Goal: Transaction & Acquisition: Purchase product/service

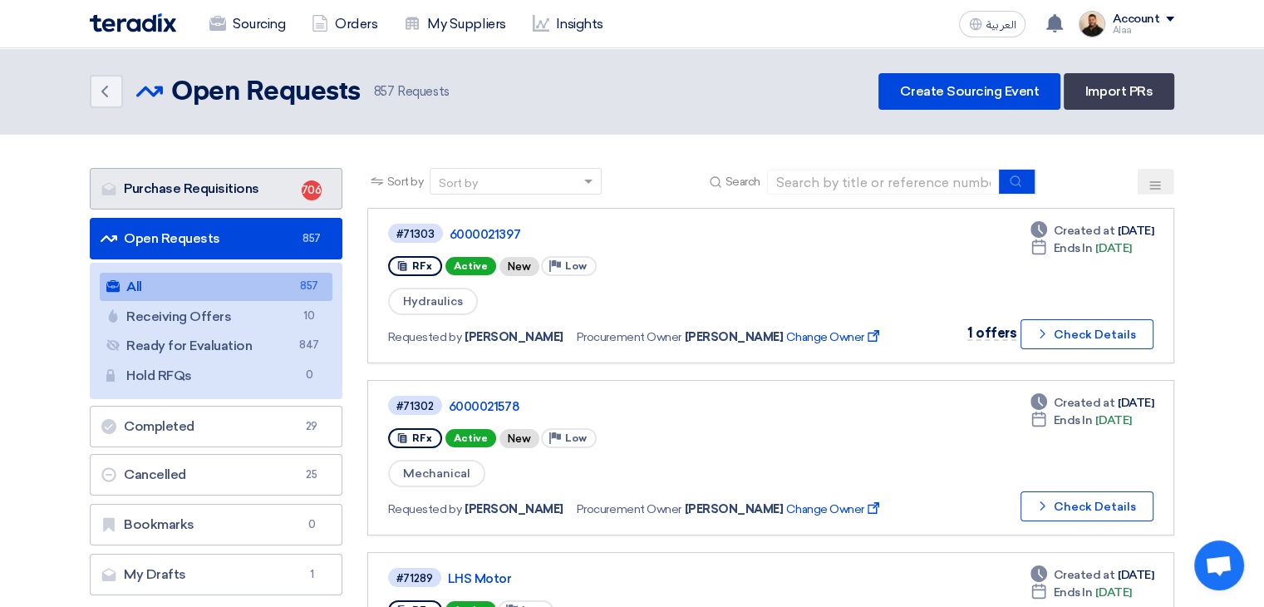
click at [276, 186] on link "Purchase Requisitions Purchase Requisitions 706" at bounding box center [216, 189] width 253 height 42
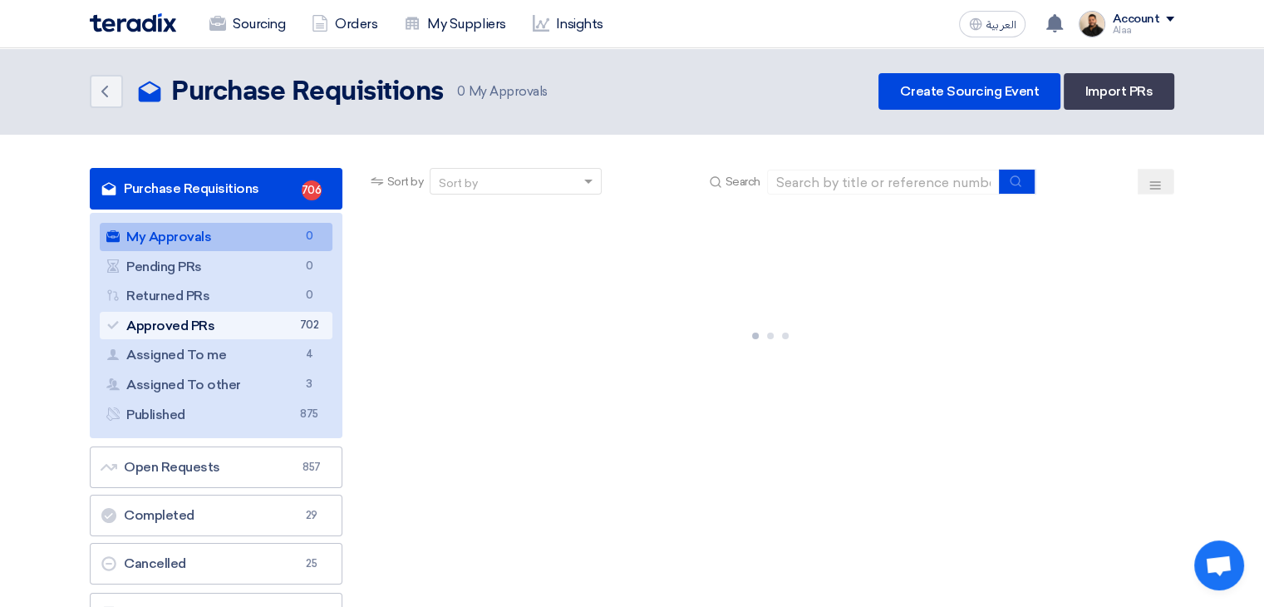
click at [285, 325] on link "Approved PRs Approved PRs 702" at bounding box center [216, 326] width 233 height 28
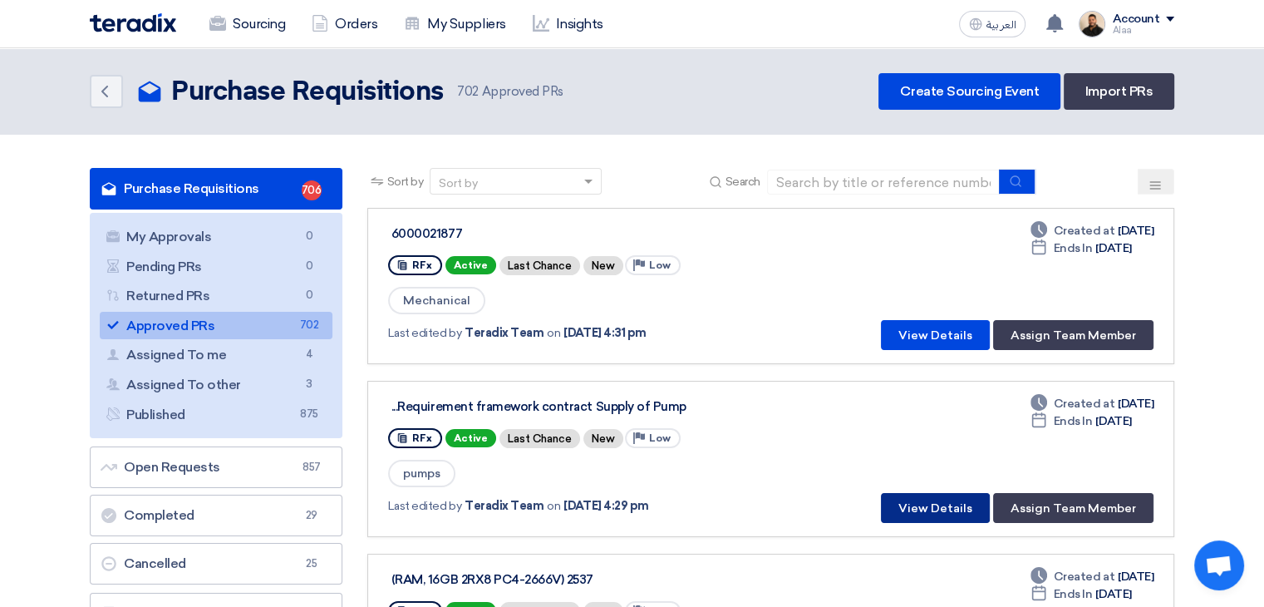
click at [923, 493] on button "View Details" at bounding box center [935, 508] width 109 height 30
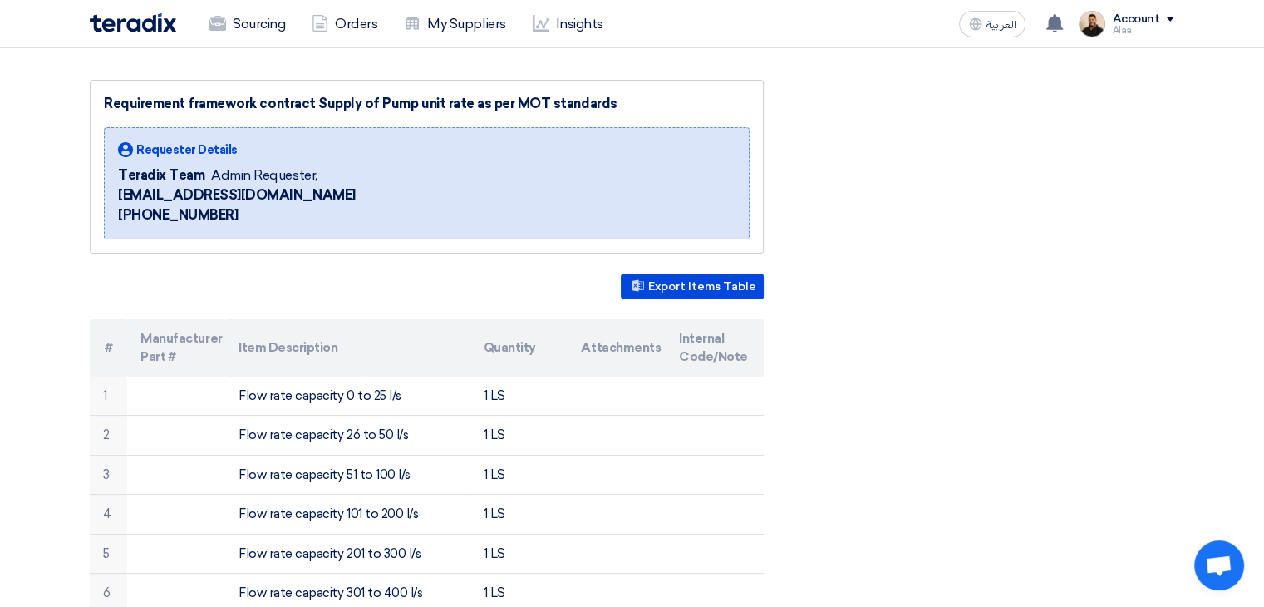
scroll to position [166, 0]
click at [733, 283] on button "Export Items Table" at bounding box center [692, 286] width 143 height 26
click at [715, 284] on button "Export Items Table" at bounding box center [692, 286] width 143 height 26
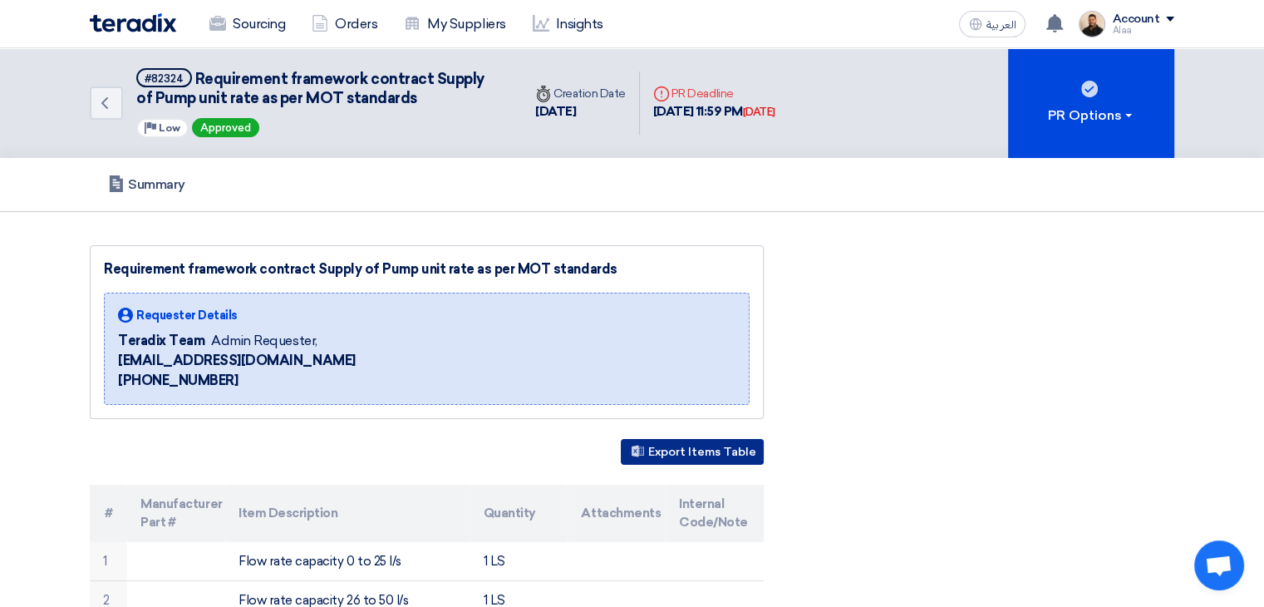
scroll to position [0, 0]
click at [713, 447] on button "Export Items Table" at bounding box center [692, 452] width 143 height 26
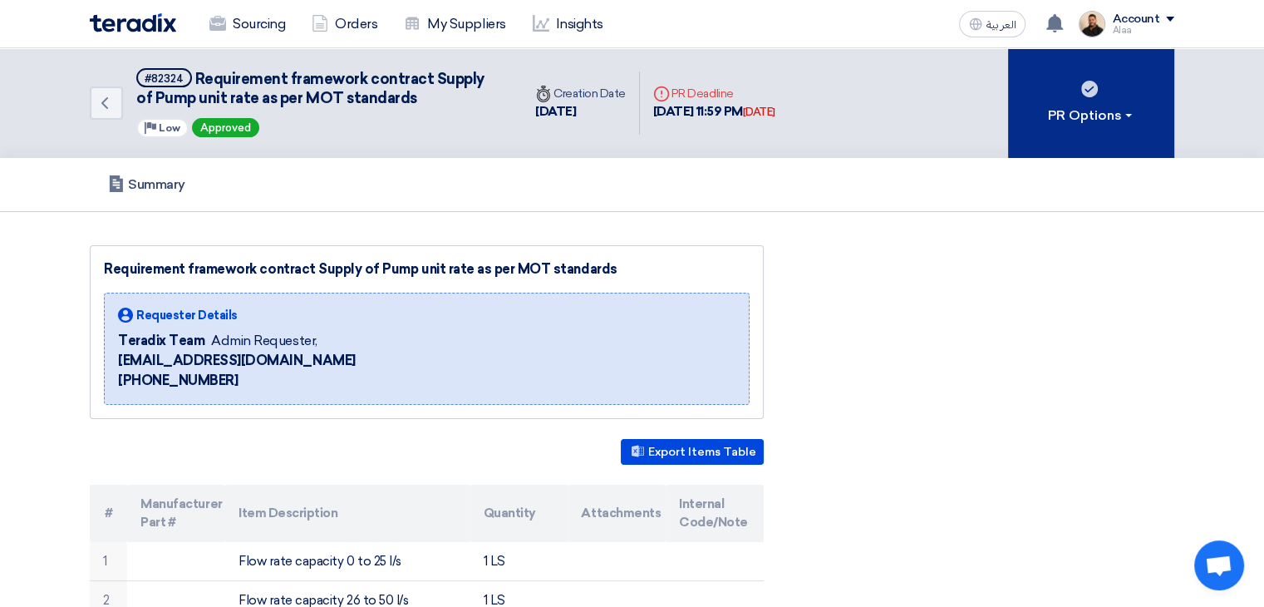
click at [1096, 81] on icon at bounding box center [1090, 89] width 17 height 17
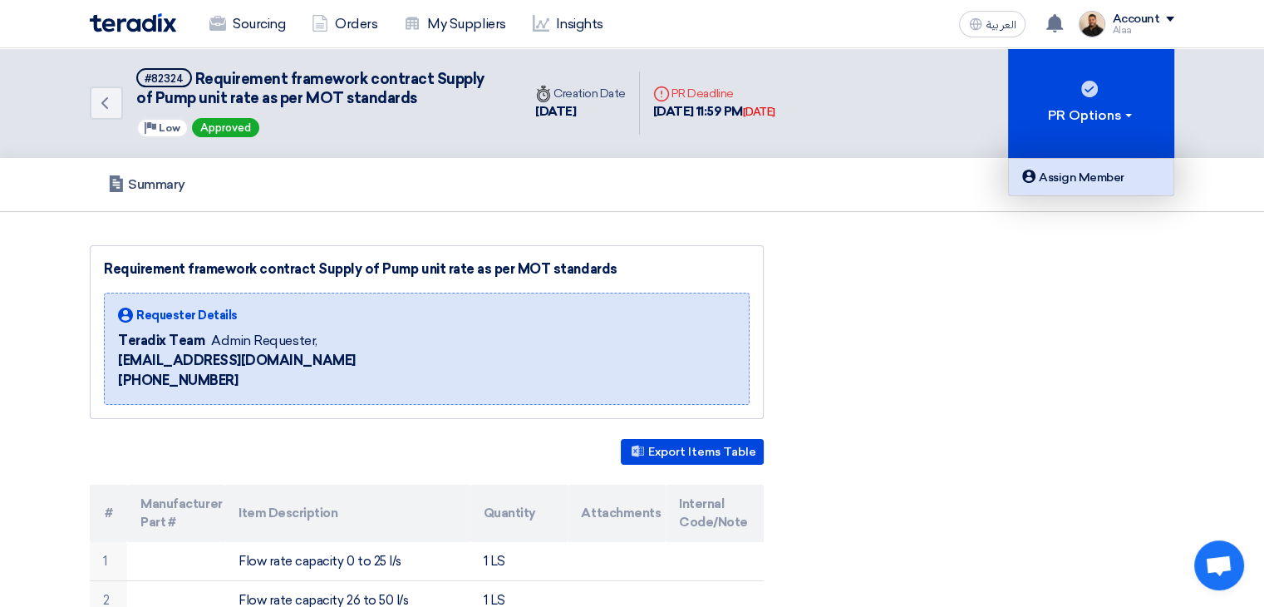
click at [1077, 175] on div "Assign Member" at bounding box center [1091, 177] width 145 height 20
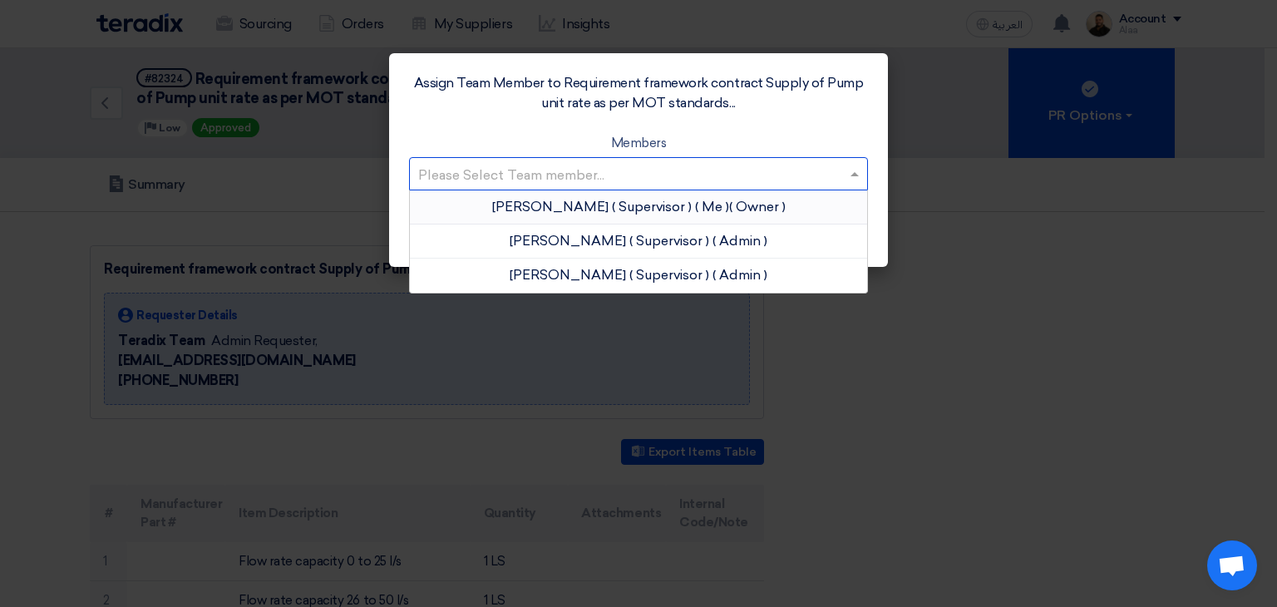
click at [650, 174] on input "text" at bounding box center [630, 174] width 424 height 27
click at [622, 206] on span "( Supervisor )" at bounding box center [652, 207] width 80 height 16
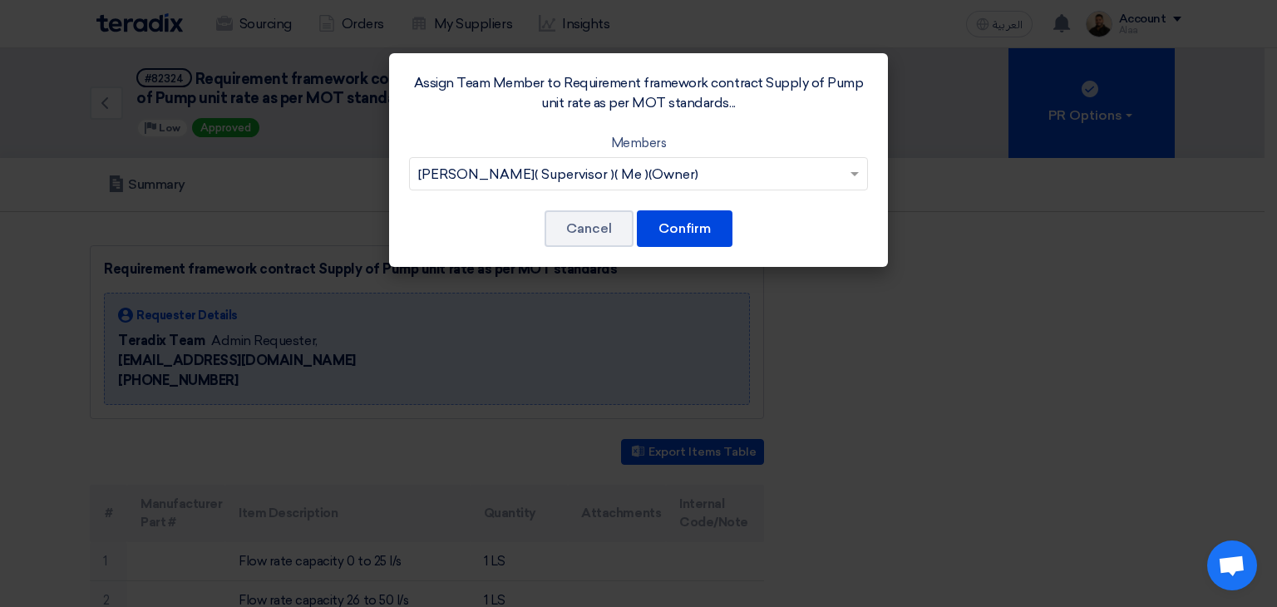
click at [674, 170] on input "text" at bounding box center [630, 174] width 424 height 27
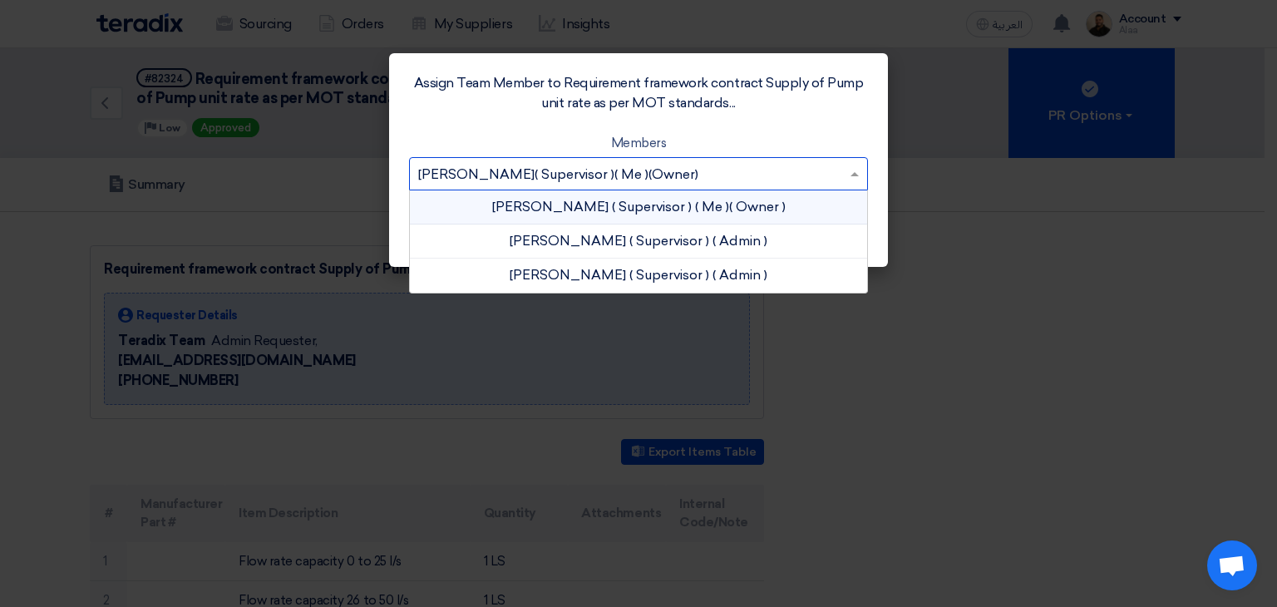
click at [674, 175] on input "text" at bounding box center [630, 174] width 424 height 27
click at [846, 129] on div "Assign Team Member to Requirement framework contract Supply of Pump unit rate a…" at bounding box center [638, 160] width 499 height 214
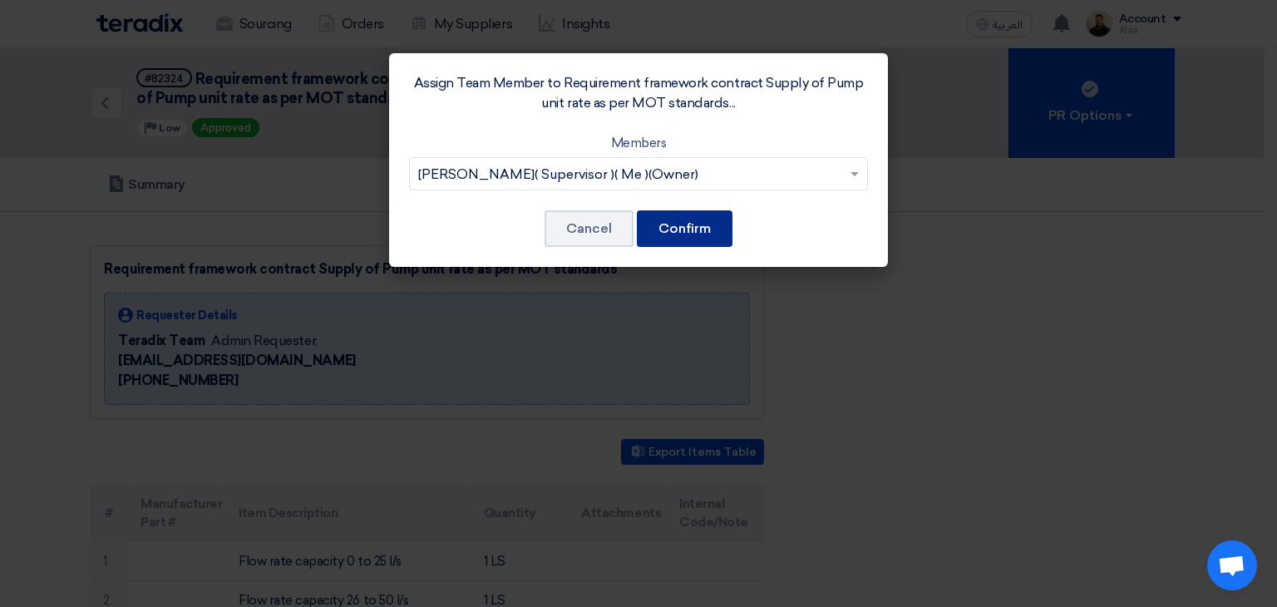
click at [697, 224] on button "Confirm" at bounding box center [685, 228] width 96 height 37
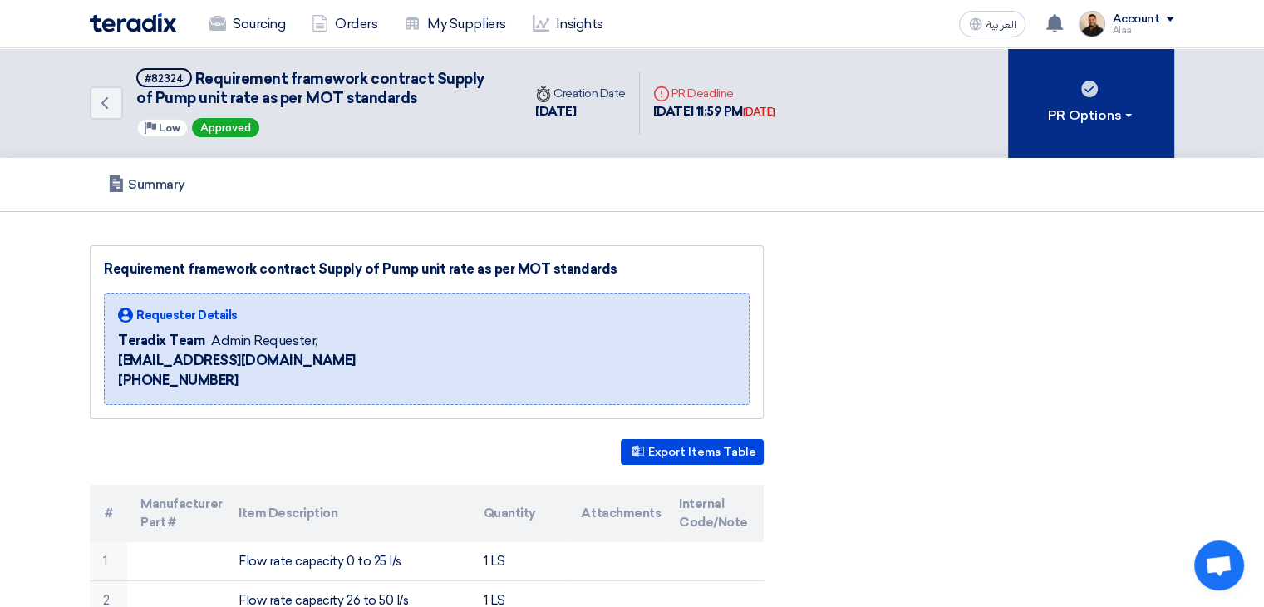
click at [1062, 131] on button "PR Options" at bounding box center [1091, 103] width 166 height 110
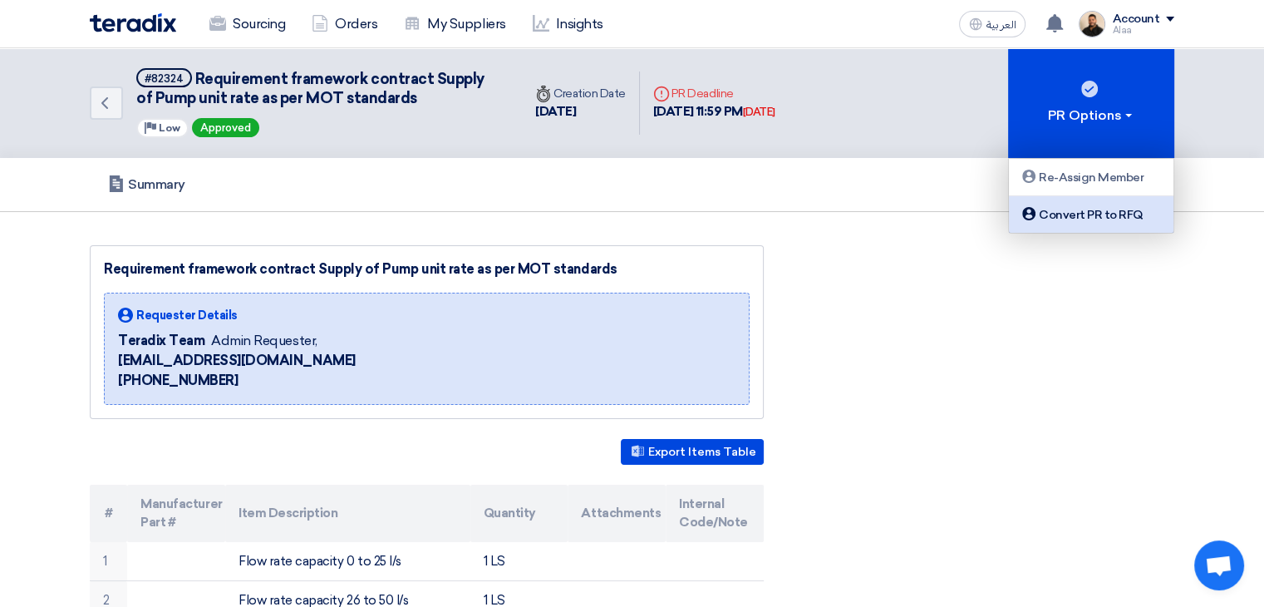
click at [1065, 214] on div "Convert PR to RFQ" at bounding box center [1091, 215] width 145 height 20
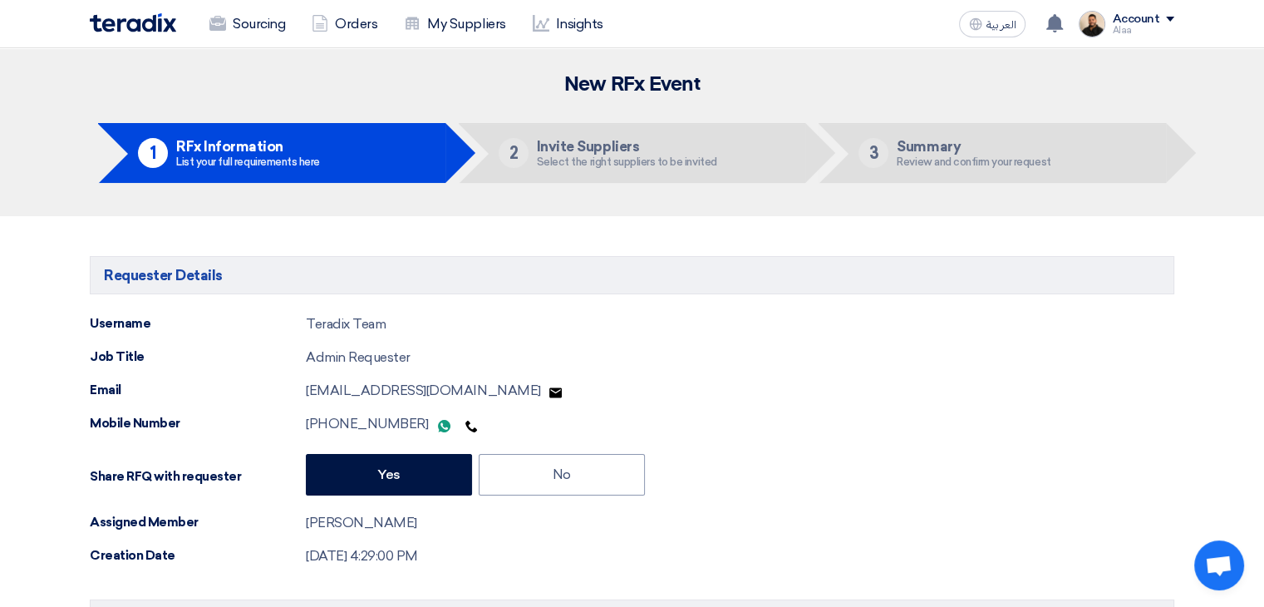
type input "[DATE]"
type input "11"
type input "59"
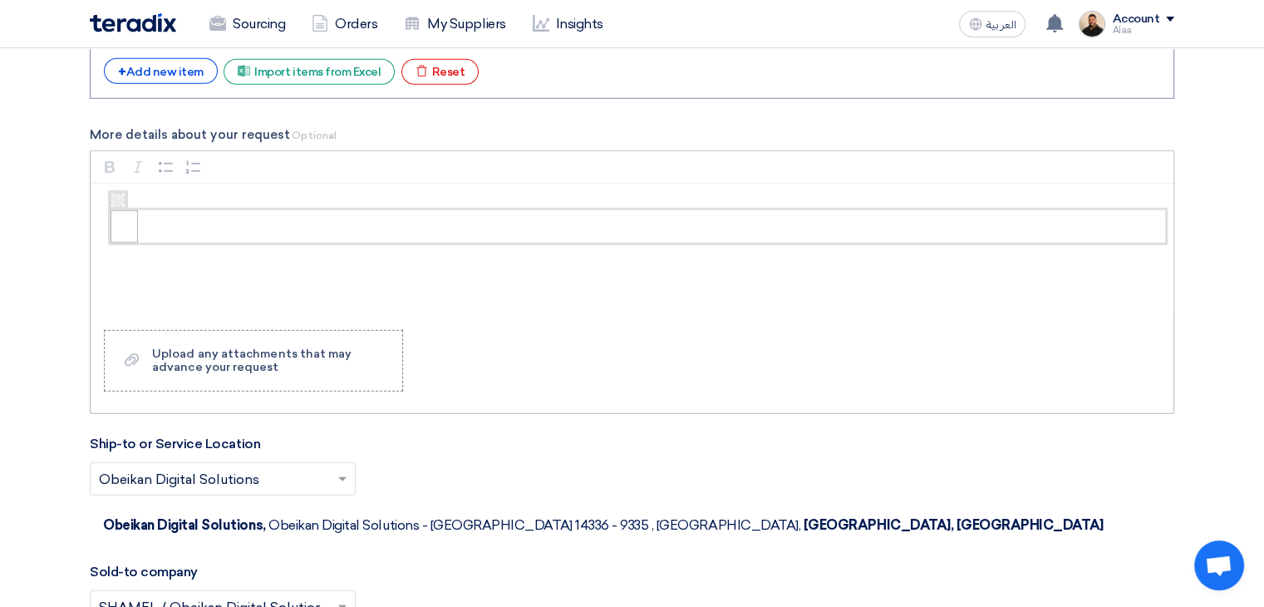
scroll to position [4489, 0]
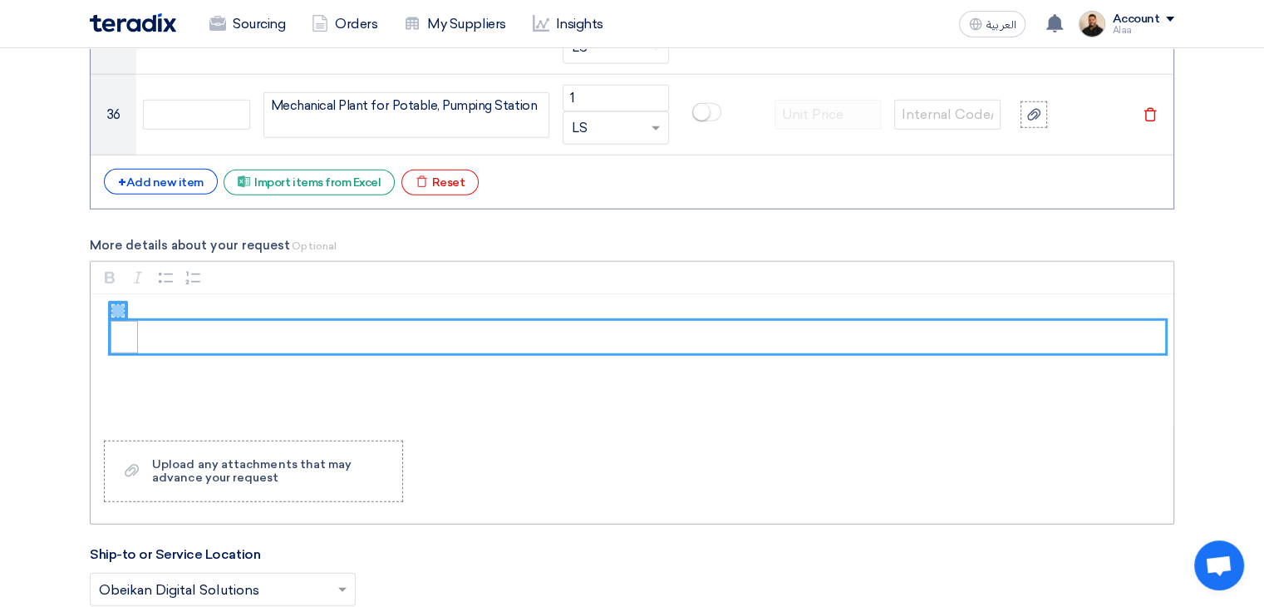
click at [335, 297] on div "Rich Text Editor, main" at bounding box center [632, 360] width 1083 height 133
click at [313, 328] on figure "Rich Text Editor, main" at bounding box center [638, 337] width 1055 height 32
click at [253, 373] on div "Rich Text Editor, main" at bounding box center [632, 360] width 1083 height 133
click at [138, 335] on figure "Rich Text Editor, main" at bounding box center [638, 337] width 1055 height 32
click at [309, 395] on div "Rich Text Editor, main" at bounding box center [632, 360] width 1083 height 133
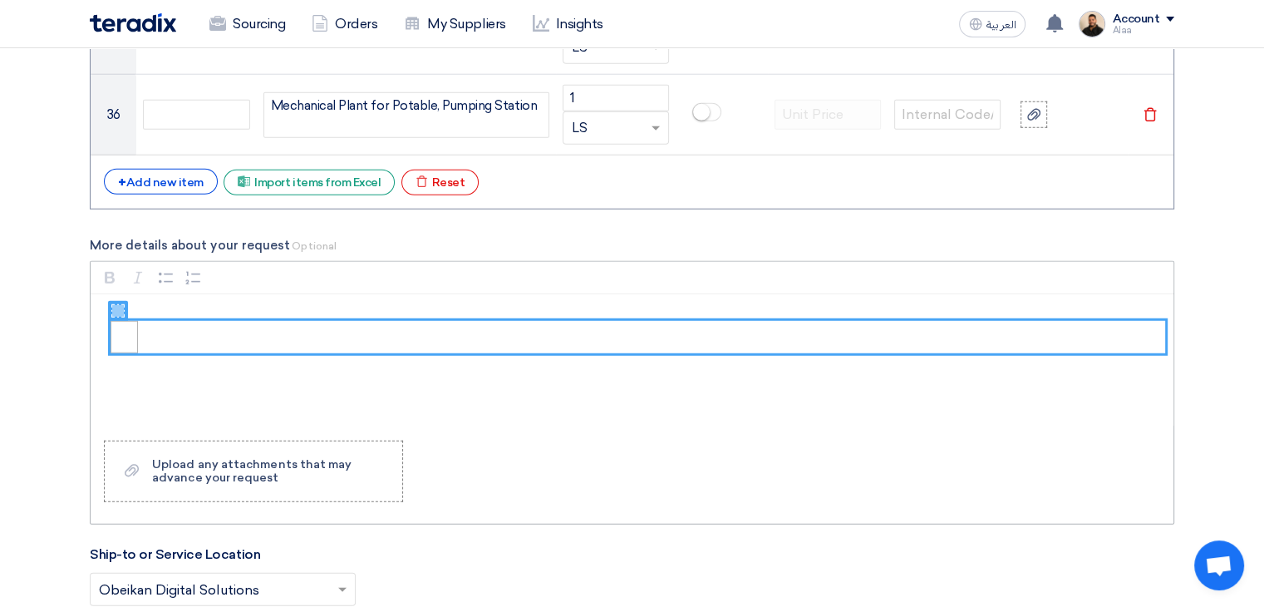
drag, startPoint x: 598, startPoint y: 352, endPoint x: 589, endPoint y: 329, distance: 24.2
click at [602, 352] on div "Rich Text Editor, main" at bounding box center [632, 360] width 1083 height 133
click at [363, 294] on div "Rich Text Editor, main" at bounding box center [632, 360] width 1083 height 133
click at [140, 323] on figure "Rich Text Editor, main" at bounding box center [638, 337] width 1055 height 32
drag, startPoint x: 115, startPoint y: 290, endPoint x: 122, endPoint y: 315, distance: 26.0
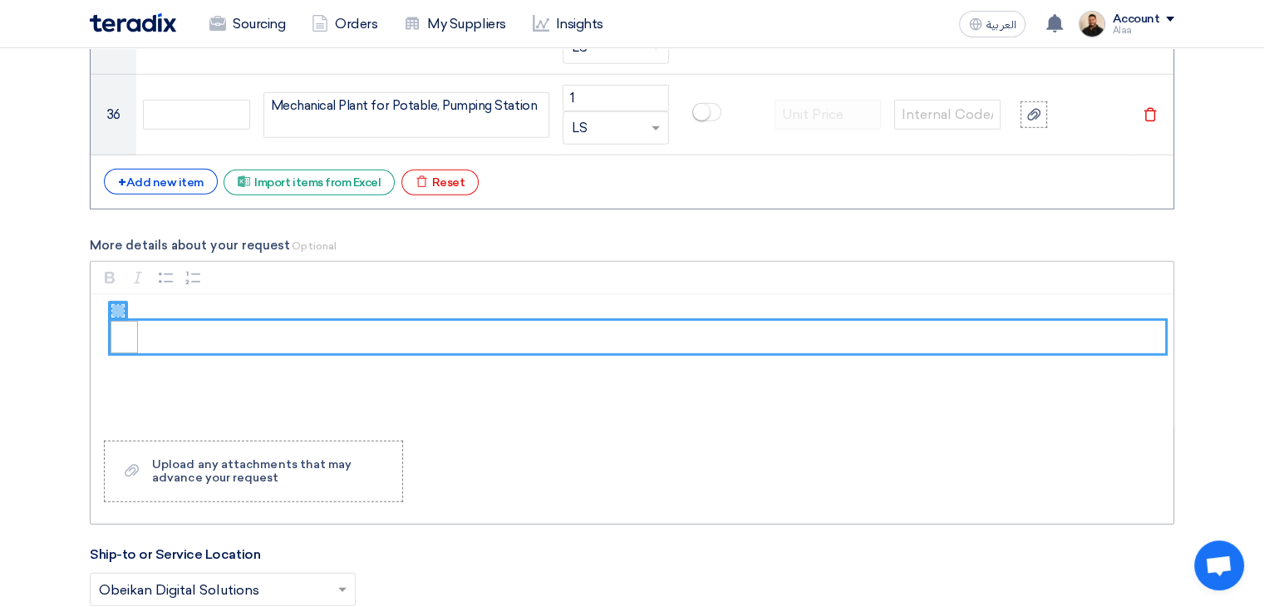
click at [115, 294] on div "Rich Text Editor, main" at bounding box center [632, 360] width 1083 height 133
click at [134, 342] on td "Rich Text Editor, main" at bounding box center [124, 338] width 27 height 32
click at [208, 341] on figure "Rich Text Editor, main" at bounding box center [638, 337] width 1055 height 32
click at [254, 399] on div "Rich Text Editor, main" at bounding box center [632, 360] width 1083 height 133
click at [228, 327] on figure "Rich Text Editor, main" at bounding box center [638, 337] width 1055 height 32
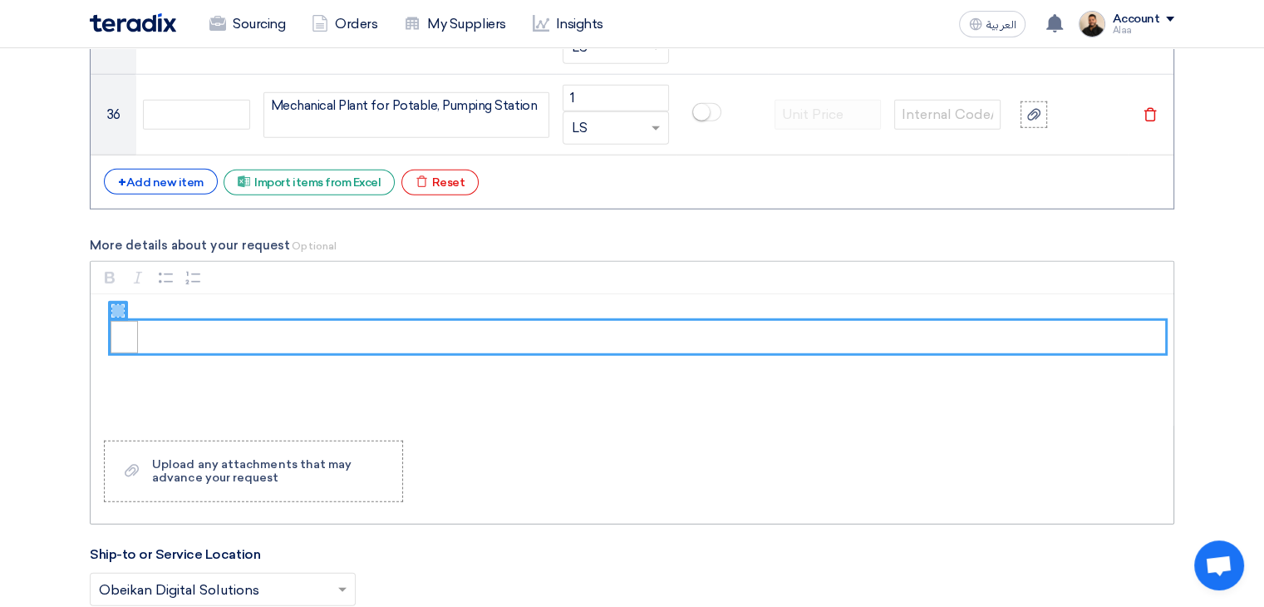
click at [224, 325] on figure "Rich Text Editor, main" at bounding box center [638, 337] width 1055 height 32
click at [127, 306] on div "Rich Text Editor, main" at bounding box center [118, 311] width 20 height 20
click at [120, 305] on icon "Rich Text Editor, main" at bounding box center [118, 311] width 12 height 12
click at [153, 340] on figure "Rich Text Editor, main" at bounding box center [638, 337] width 1055 height 32
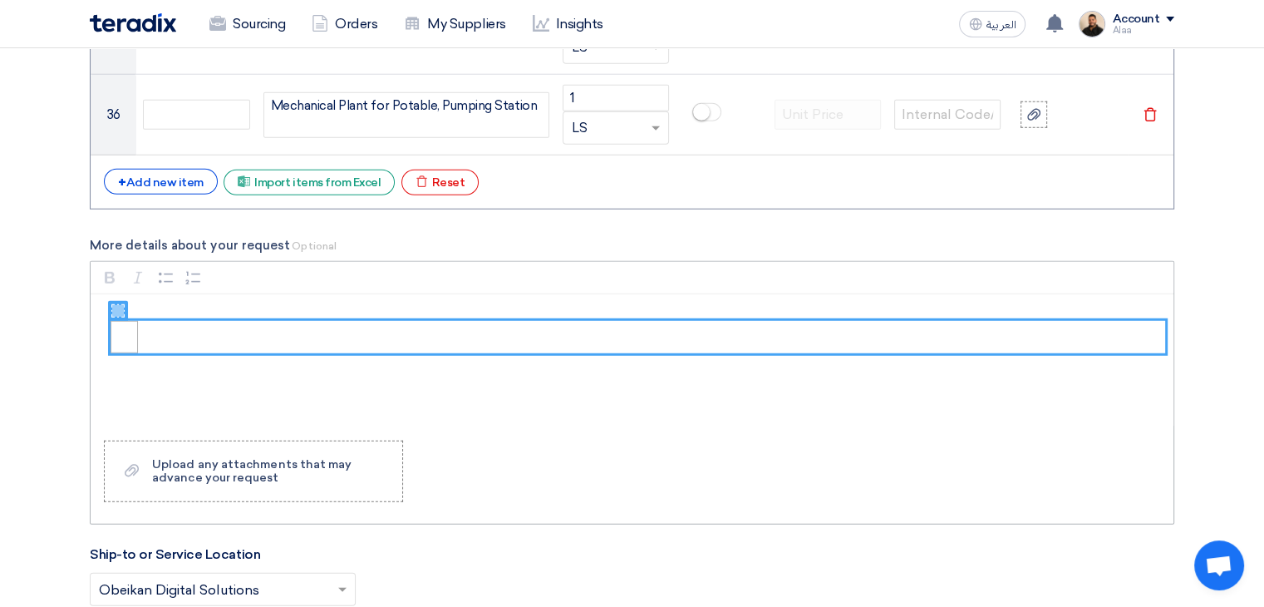
click at [202, 322] on figure "Rich Text Editor, main" at bounding box center [638, 337] width 1055 height 32
click at [220, 337] on figure "Rich Text Editor, main" at bounding box center [638, 337] width 1055 height 32
click at [273, 298] on div "Rich Text Editor, main" at bounding box center [632, 360] width 1083 height 133
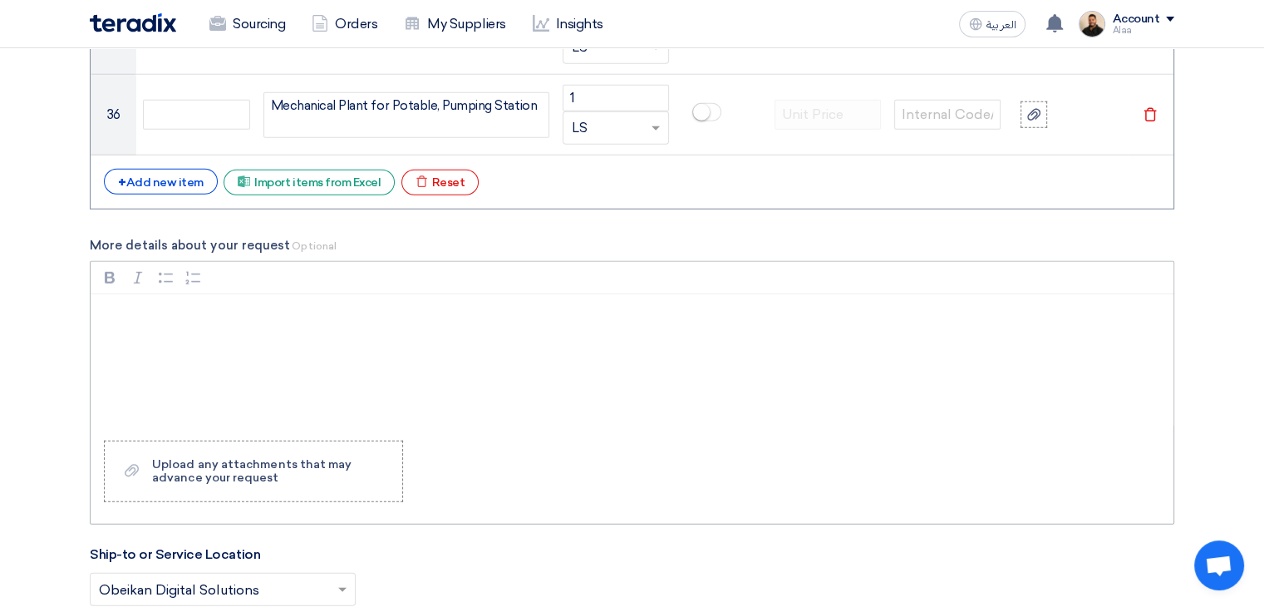
click at [159, 370] on div "Rich Text Editor, main" at bounding box center [632, 360] width 1083 height 133
click at [177, 461] on div "Upload any attachments that may advance your request" at bounding box center [269, 471] width 234 height 27
click at [0, 0] on input "Upload a file Upload any attachments that may advance your request" at bounding box center [0, 0] width 0 height 0
click at [277, 462] on div "Upload any attachments that may advance your request" at bounding box center [269, 471] width 234 height 27
click at [0, 0] on input "Upload a file Upload any attachments that may advance your request" at bounding box center [0, 0] width 0 height 0
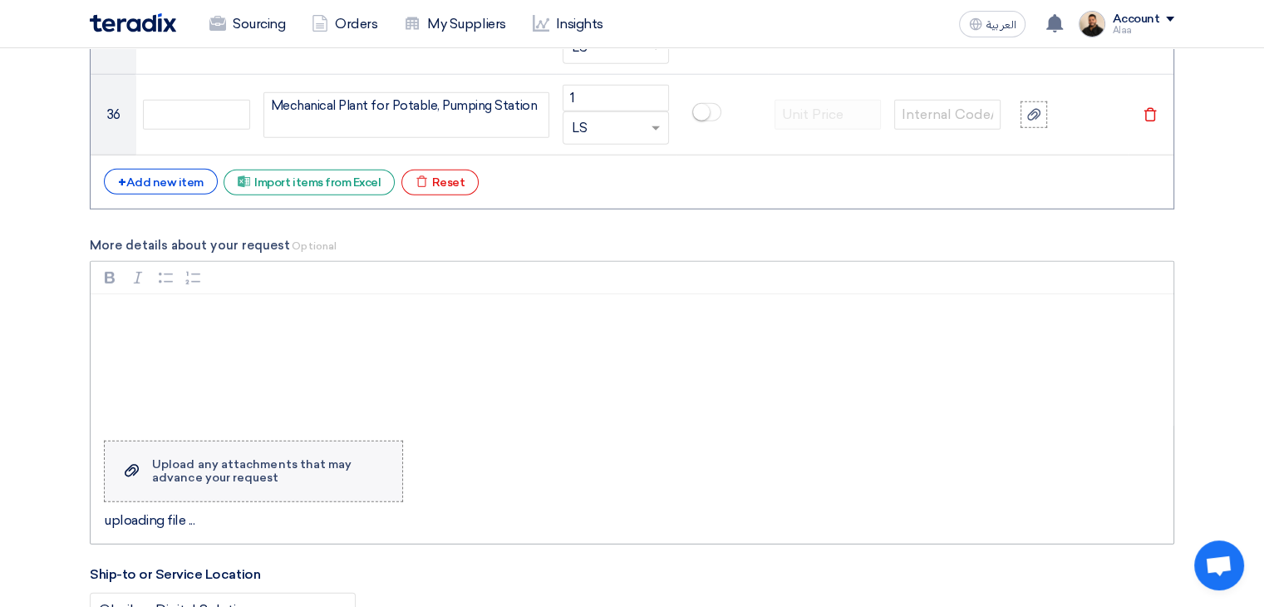
click at [326, 470] on div "Upload any attachments that may advance your request" at bounding box center [269, 471] width 234 height 27
click at [0, 0] on input "Upload a file Upload any attachments that may advance your request" at bounding box center [0, 0] width 0 height 0
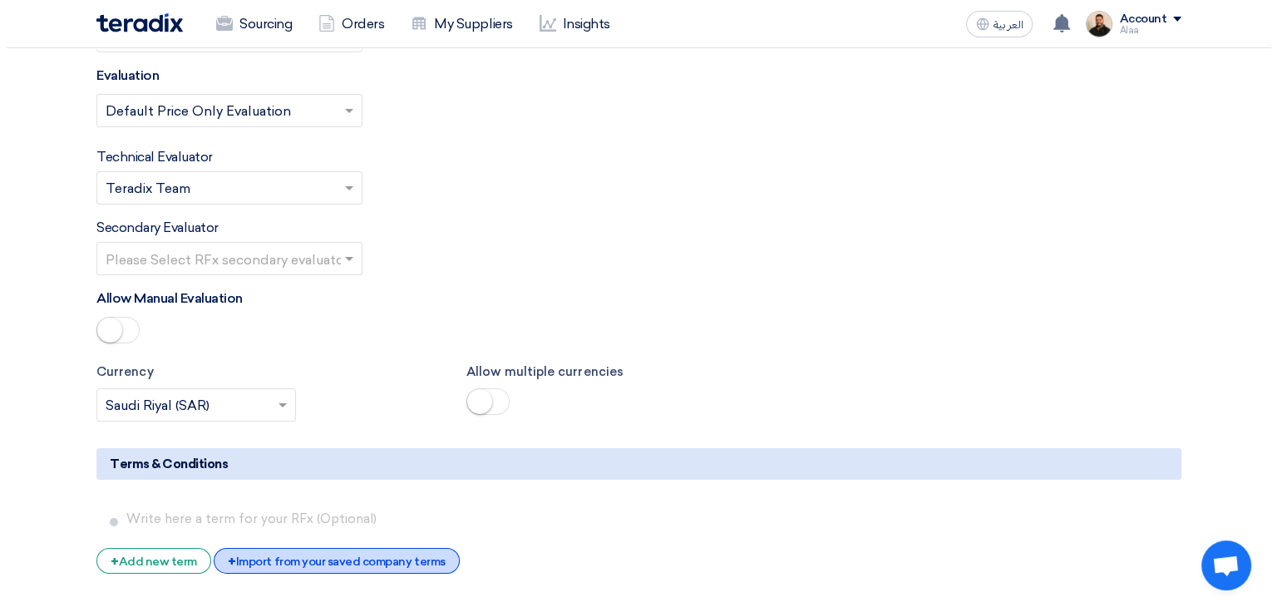
scroll to position [5487, 0]
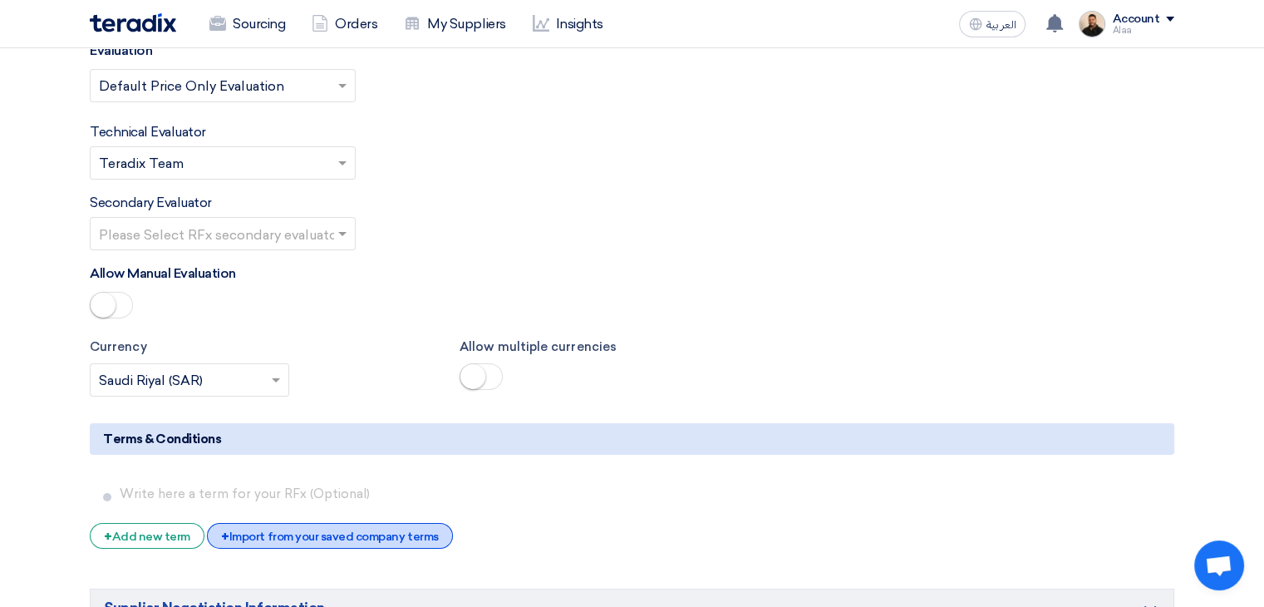
click at [324, 523] on div "+ Import from your saved company terms" at bounding box center [329, 536] width 245 height 26
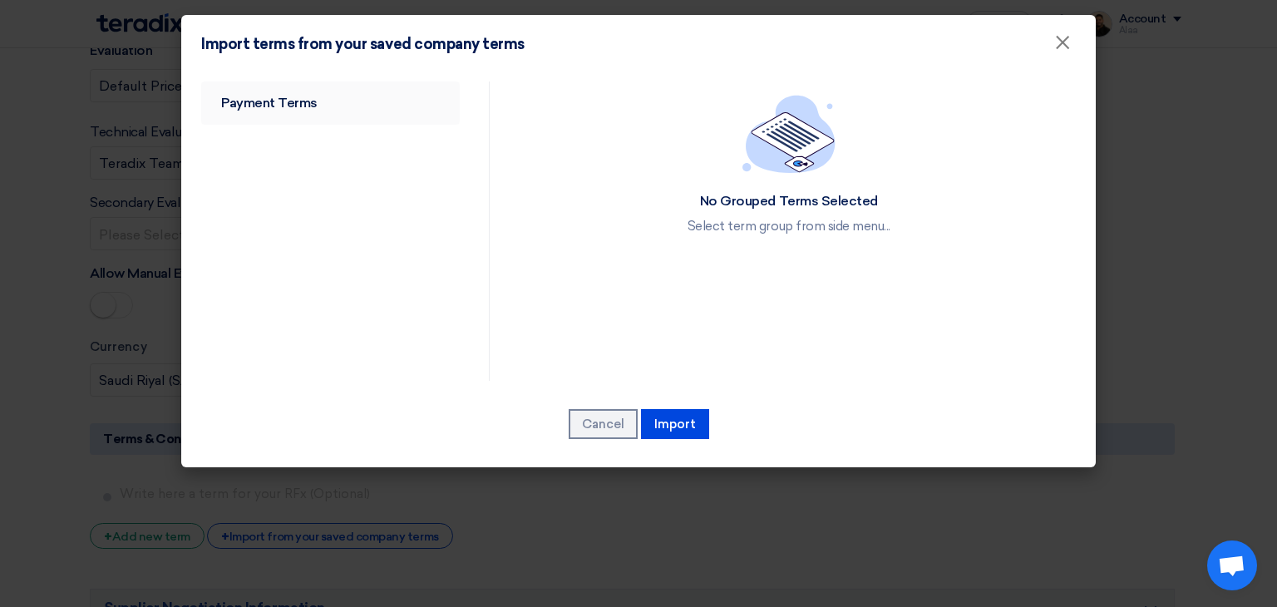
click at [304, 111] on link "Payment Terms" at bounding box center [330, 102] width 259 height 43
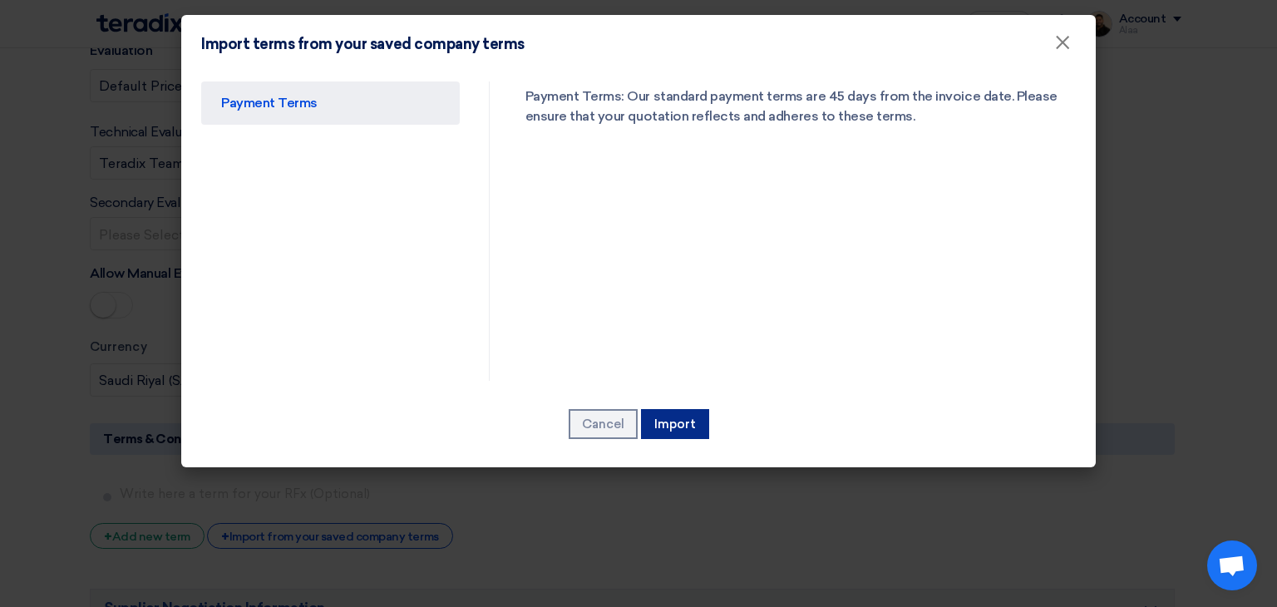
click at [672, 419] on button "Import" at bounding box center [675, 424] width 68 height 30
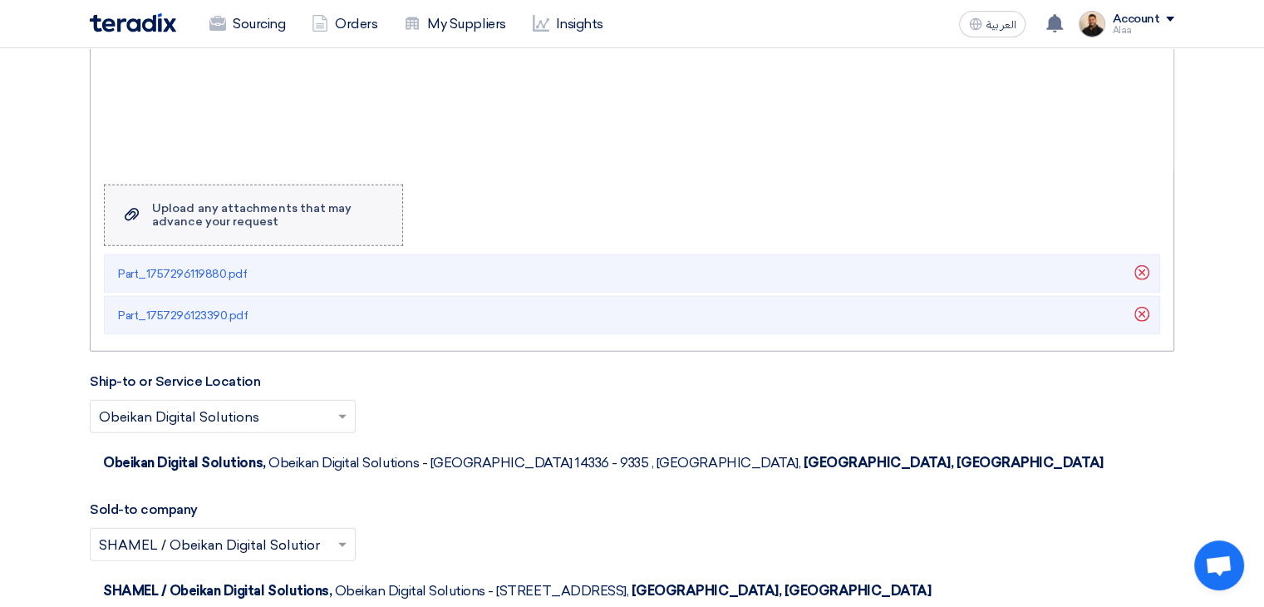
scroll to position [4655, 0]
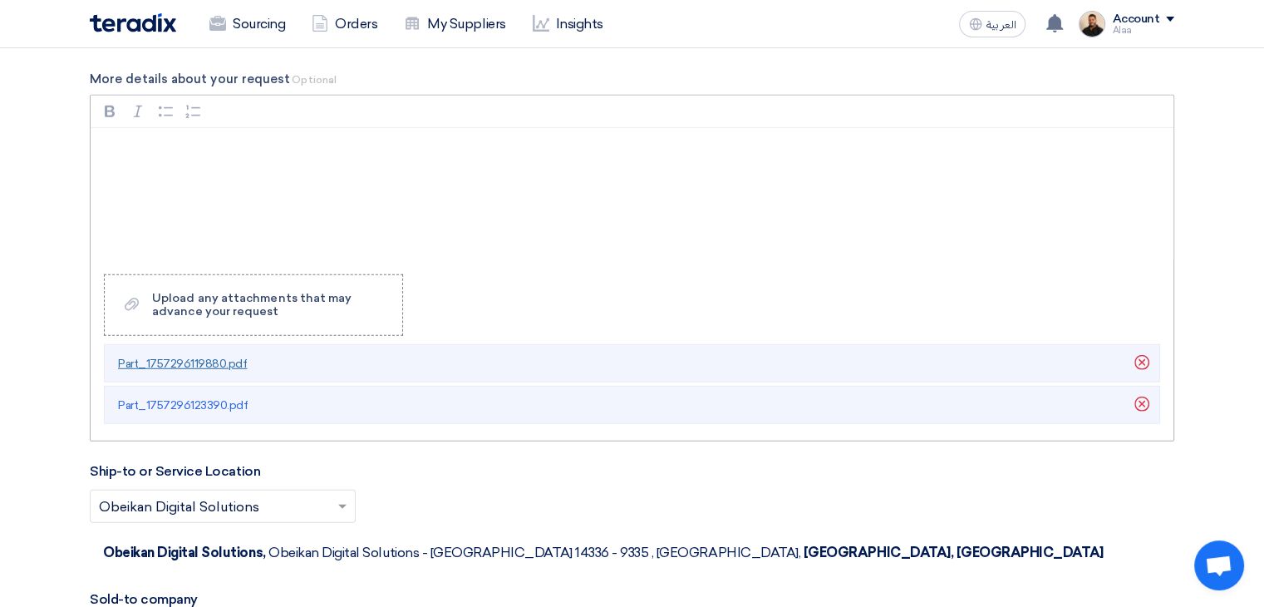
click at [175, 358] on span "Part_1757296119880.pdf" at bounding box center [182, 364] width 129 height 14
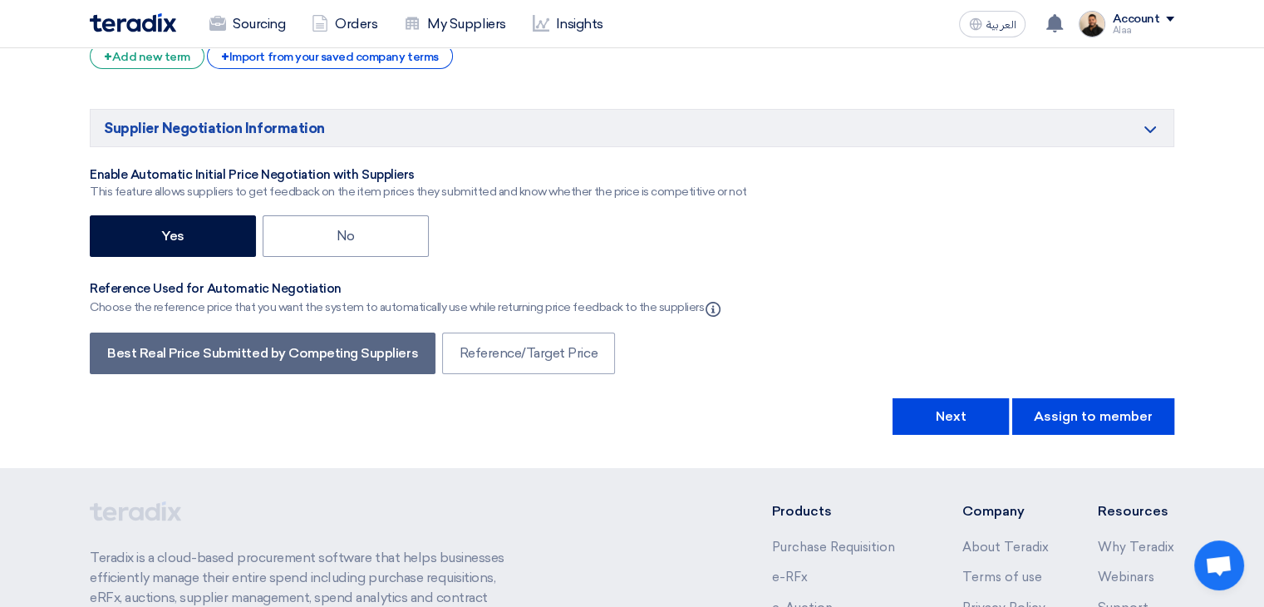
scroll to position [5985, 0]
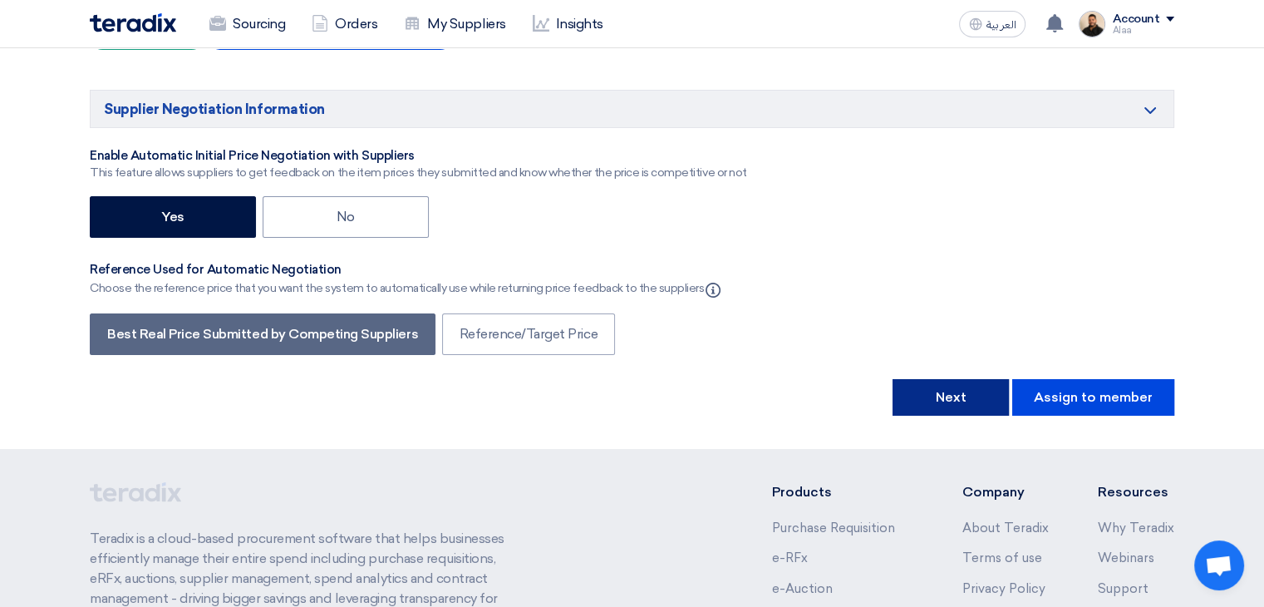
click at [948, 379] on button "Next" at bounding box center [951, 397] width 116 height 37
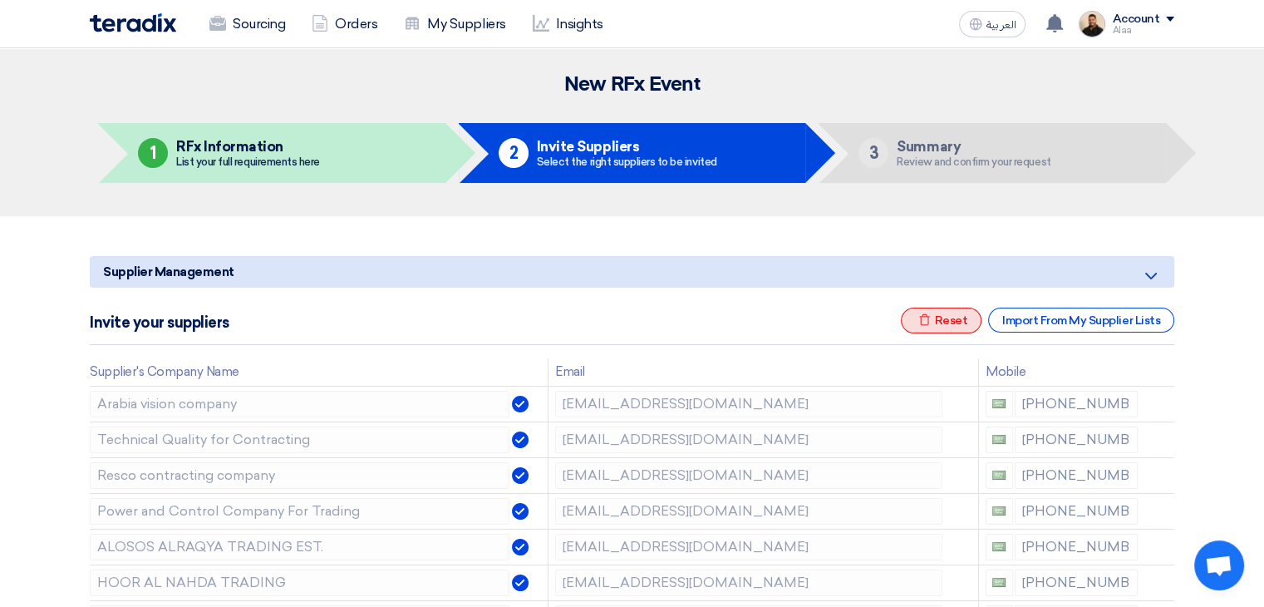
click at [948, 323] on div "Excel file Reset" at bounding box center [941, 321] width 81 height 26
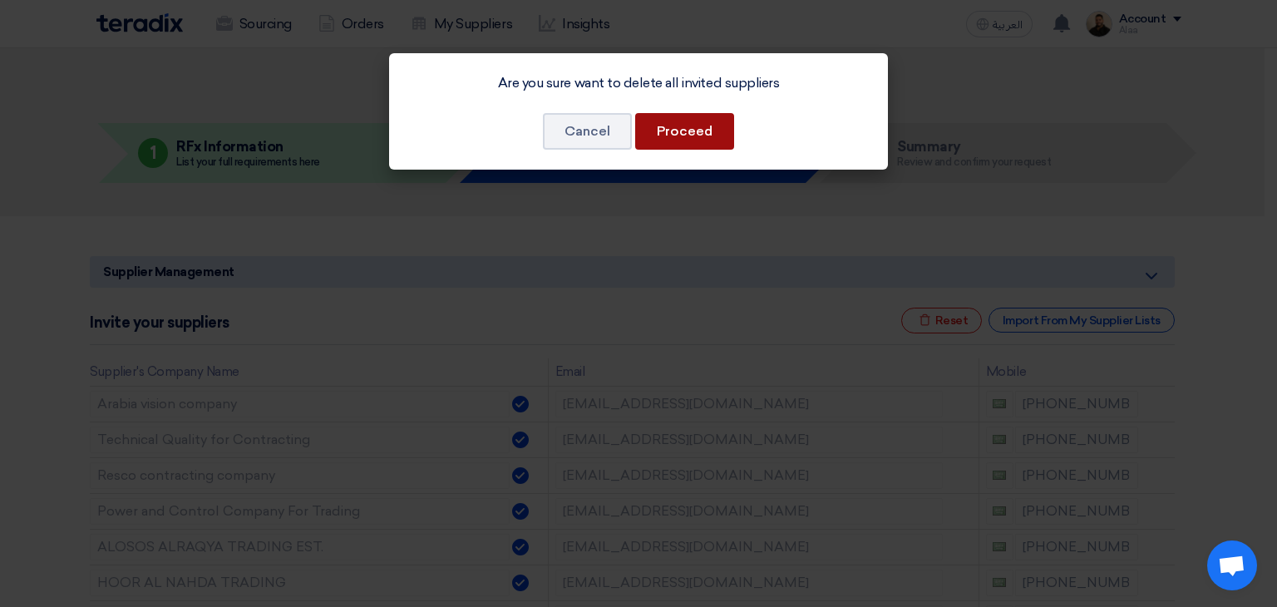
click at [688, 133] on button "Proceed" at bounding box center [684, 131] width 99 height 37
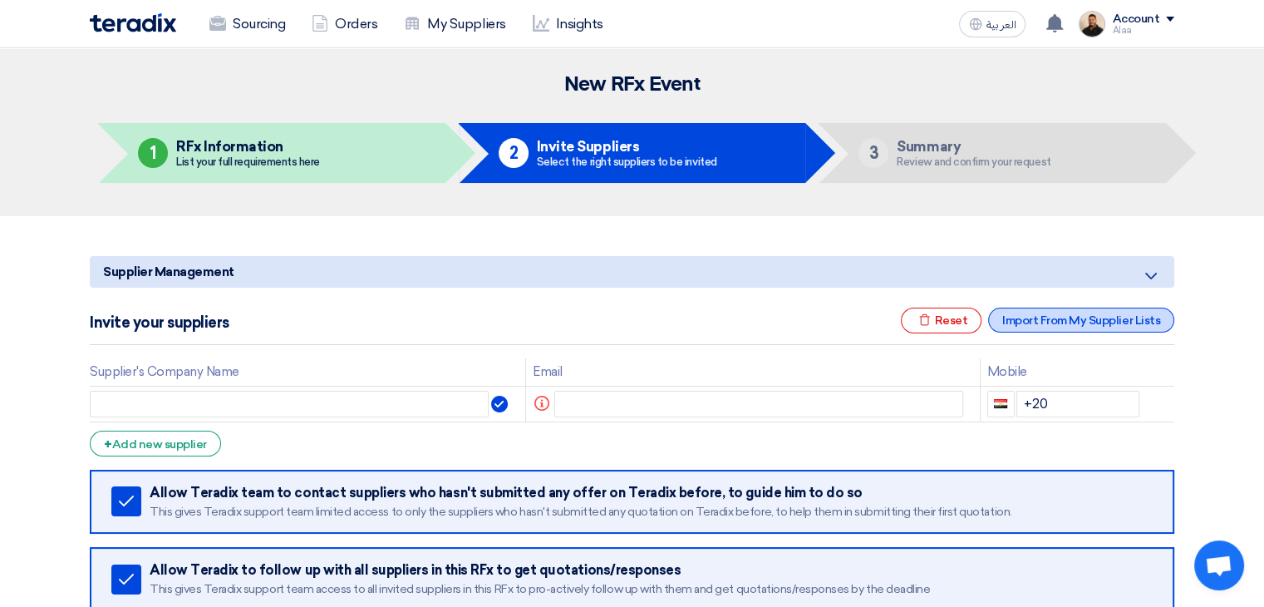
click at [1059, 317] on div "Import From My Supplier Lists" at bounding box center [1081, 320] width 186 height 25
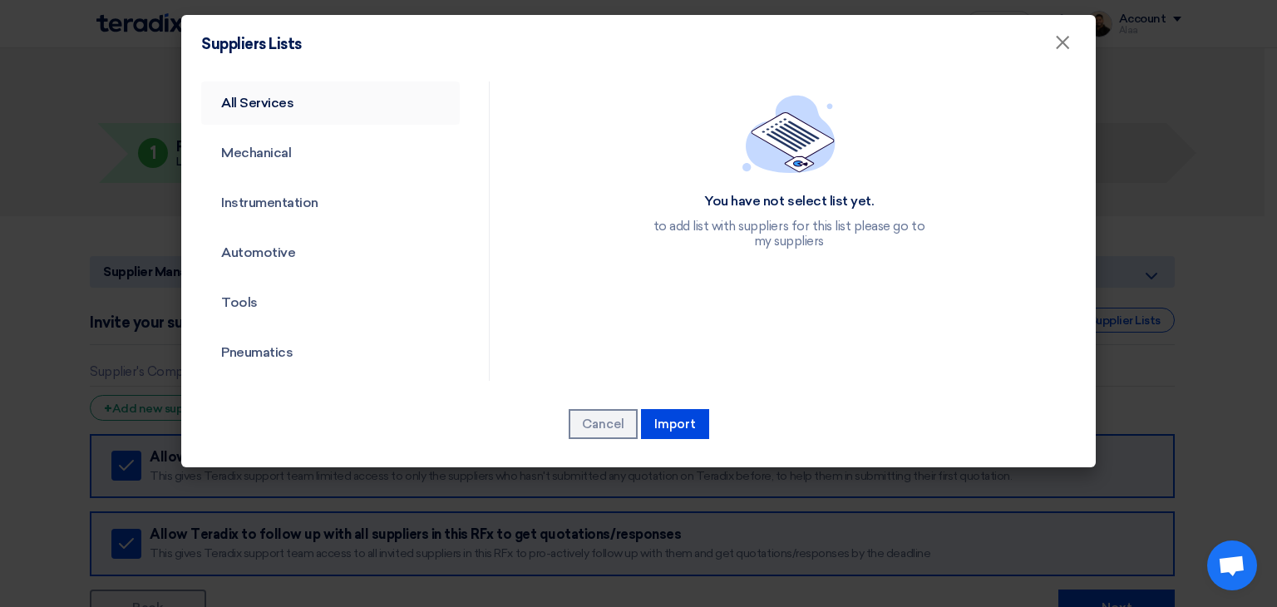
click at [284, 103] on link "All Services" at bounding box center [330, 102] width 259 height 43
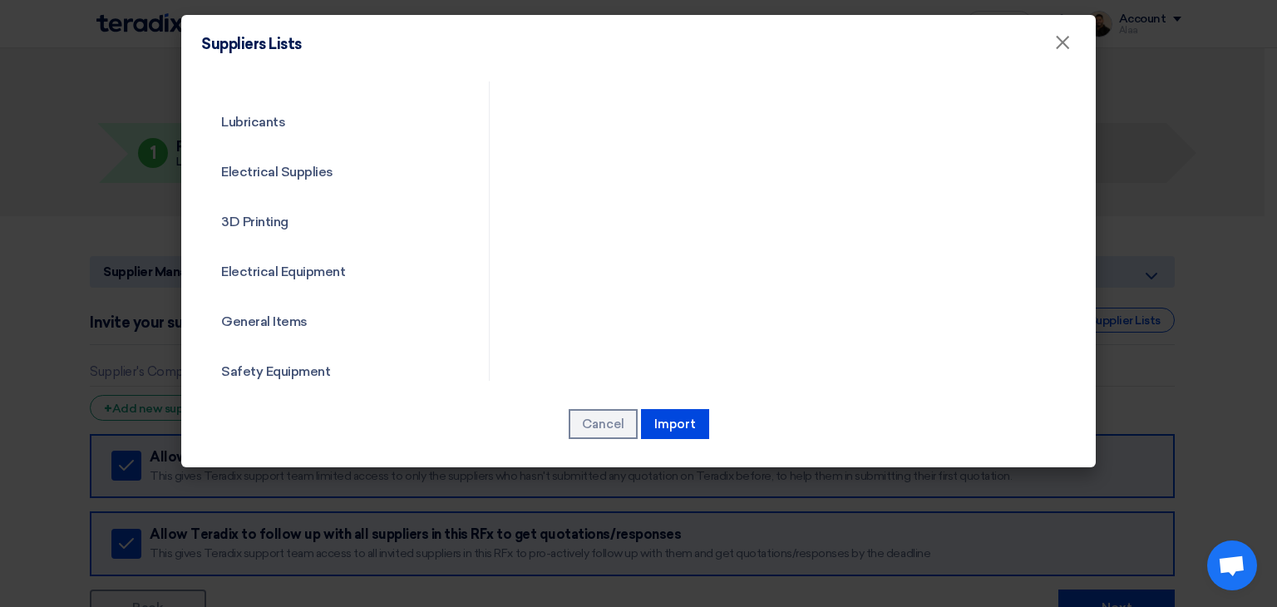
scroll to position [599, 0]
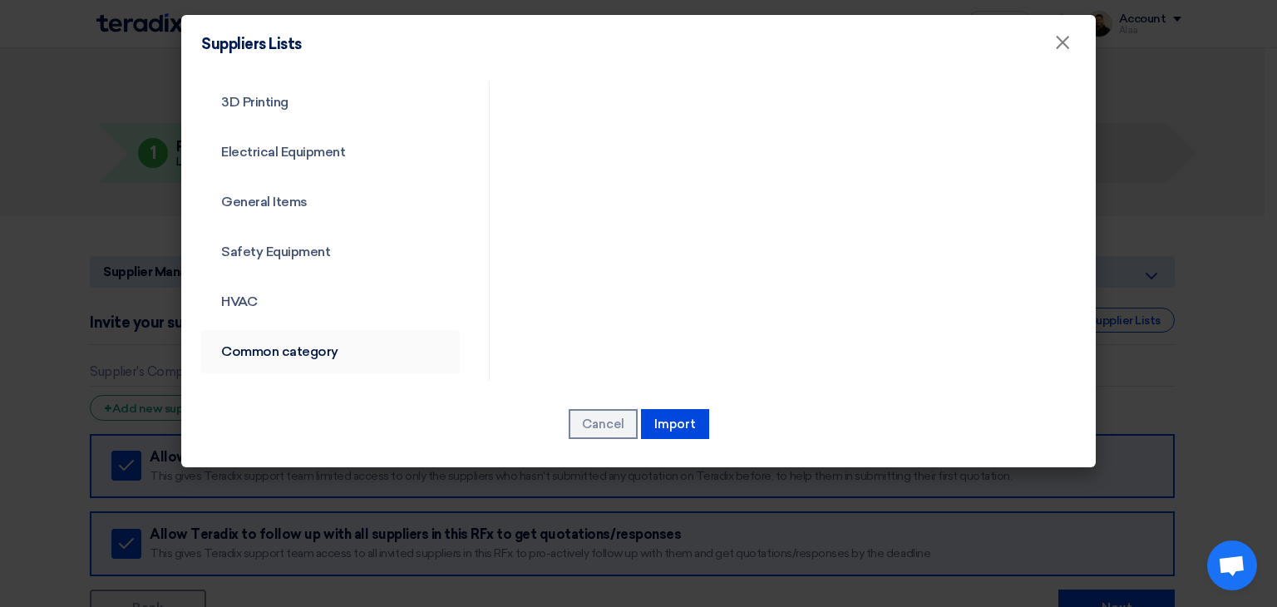
click at [296, 349] on link "Common category" at bounding box center [330, 351] width 259 height 43
click at [310, 356] on link "Common category" at bounding box center [330, 351] width 259 height 43
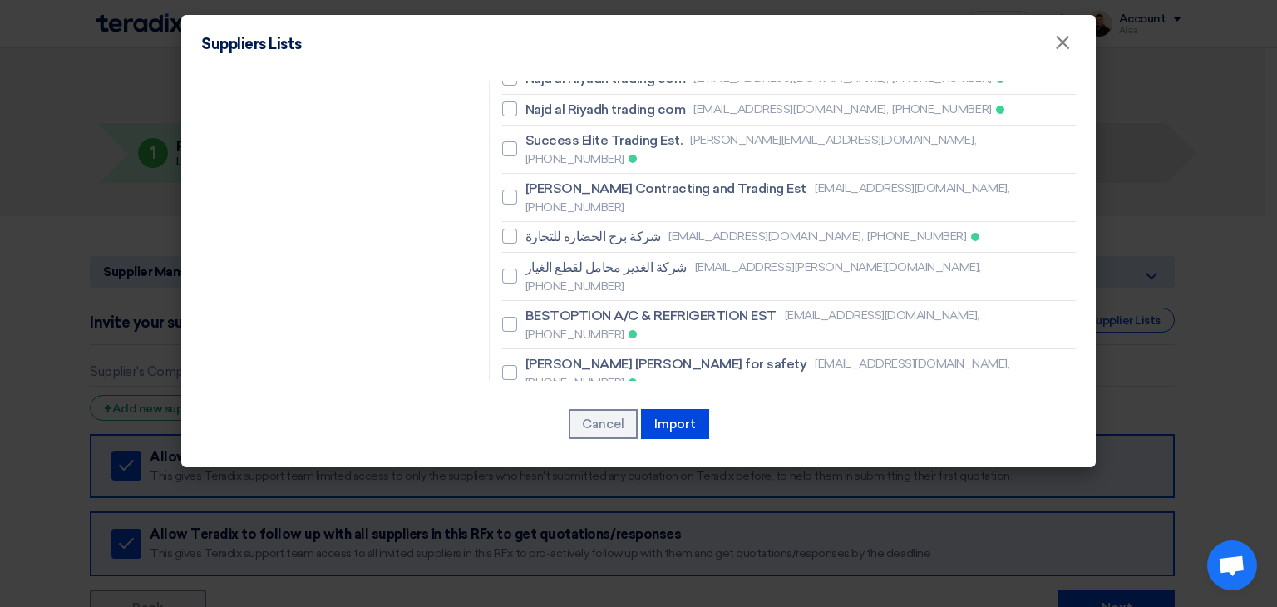
scroll to position [1167, 0]
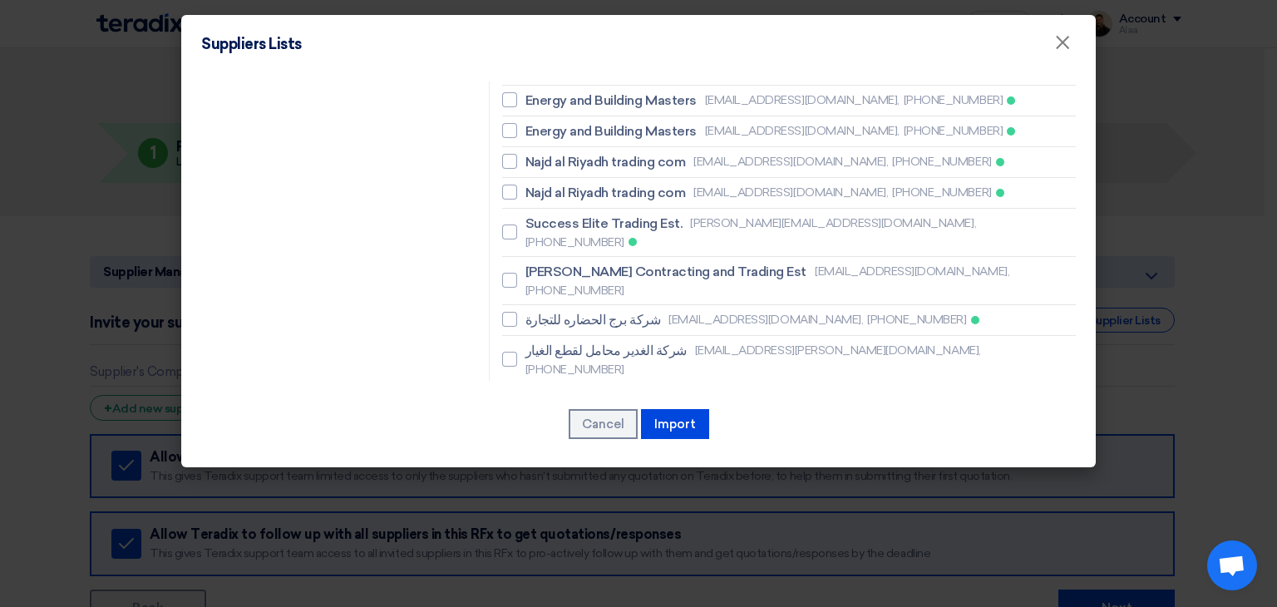
click at [589, 389] on span "BESTOPTION A/C & REFRIGERTION EST" at bounding box center [650, 399] width 251 height 20
click at [536, 402] on input "BESTOPTION A/C & REFRIGERTION EST [EMAIL_ADDRESS][DOMAIN_NAME], [PHONE_NUMBER]" at bounding box center [530, 407] width 11 height 11
checkbox input "true"
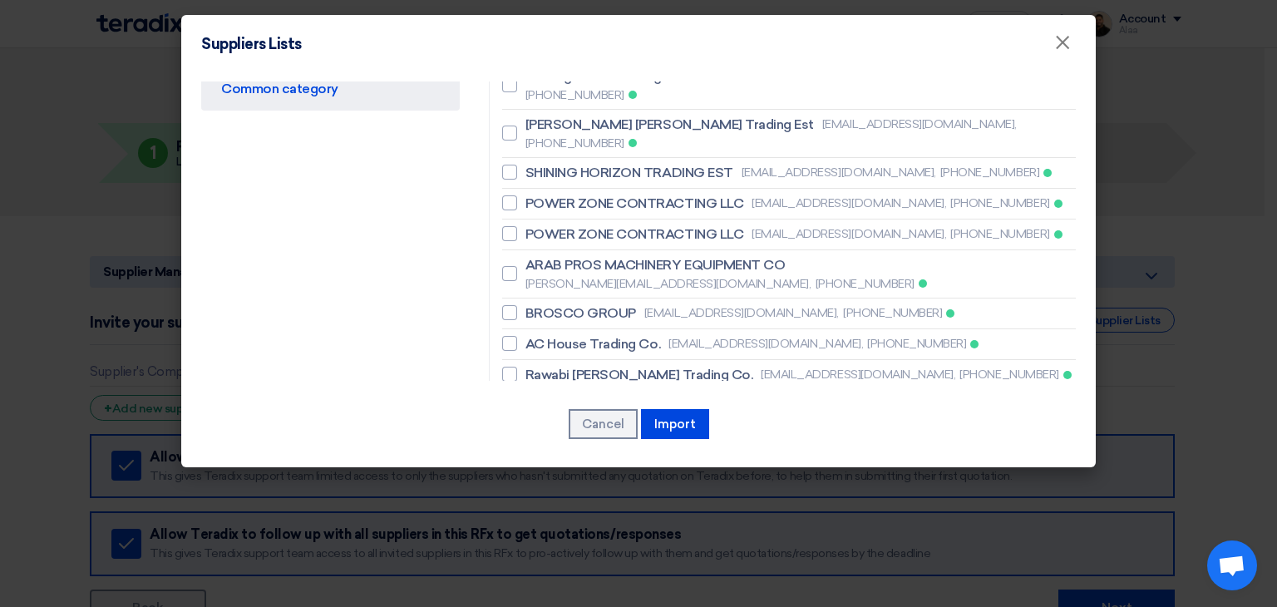
scroll to position [835, 0]
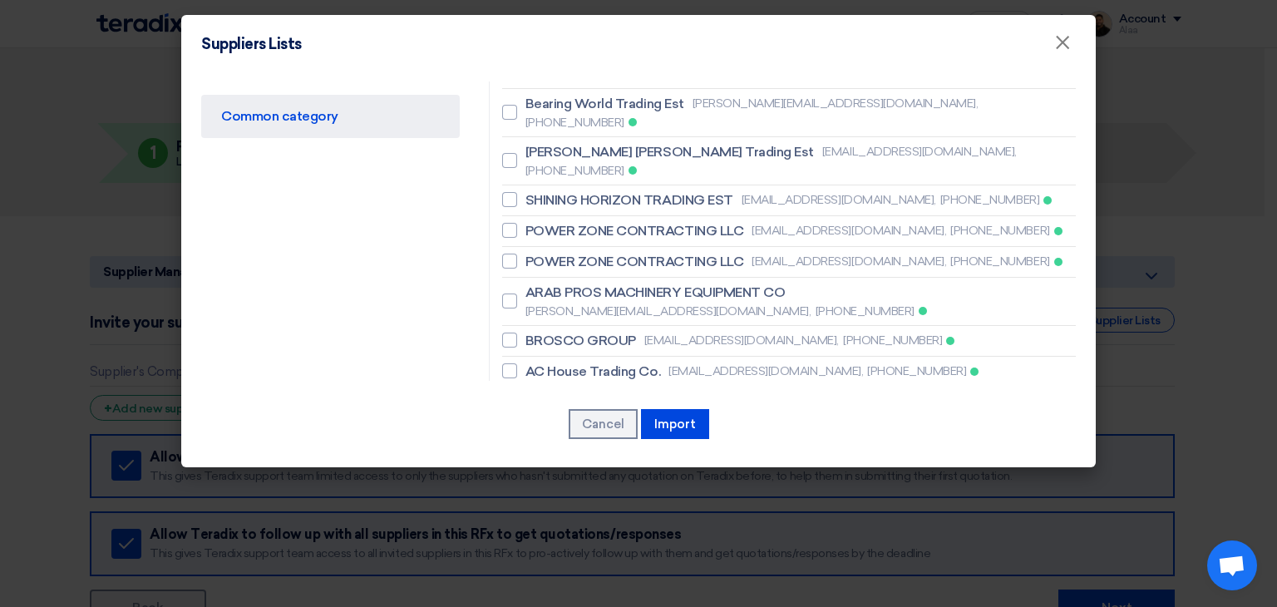
click at [595, 392] on span "Rawabi [PERSON_NAME] Trading Co." at bounding box center [639, 402] width 228 height 20
click at [536, 397] on input "Rawabi [PERSON_NAME] Trading Co. [EMAIL_ADDRESS][DOMAIN_NAME], [PHONE_NUMBER]" at bounding box center [530, 402] width 11 height 11
checkbox input "true"
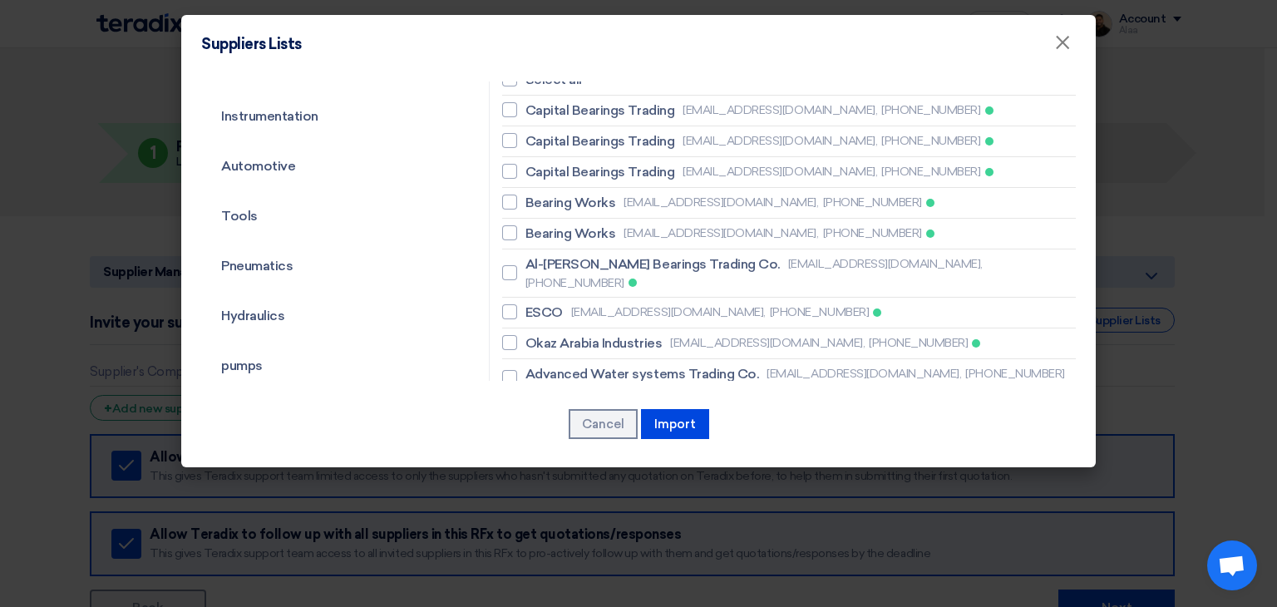
click at [571, 303] on span "[EMAIL_ADDRESS][DOMAIN_NAME]," at bounding box center [668, 311] width 195 height 17
click at [536, 307] on input "ESCO [EMAIL_ADDRESS][DOMAIN_NAME], [PHONE_NUMBER]" at bounding box center [530, 312] width 11 height 11
checkbox input "true"
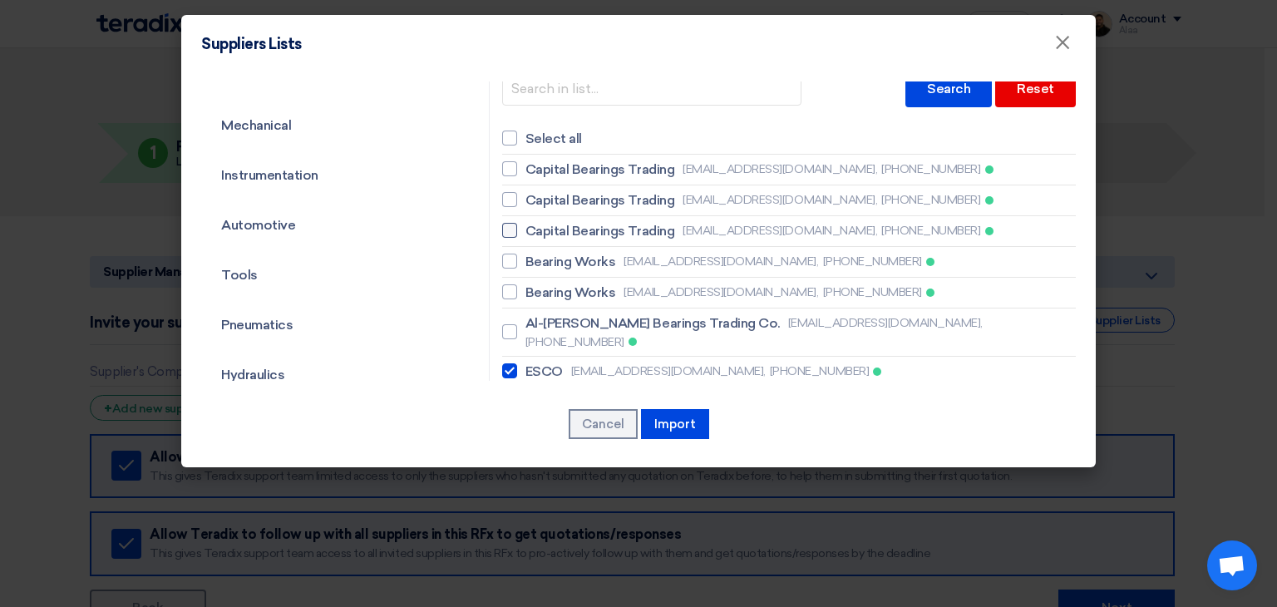
scroll to position [0, 0]
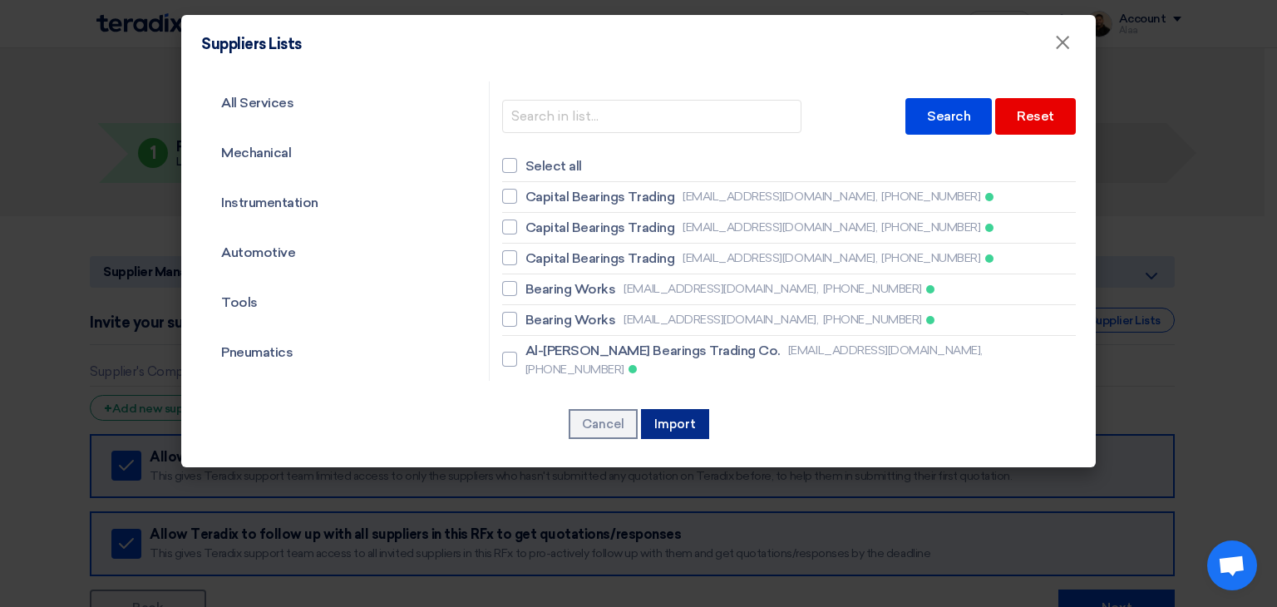
click at [663, 417] on button "Import" at bounding box center [675, 424] width 68 height 30
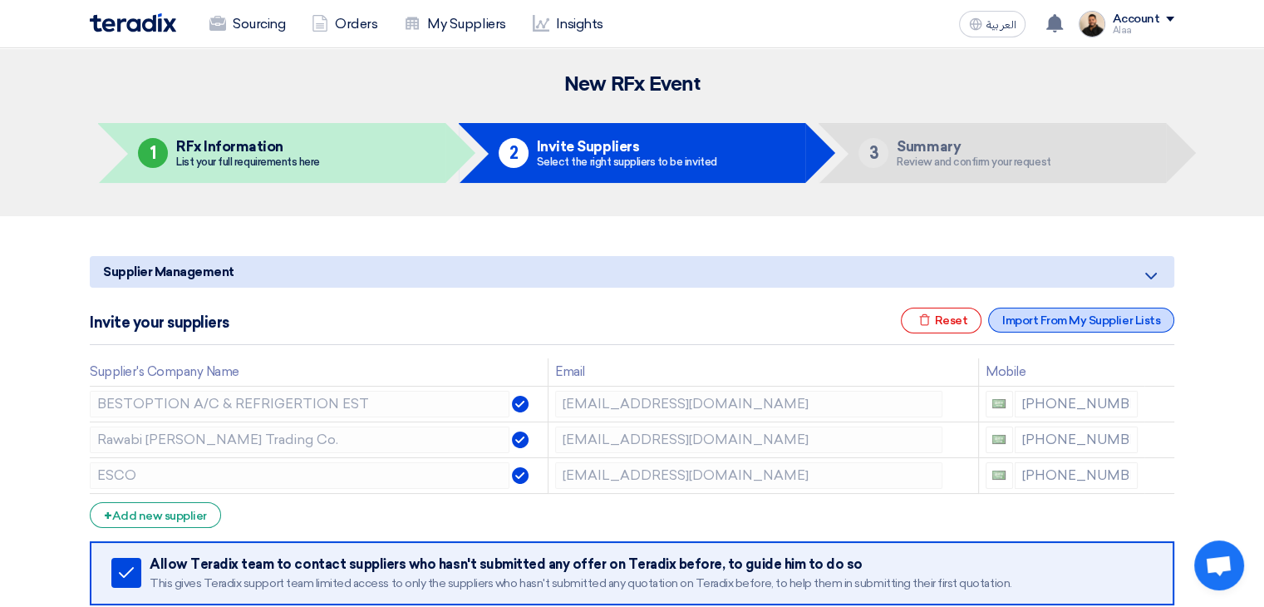
click at [1060, 320] on div "Import From My Supplier Lists" at bounding box center [1081, 320] width 186 height 25
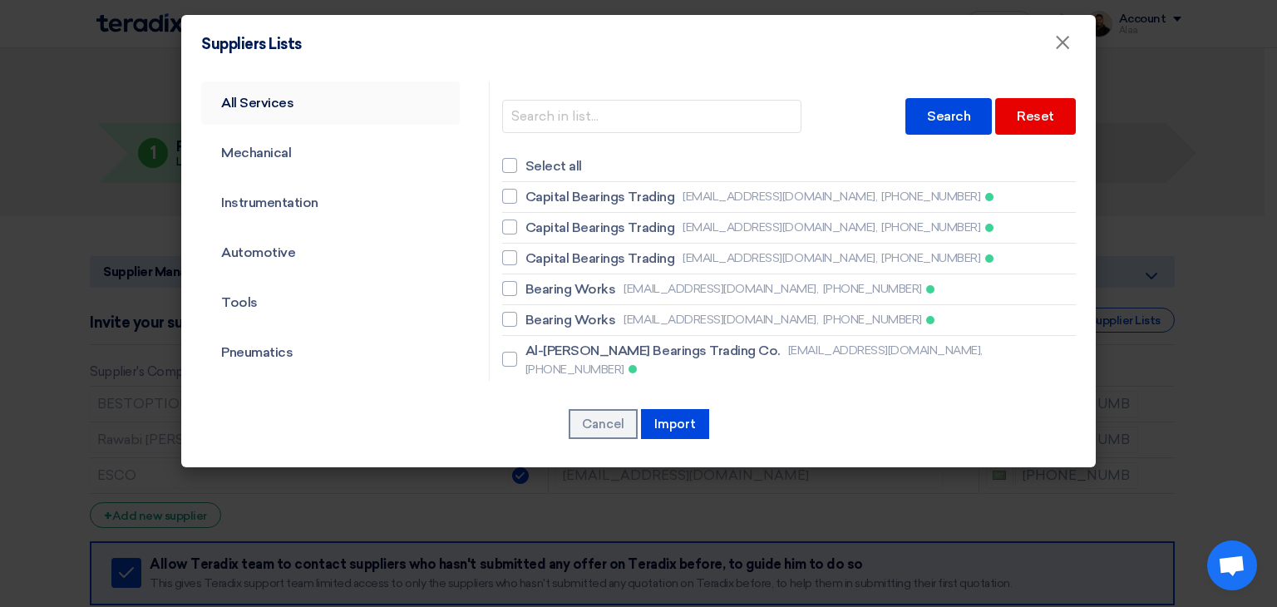
click at [261, 121] on link "All Services" at bounding box center [330, 102] width 259 height 43
click at [306, 97] on link "All Services" at bounding box center [330, 102] width 259 height 43
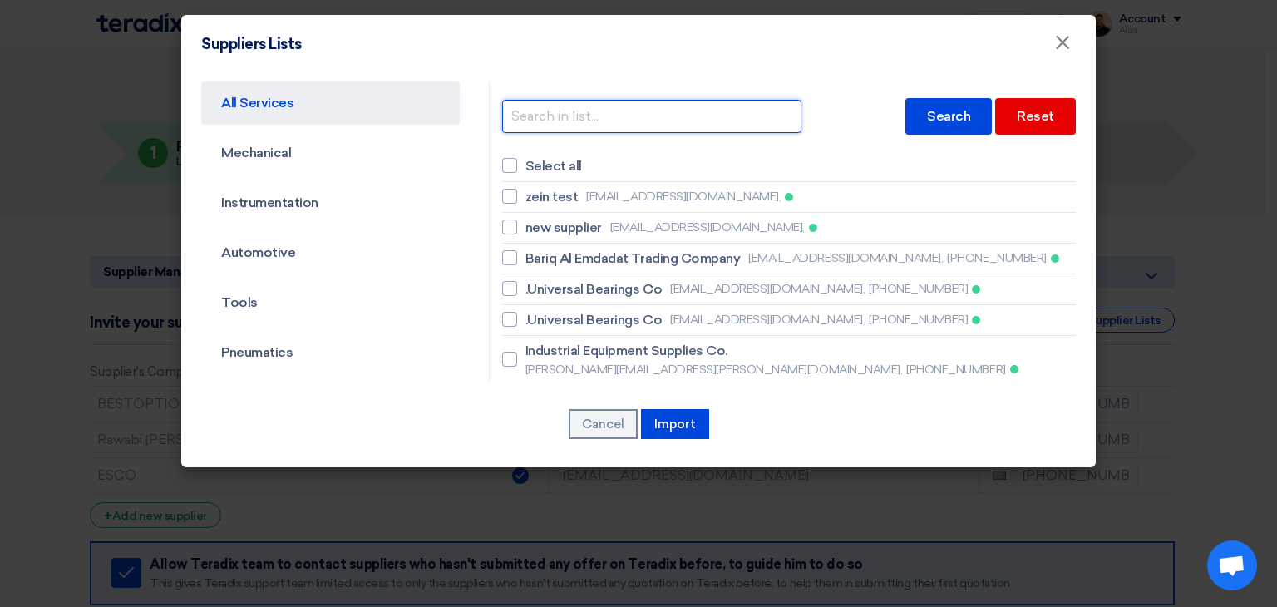
click at [579, 116] on input "text" at bounding box center [651, 116] width 299 height 33
type input "contracting"
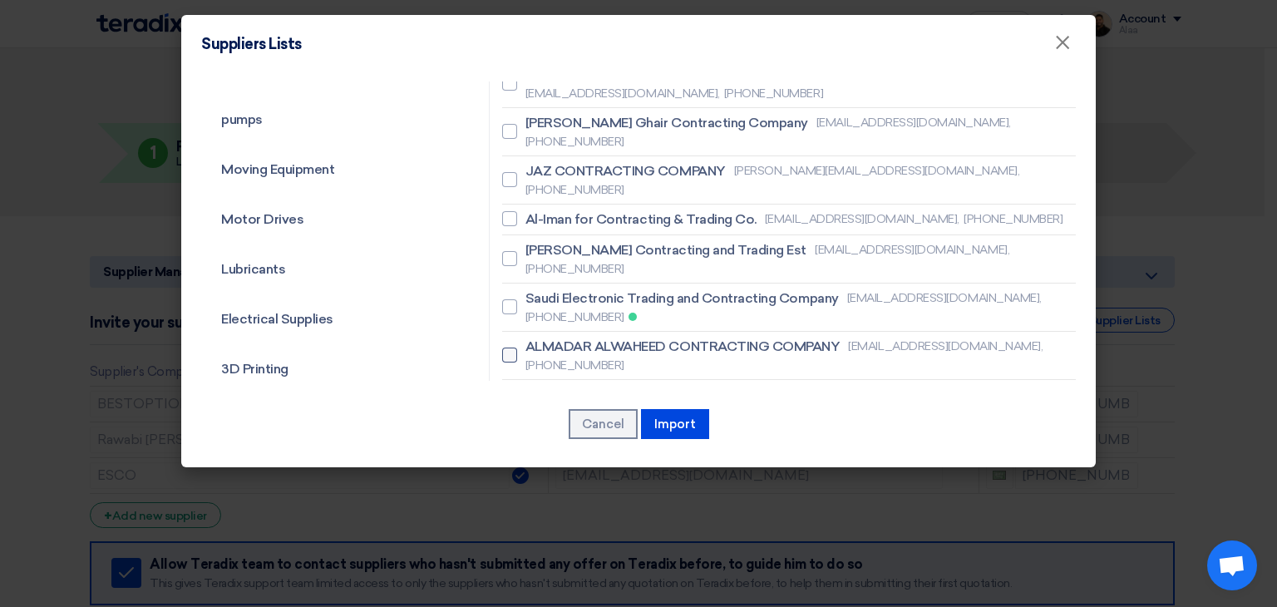
scroll to position [249, 0]
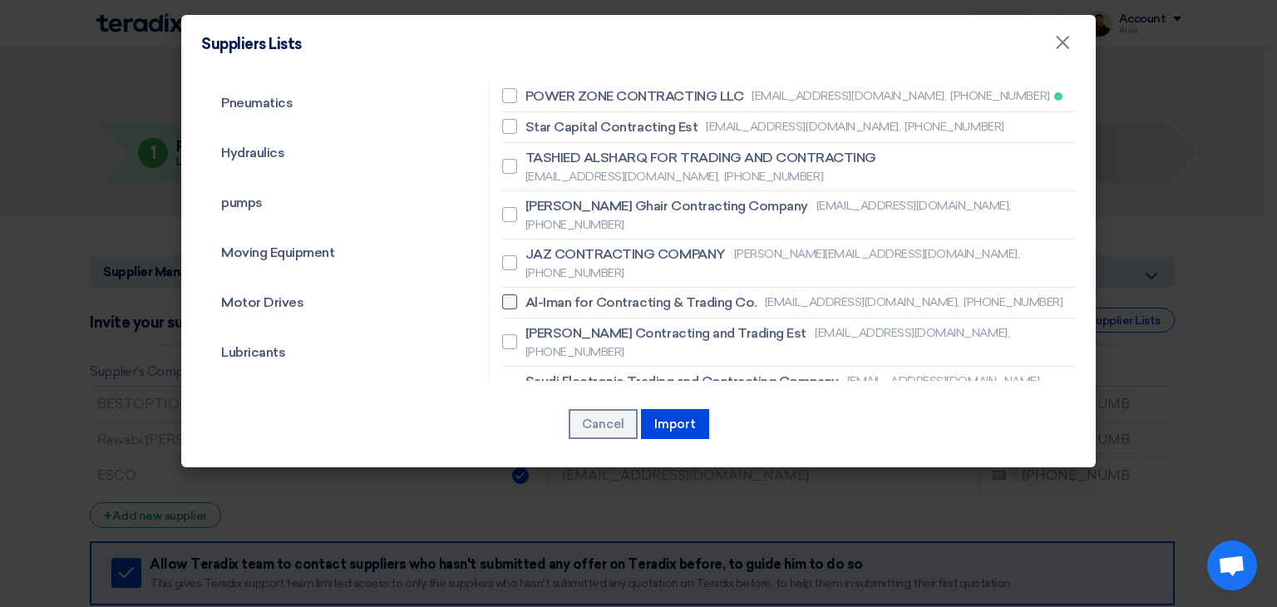
click at [617, 293] on span "Al-Iman for Contracting & Trading Co." at bounding box center [640, 303] width 231 height 20
click at [536, 297] on input "Al-Iman for Contracting & Trading Co. [EMAIL_ADDRESS][DOMAIN_NAME], [PHONE_NUMB…" at bounding box center [530, 302] width 11 height 11
checkbox input "true"
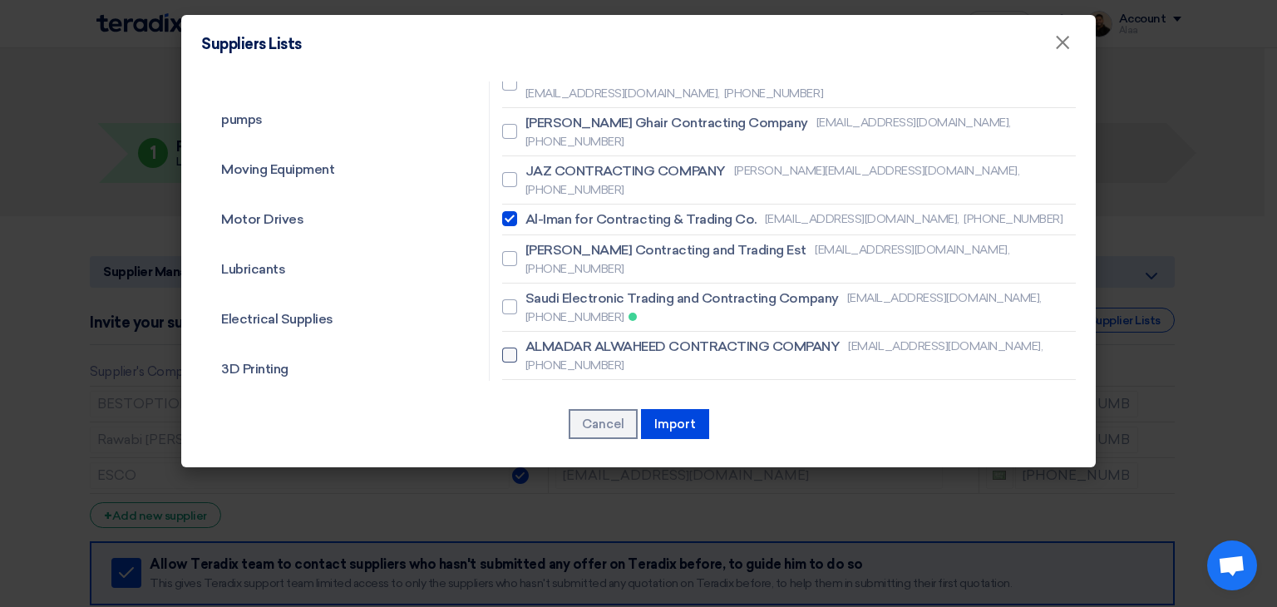
click at [620, 337] on span "ALMADAR ALWAHEED CONTRACTING COMPANY" at bounding box center [682, 347] width 315 height 20
click at [536, 350] on input "ALMADAR ALWAHEED CONTRACTING COMPANY [EMAIL_ADDRESS][DOMAIN_NAME], [PHONE_NUMBE…" at bounding box center [530, 355] width 11 height 11
checkbox input "true"
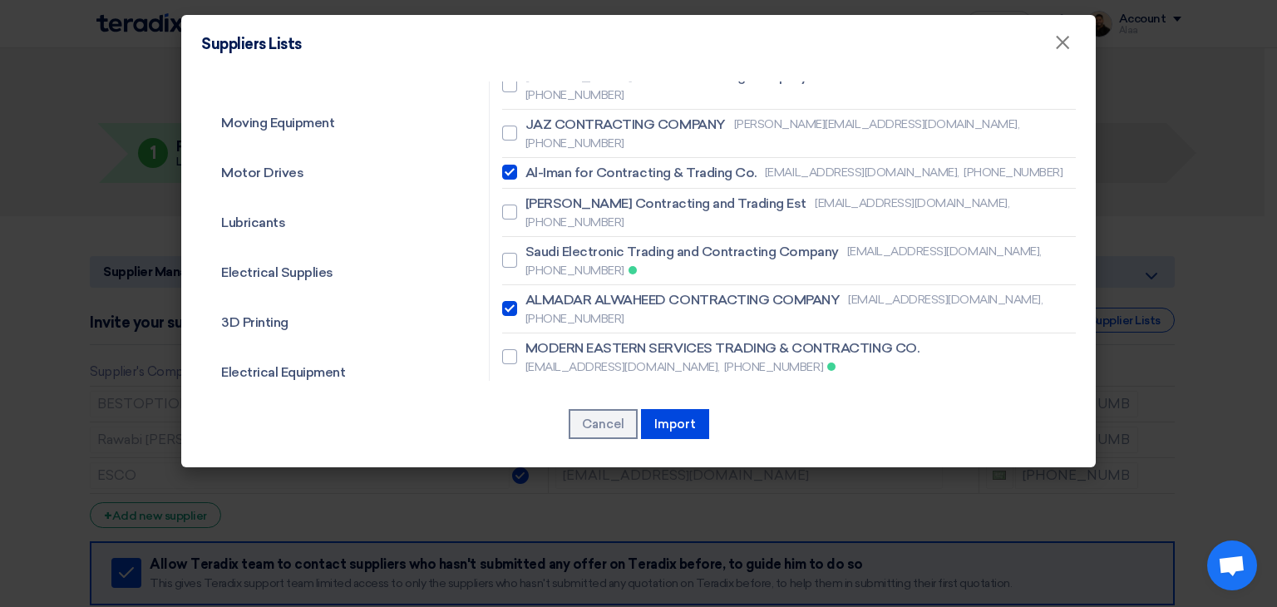
scroll to position [416, 0]
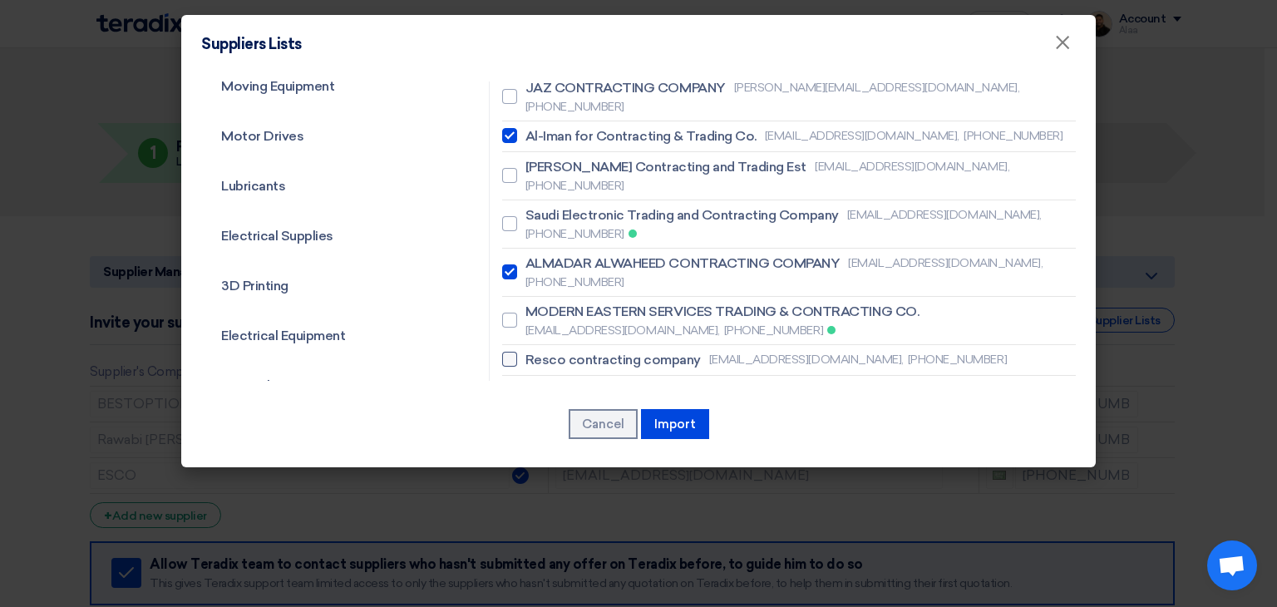
click at [618, 350] on span "Resco contracting company" at bounding box center [612, 360] width 175 height 20
click at [536, 354] on input "Resco contracting company [EMAIL_ADDRESS][DOMAIN_NAME], [PHONE_NUMBER]" at bounding box center [530, 359] width 11 height 11
checkbox input "true"
click at [598, 381] on span "Riyadh Al Harbi contracting est" at bounding box center [619, 391] width 189 height 20
click at [536, 394] on input "[PERSON_NAME] contracting est [PERSON_NAME][EMAIL_ADDRESS][DOMAIN_NAME], [PHONE…" at bounding box center [530, 399] width 11 height 11
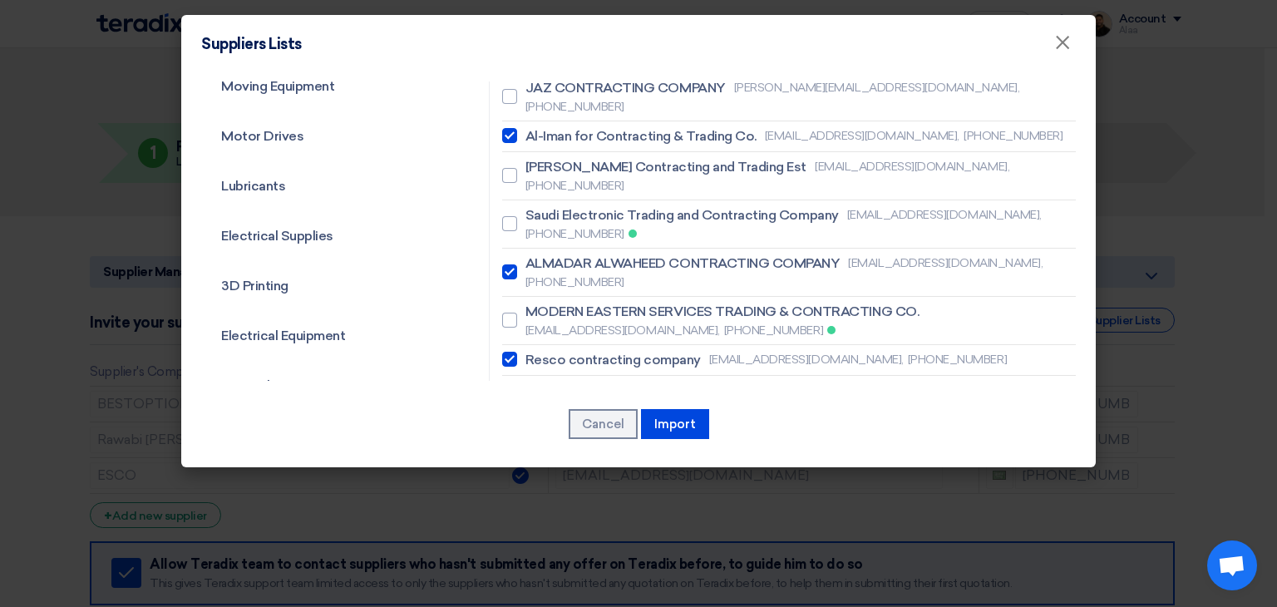
checkbox input "true"
click at [612, 429] on span "Technical Quality for Contracting" at bounding box center [627, 439] width 205 height 20
click at [536, 433] on input "Technical Quality for Contracting [EMAIL_ADDRESS][DOMAIN_NAME], [PHONE_NUMBER]" at bounding box center [530, 438] width 11 height 11
checkbox input "true"
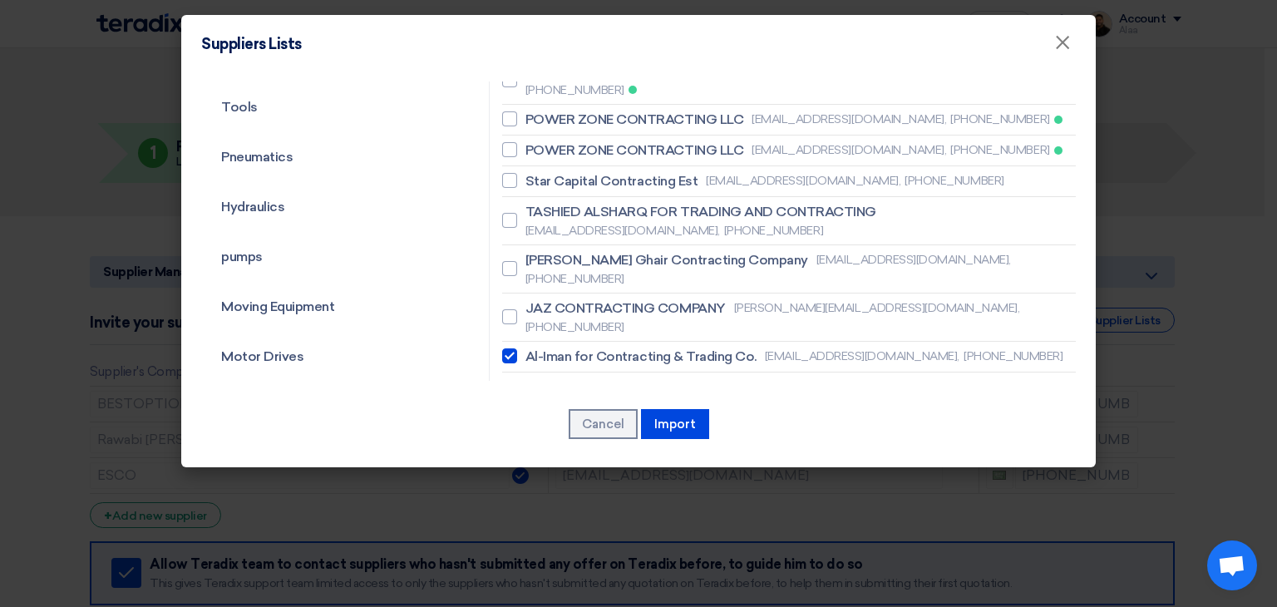
scroll to position [166, 0]
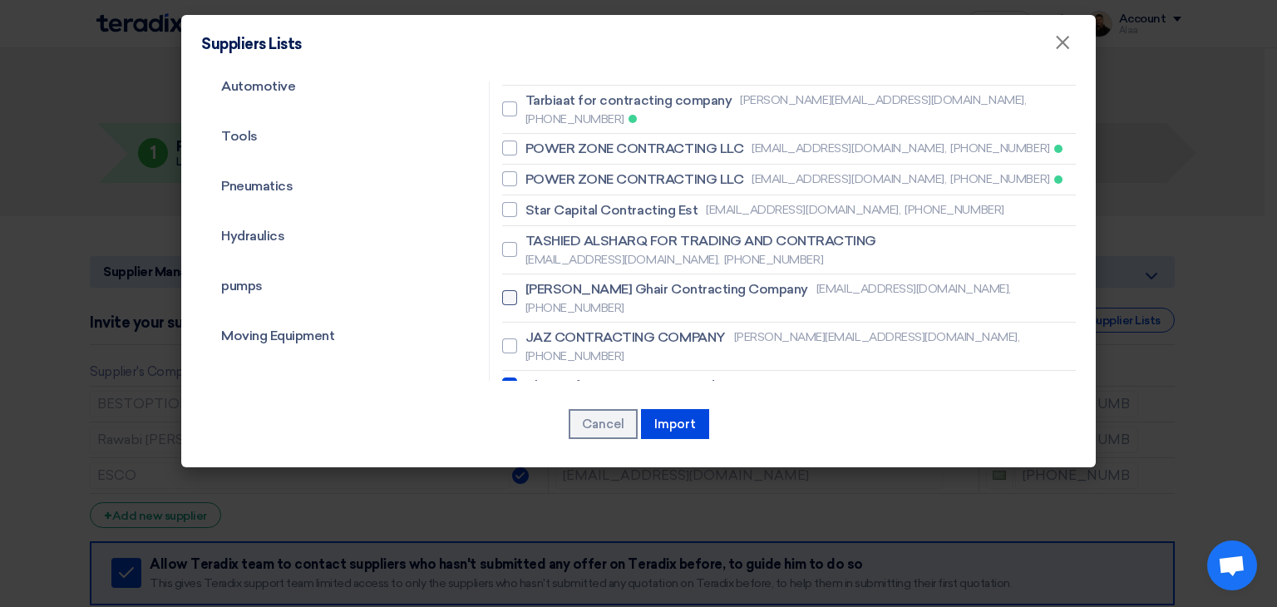
click at [589, 279] on span "[PERSON_NAME] Ghair Contracting Company" at bounding box center [666, 289] width 283 height 20
click at [536, 293] on input "[PERSON_NAME] Ghair Contracting Company [EMAIL_ADDRESS][DOMAIN_NAME], [PHONE_NU…" at bounding box center [530, 298] width 11 height 11
checkbox input "true"
click at [598, 231] on span "TASHIED ALSHARQ FOR TRADING AND CONTRACTING" at bounding box center [700, 241] width 351 height 20
click at [536, 244] on input "TASHIED ALSHARQ FOR TRADING AND CONTRACTING [EMAIL_ADDRESS][DOMAIN_NAME], [PHON…" at bounding box center [530, 249] width 11 height 11
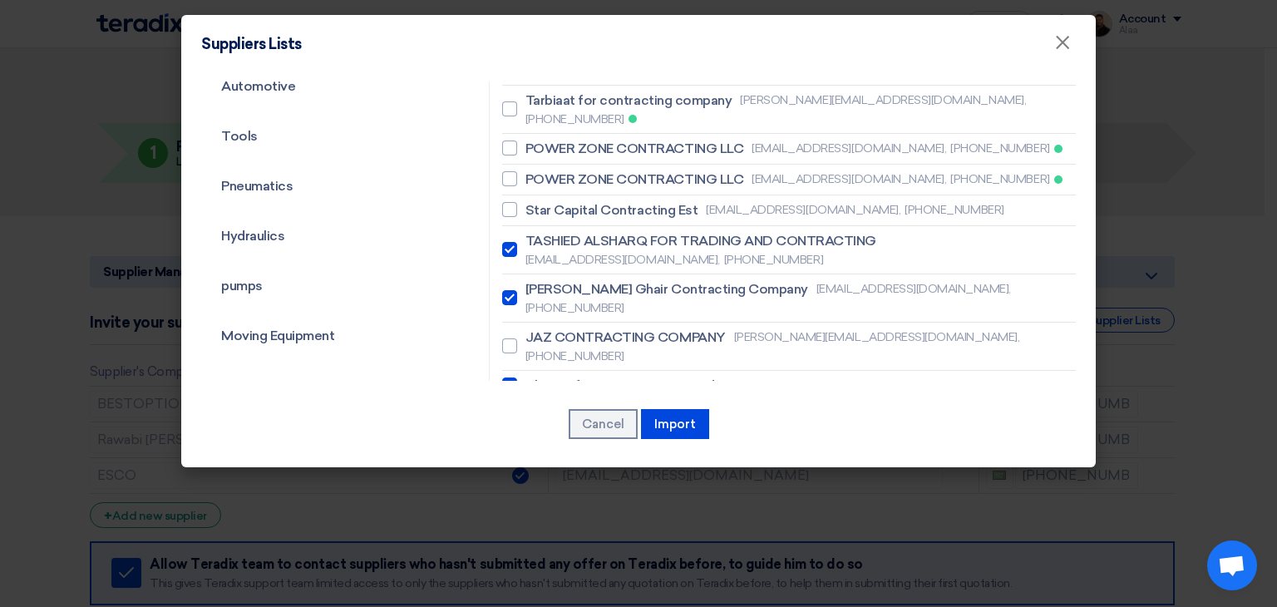
checkbox input "true"
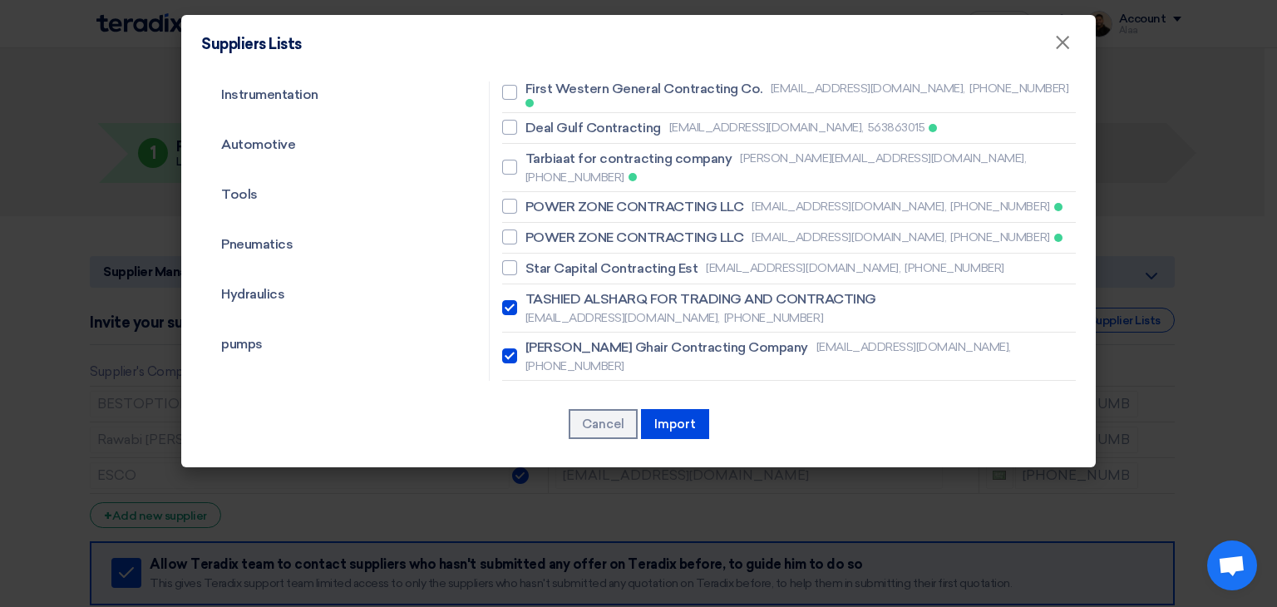
scroll to position [83, 0]
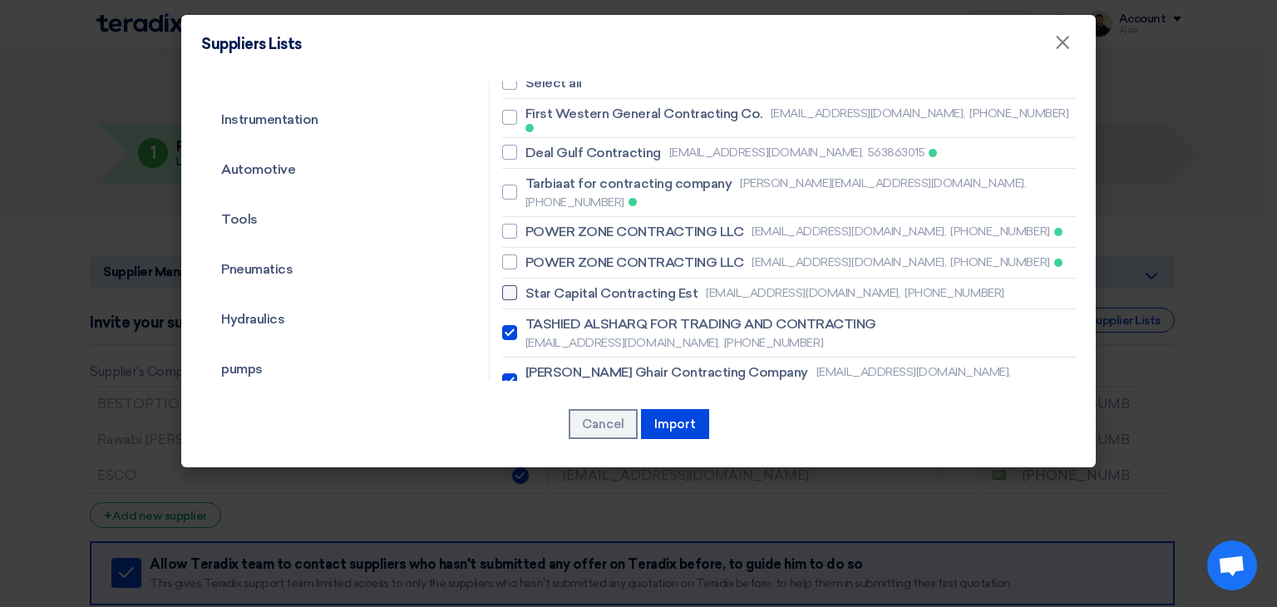
click at [599, 283] on span "Star Capital Contracting Est" at bounding box center [611, 293] width 173 height 20
click at [536, 288] on input "Star Capital Contracting Est [EMAIL_ADDRESS][DOMAIN_NAME], [PHONE_NUMBER]" at bounding box center [530, 293] width 11 height 11
checkbox input "true"
click at [600, 253] on span "POWER ZONE CONTRACTING LLC" at bounding box center [634, 263] width 219 height 20
click at [536, 257] on input "POWER ZONE CONTRACTING LLC [EMAIL_ADDRESS][DOMAIN_NAME], [PHONE_NUMBER]" at bounding box center [530, 262] width 11 height 11
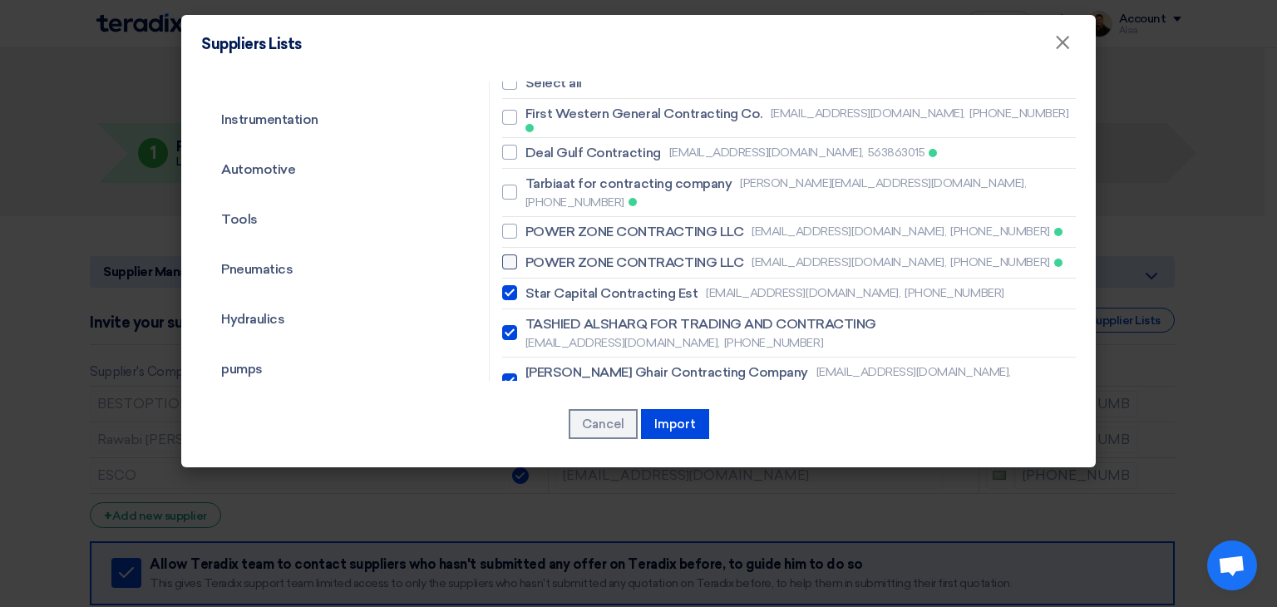
checkbox input "true"
click at [604, 222] on span "POWER ZONE CONTRACTING LLC" at bounding box center [634, 232] width 219 height 20
click at [536, 226] on input "POWER ZONE CONTRACTING LLC [EMAIL_ADDRESS][DOMAIN_NAME], [PHONE_NUMBER]" at bounding box center [530, 231] width 11 height 11
checkbox input "true"
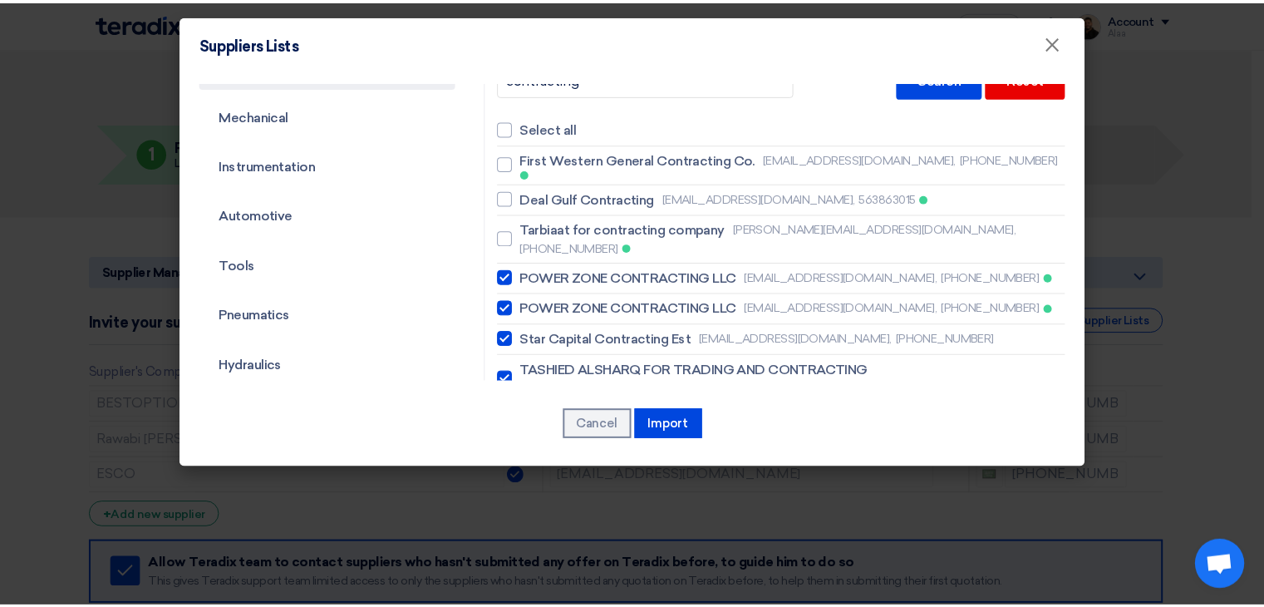
scroll to position [0, 0]
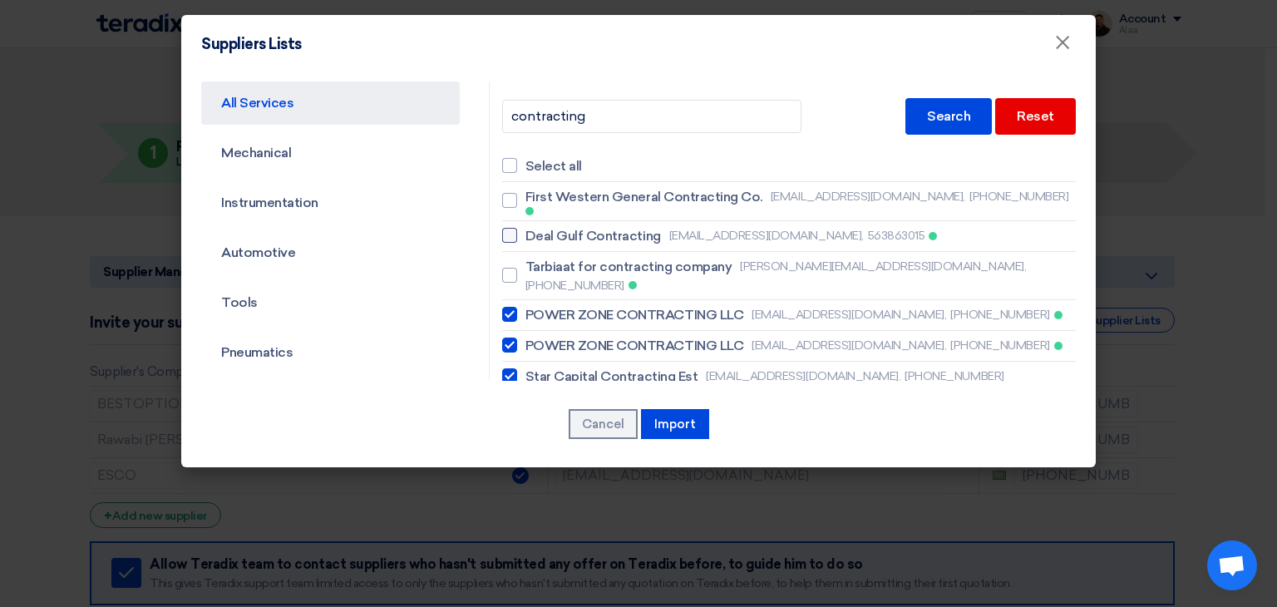
click at [584, 230] on span "Deal Gulf Contracting" at bounding box center [593, 236] width 136 height 20
click at [536, 230] on input "Deal Gulf Contracting [EMAIL_ADDRESS][DOMAIN_NAME], 563863015" at bounding box center [530, 235] width 11 height 11
checkbox input "true"
click at [665, 421] on button "Import" at bounding box center [675, 424] width 68 height 30
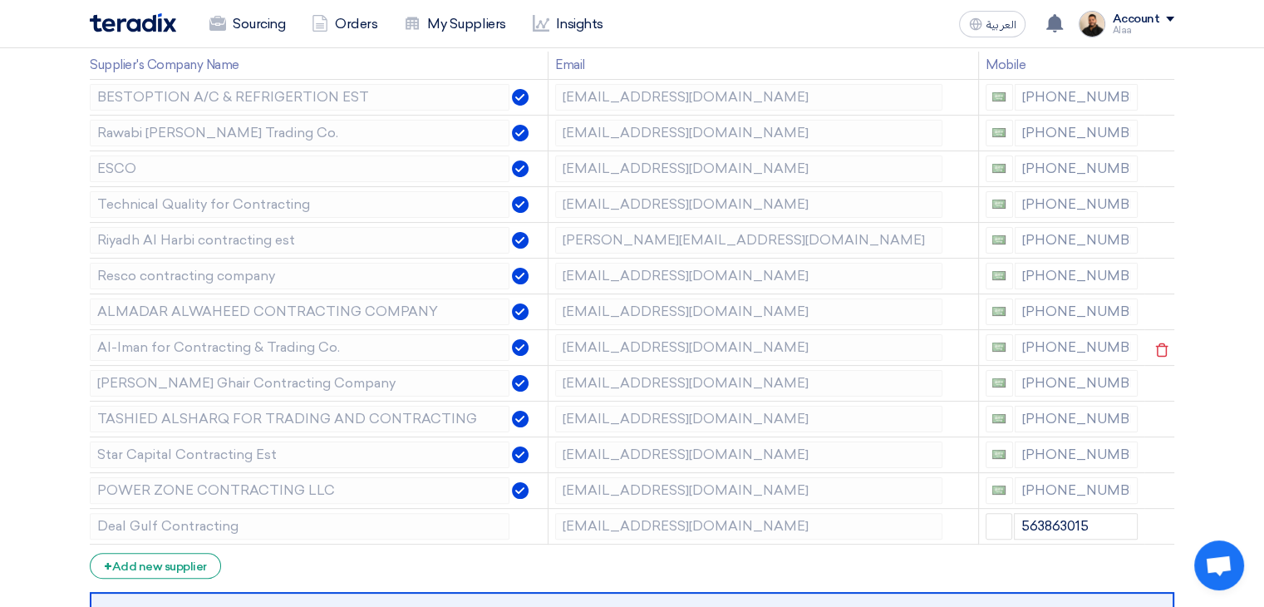
scroll to position [333, 0]
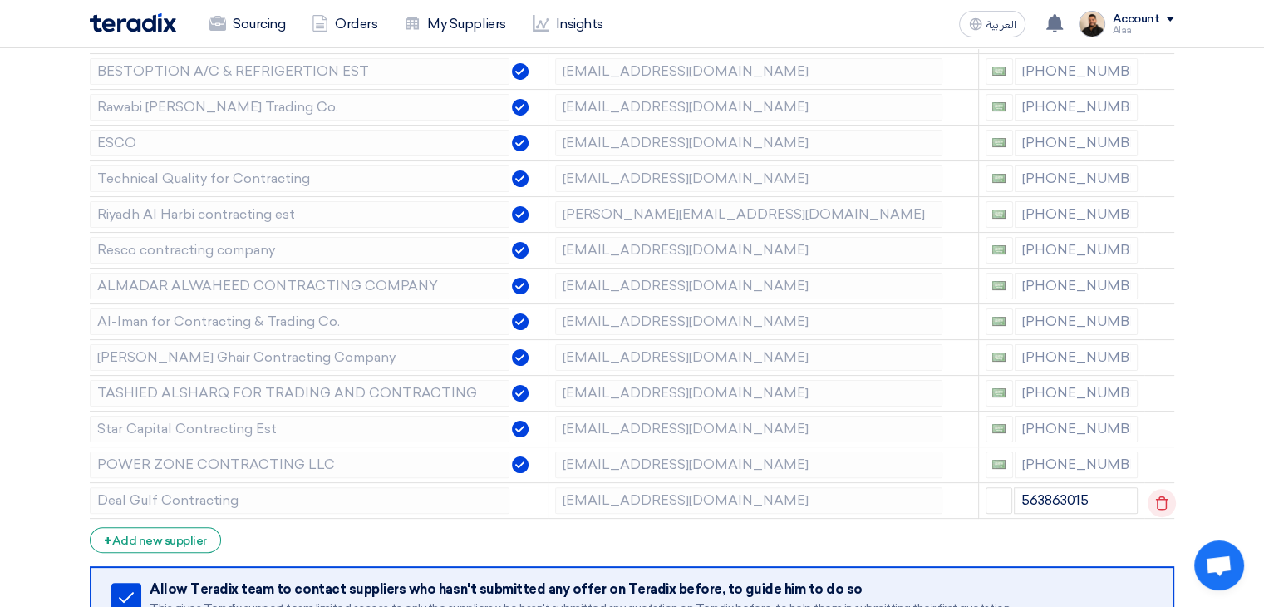
click at [1165, 505] on icon at bounding box center [1162, 503] width 28 height 28
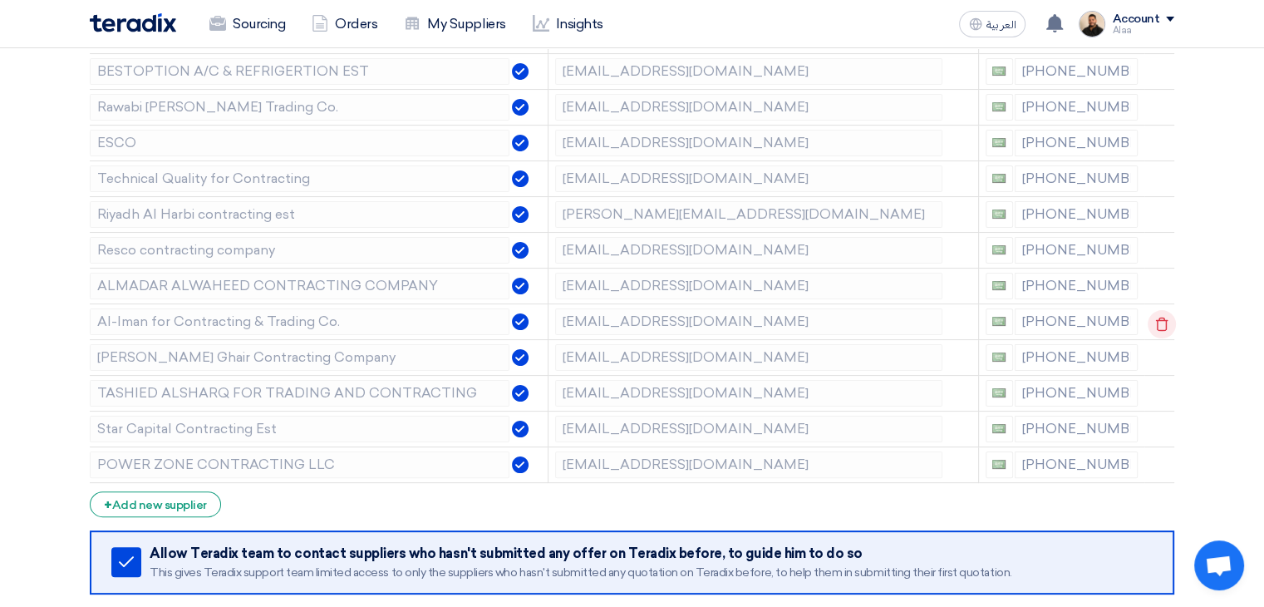
click at [1161, 319] on use at bounding box center [1162, 324] width 12 height 14
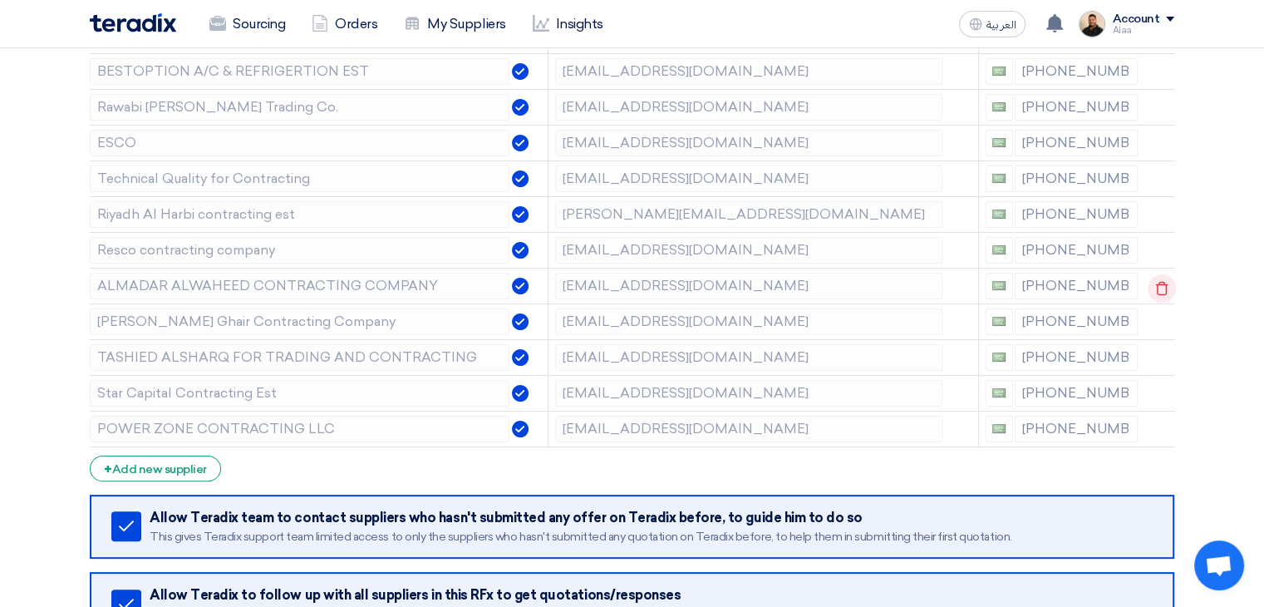
click at [1161, 290] on icon at bounding box center [1162, 288] width 28 height 28
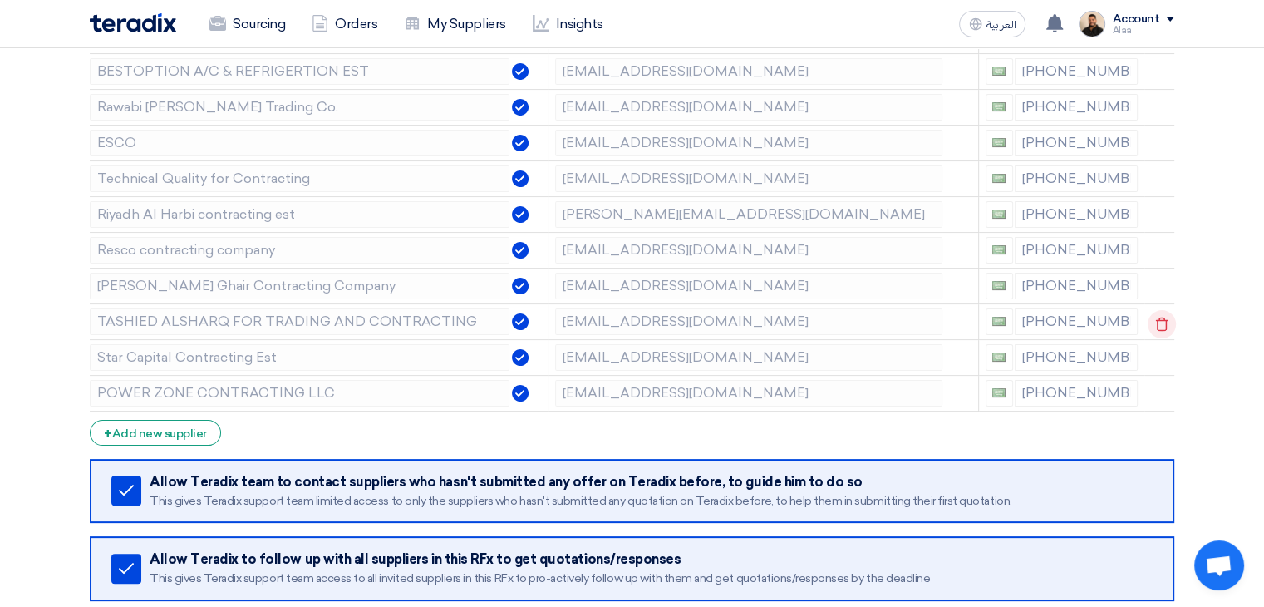
click at [0, 0] on icon at bounding box center [0, 0] width 0 height 0
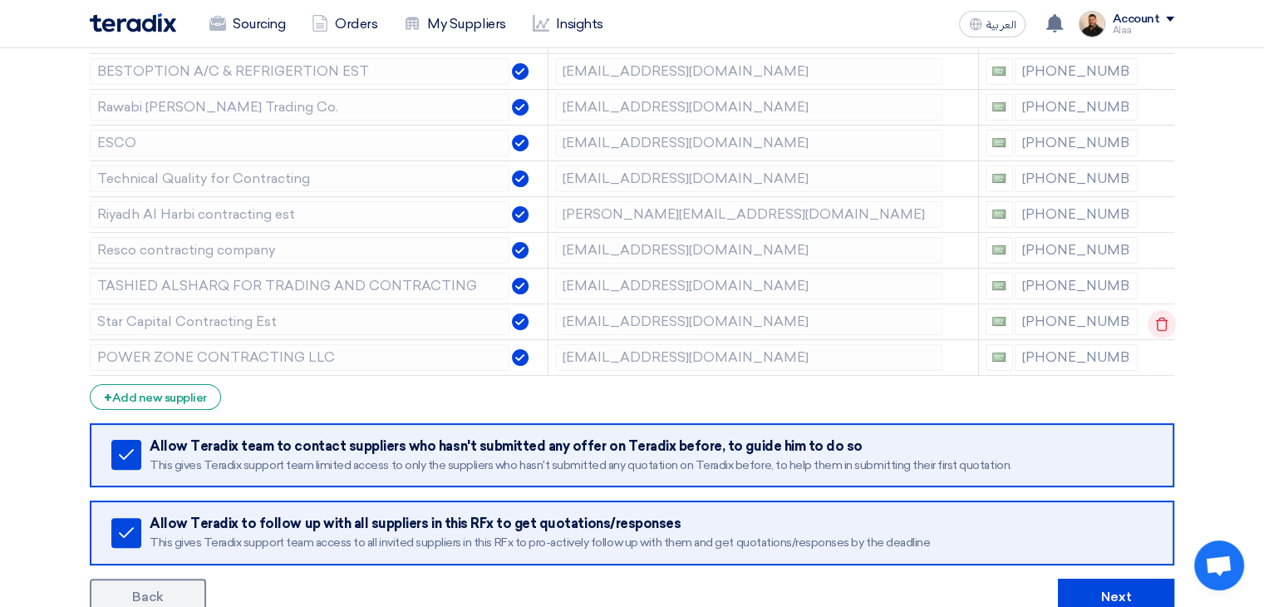
click at [0, 0] on icon at bounding box center [0, 0] width 0 height 0
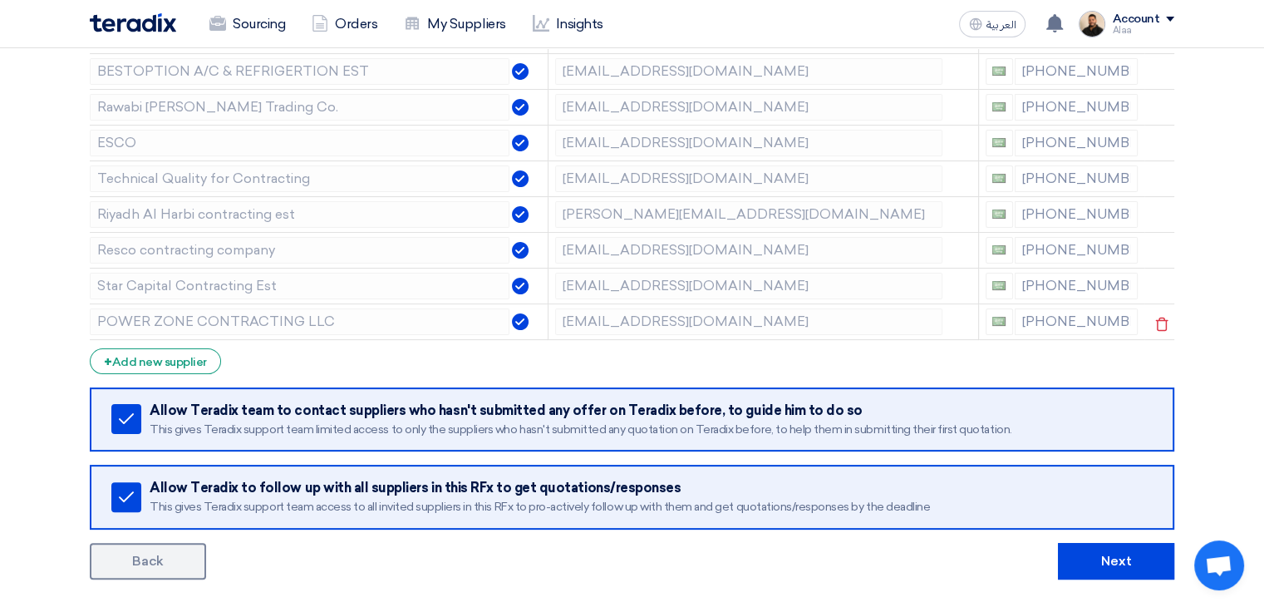
click at [0, 0] on icon at bounding box center [0, 0] width 0 height 0
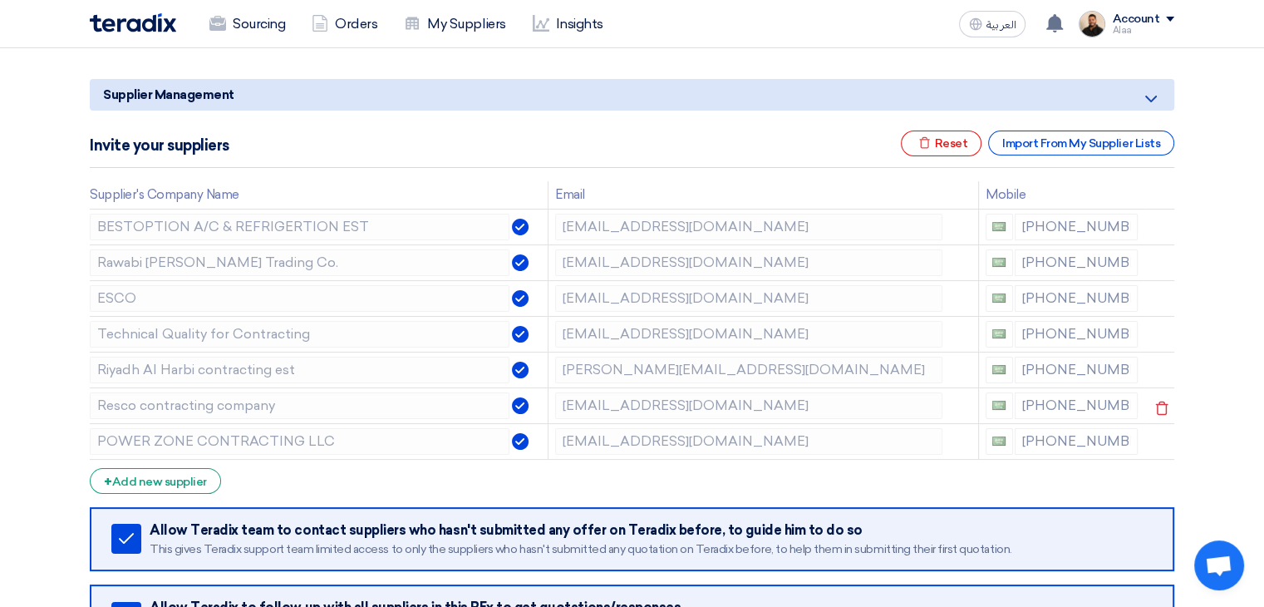
scroll to position [166, 0]
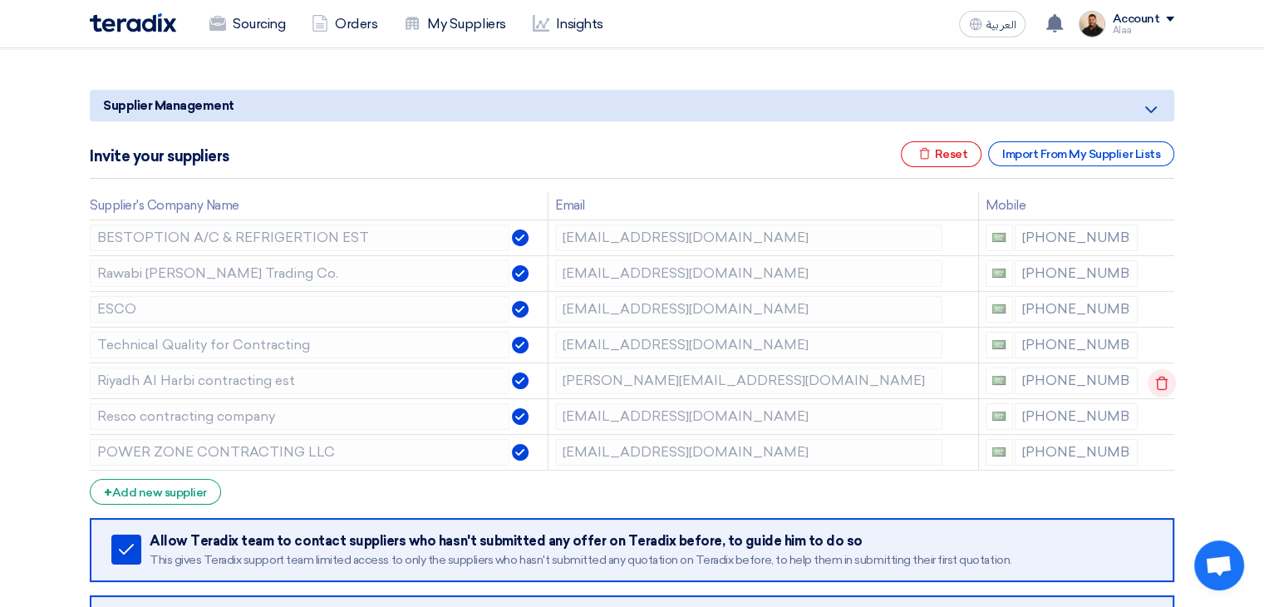
click at [1161, 382] on icon at bounding box center [1162, 383] width 28 height 28
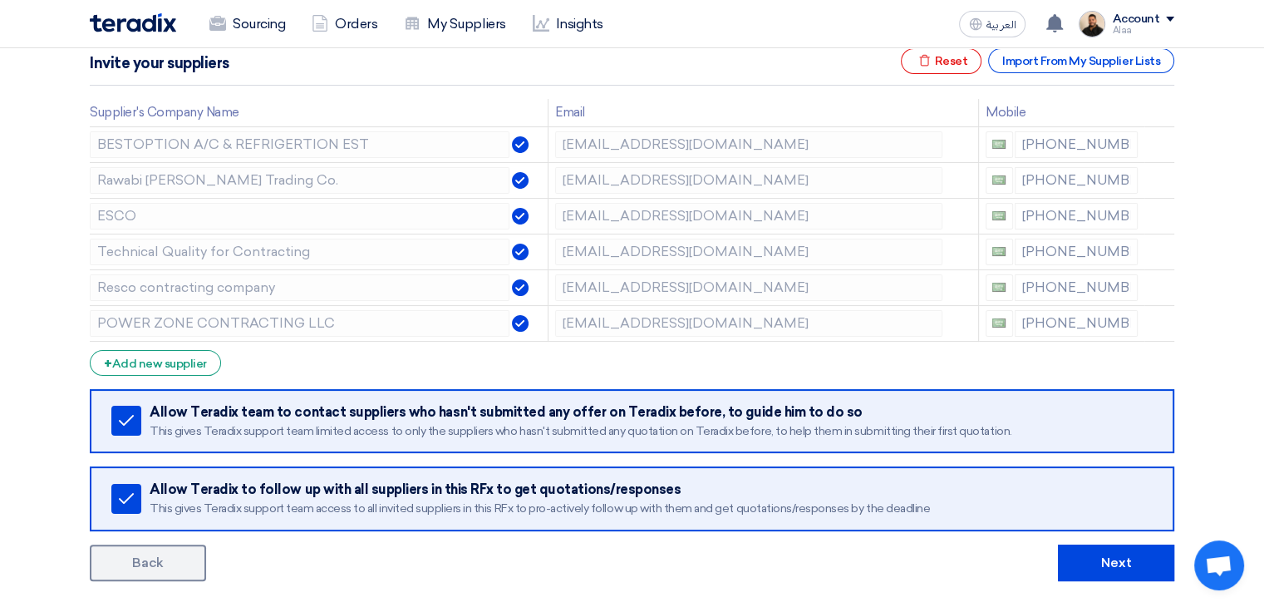
scroll to position [416, 0]
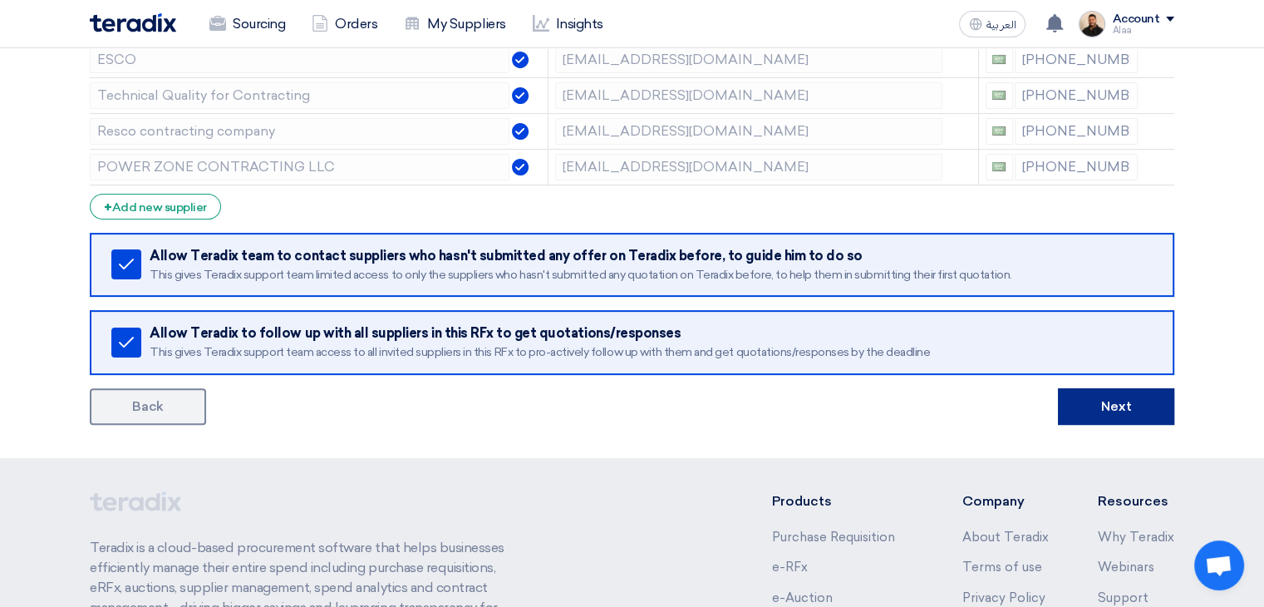
click at [1101, 402] on button "Next" at bounding box center [1116, 406] width 116 height 37
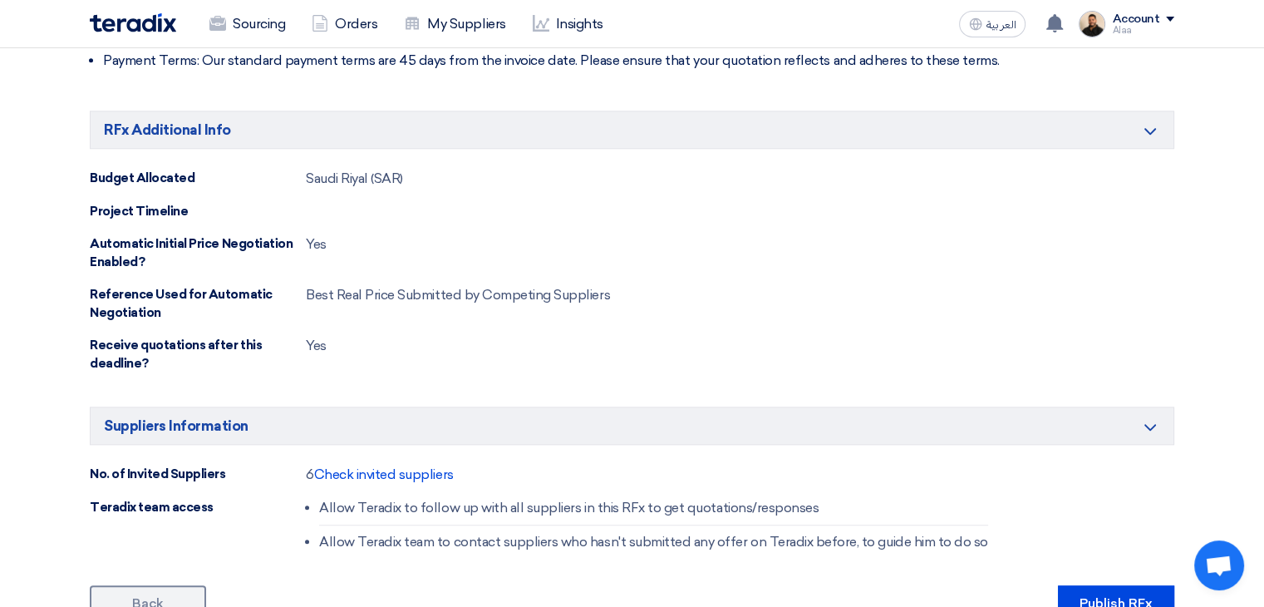
scroll to position [1936, 0]
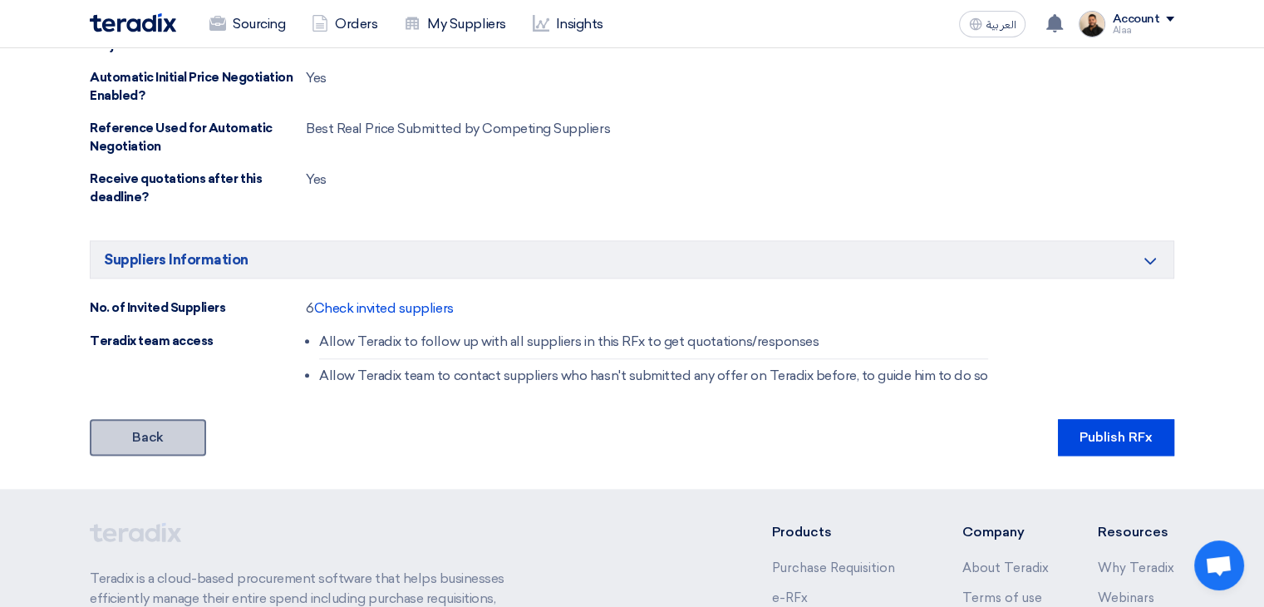
click at [181, 423] on link "Back" at bounding box center [148, 437] width 116 height 37
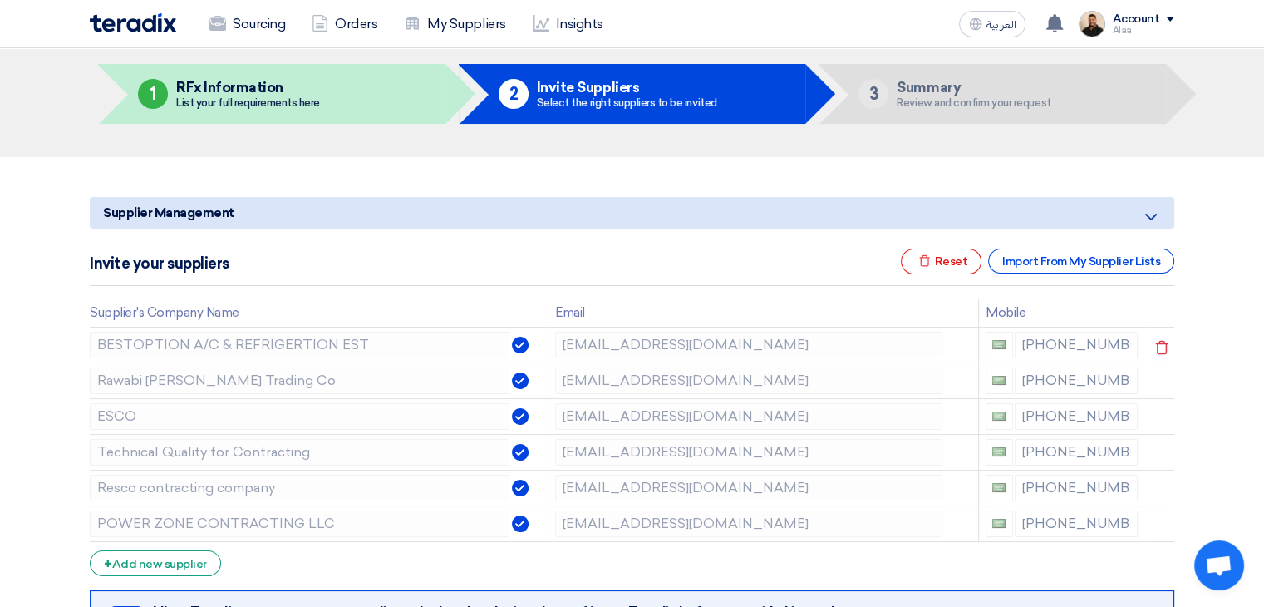
scroll to position [249, 0]
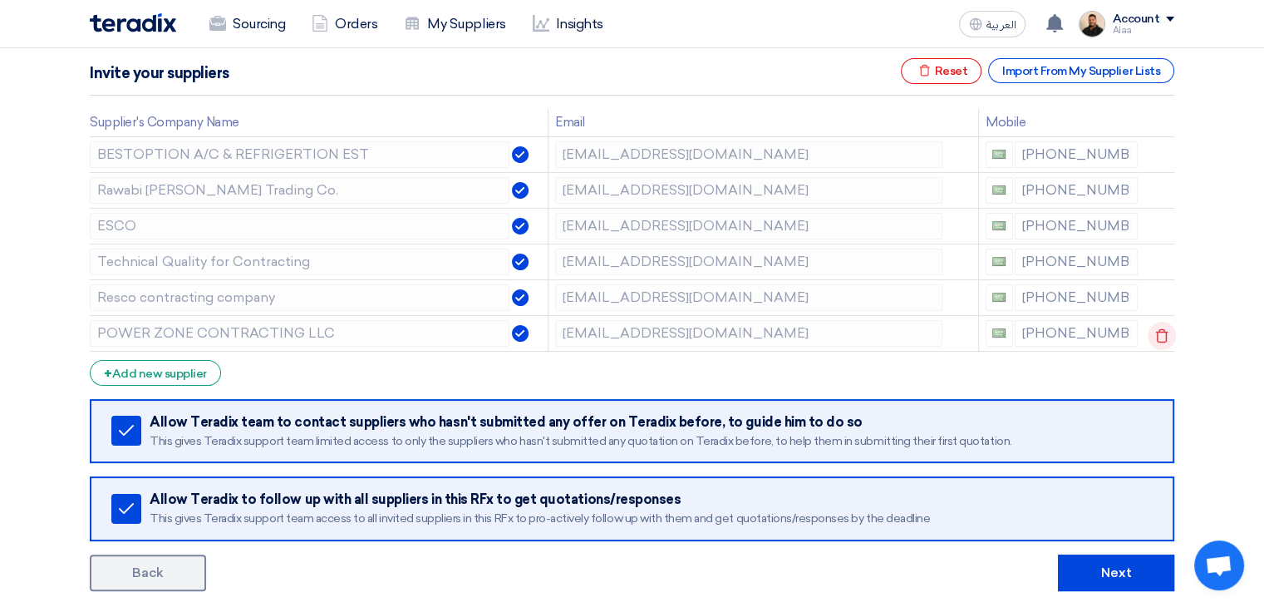
click at [1164, 330] on use at bounding box center [1162, 335] width 12 height 14
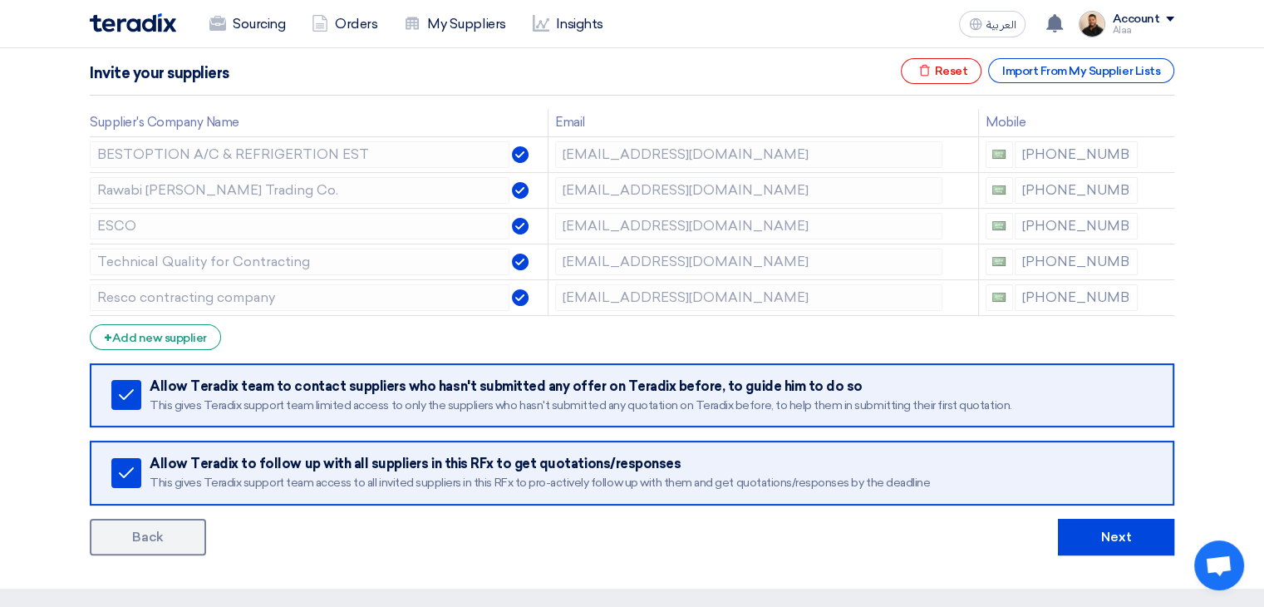
click at [1207, 338] on section "Supplier Management Minimize/Maximize Category Invite your suppliers Excel file…" at bounding box center [632, 278] width 1264 height 622
click at [1156, 267] on use at bounding box center [1162, 264] width 12 height 14
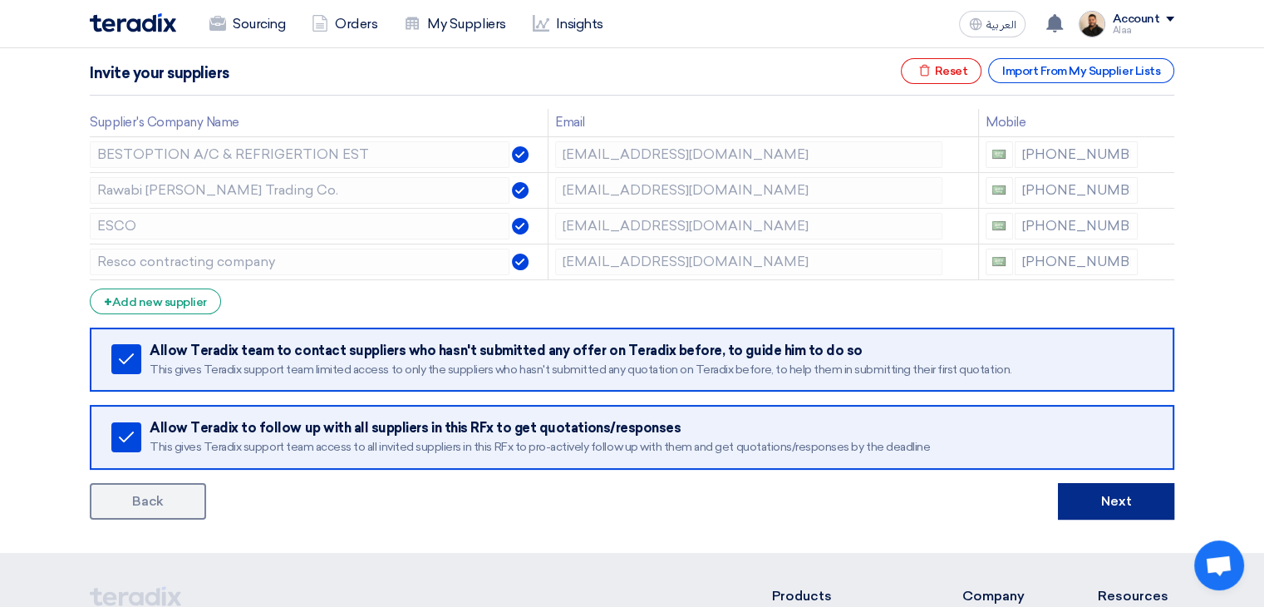
click at [1129, 496] on button "Next" at bounding box center [1116, 501] width 116 height 37
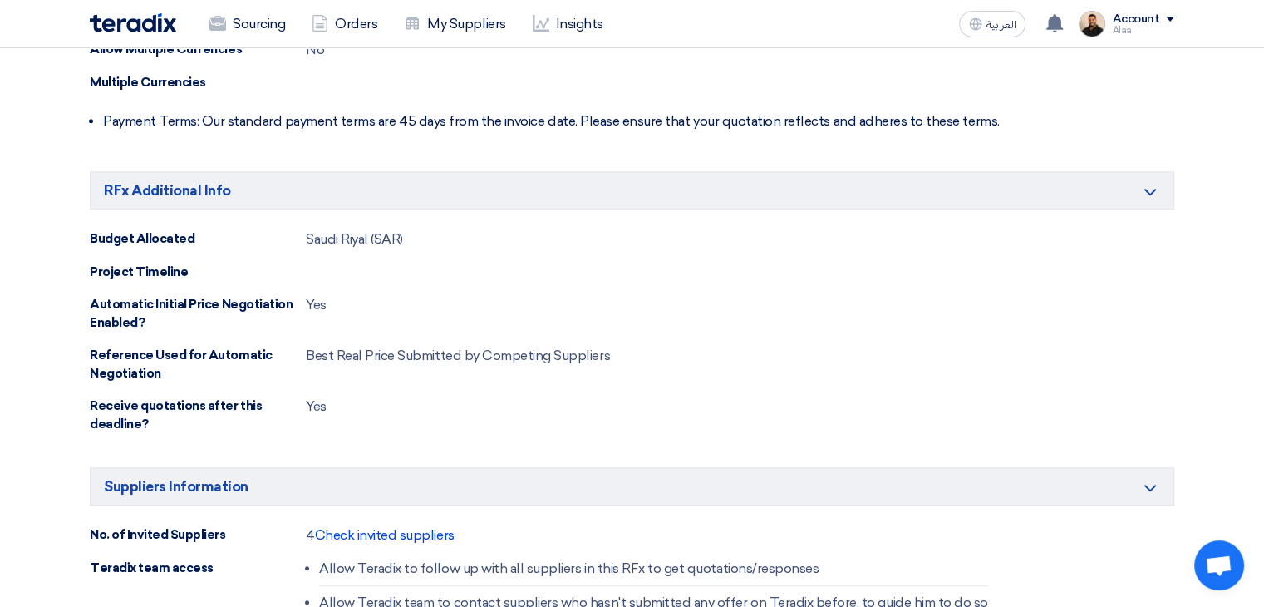
scroll to position [1995, 0]
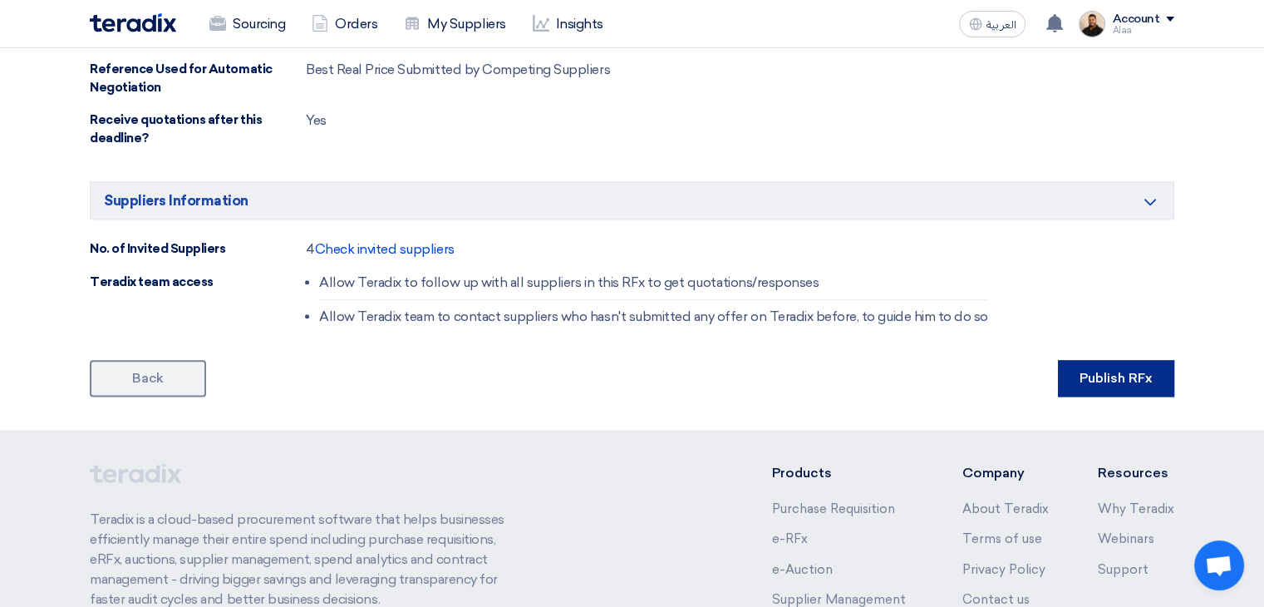
click at [1103, 369] on button "Publish RFx" at bounding box center [1116, 378] width 116 height 37
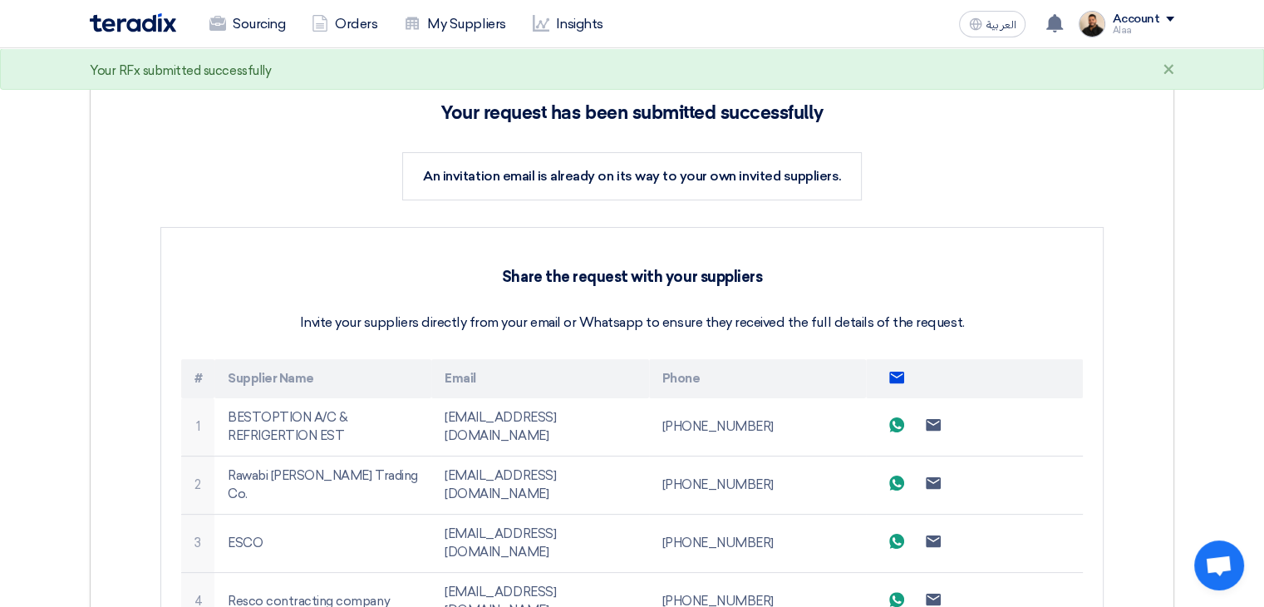
scroll to position [83, 0]
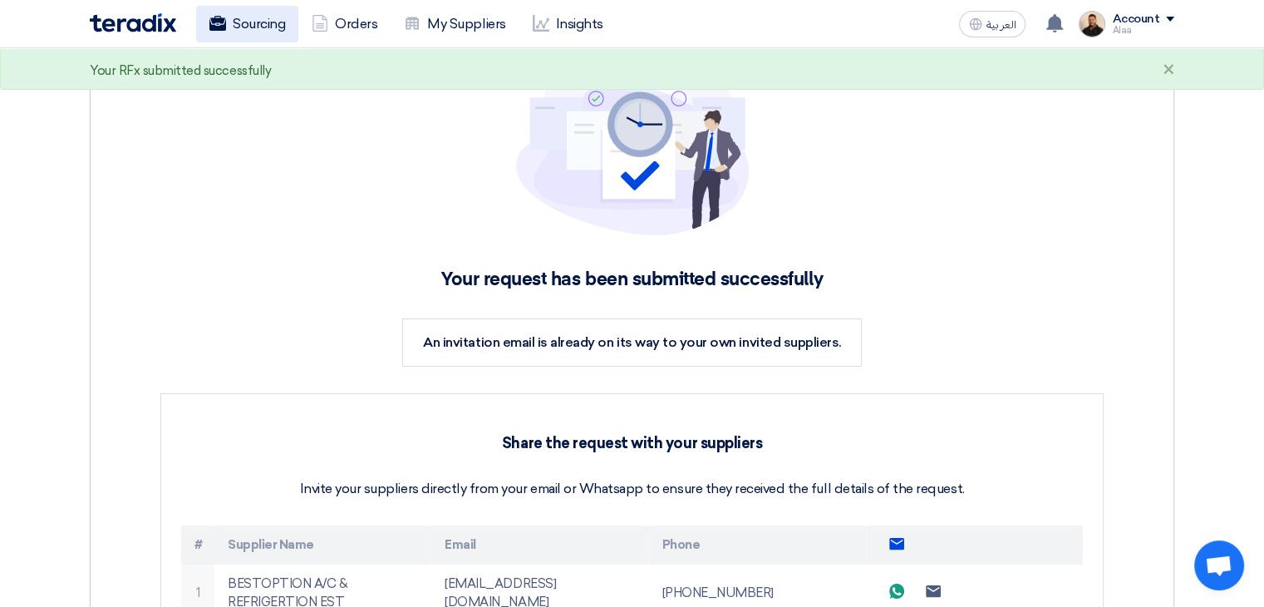
click at [246, 14] on link "Sourcing" at bounding box center [247, 24] width 102 height 37
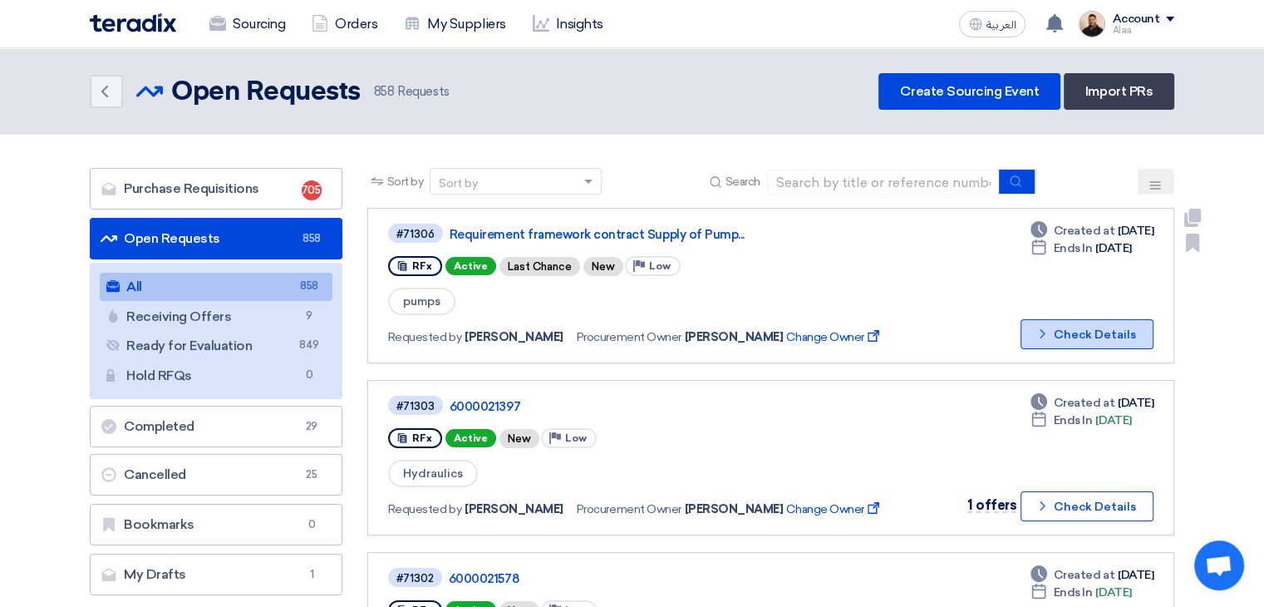
click at [1094, 323] on button "Check details Check Details" at bounding box center [1087, 334] width 133 height 30
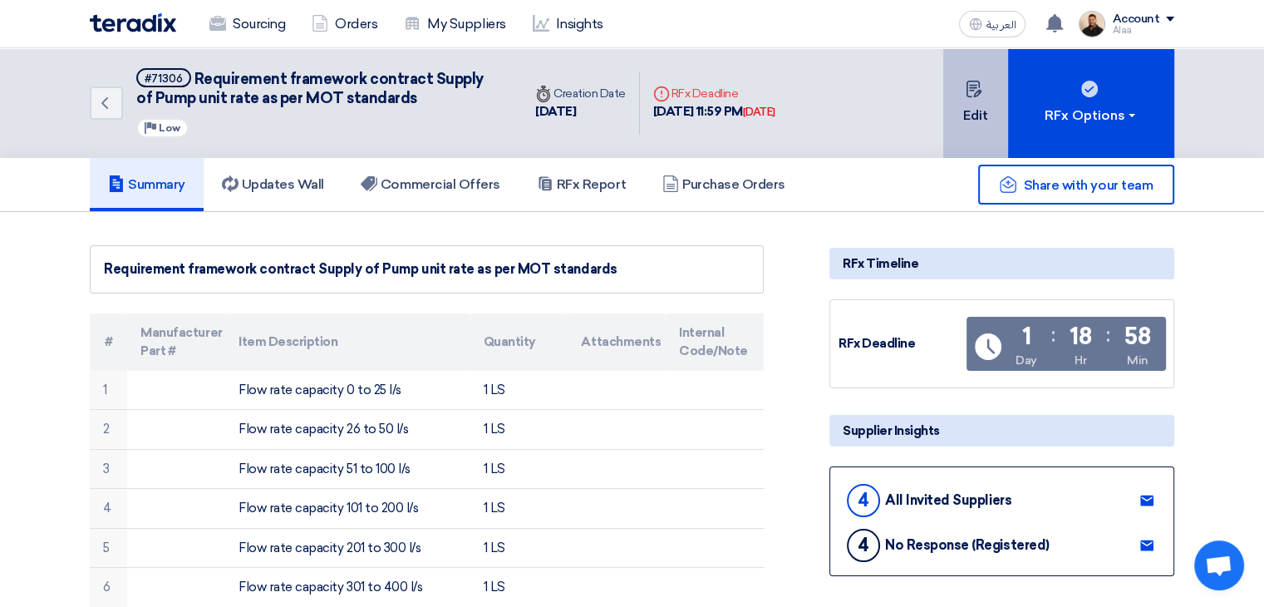
click at [972, 107] on button "Edit" at bounding box center [976, 103] width 65 height 110
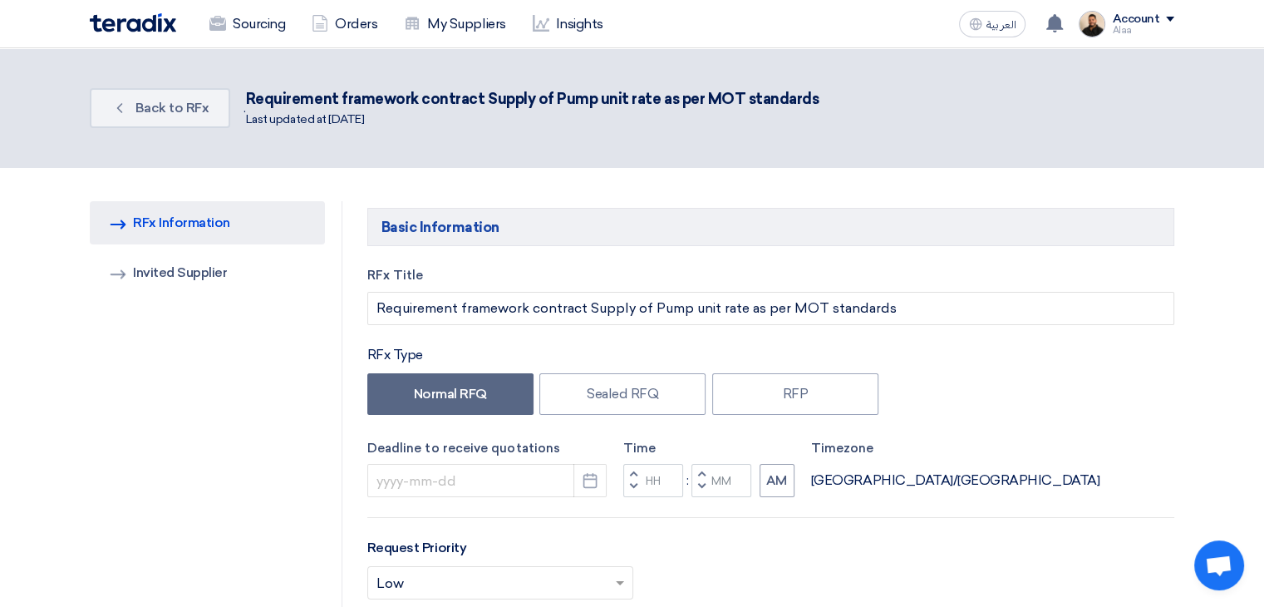
type input "[DATE]"
type input "11"
type input "59"
click at [598, 476] on icon "Pick a date" at bounding box center [590, 480] width 17 height 17
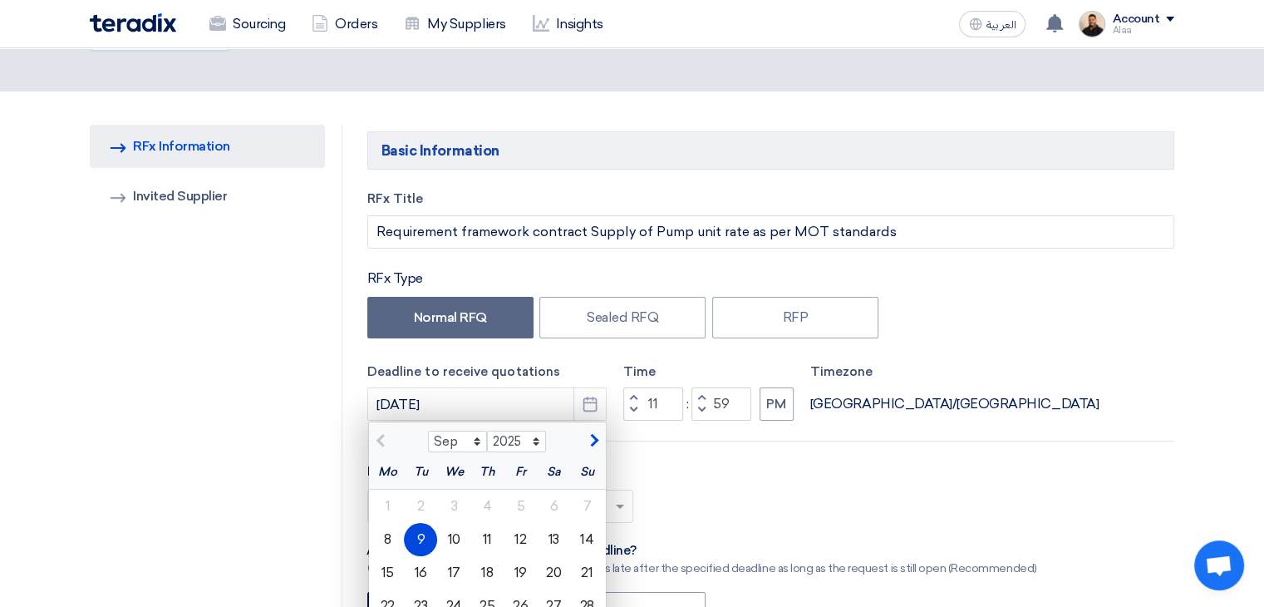
scroll to position [249, 0]
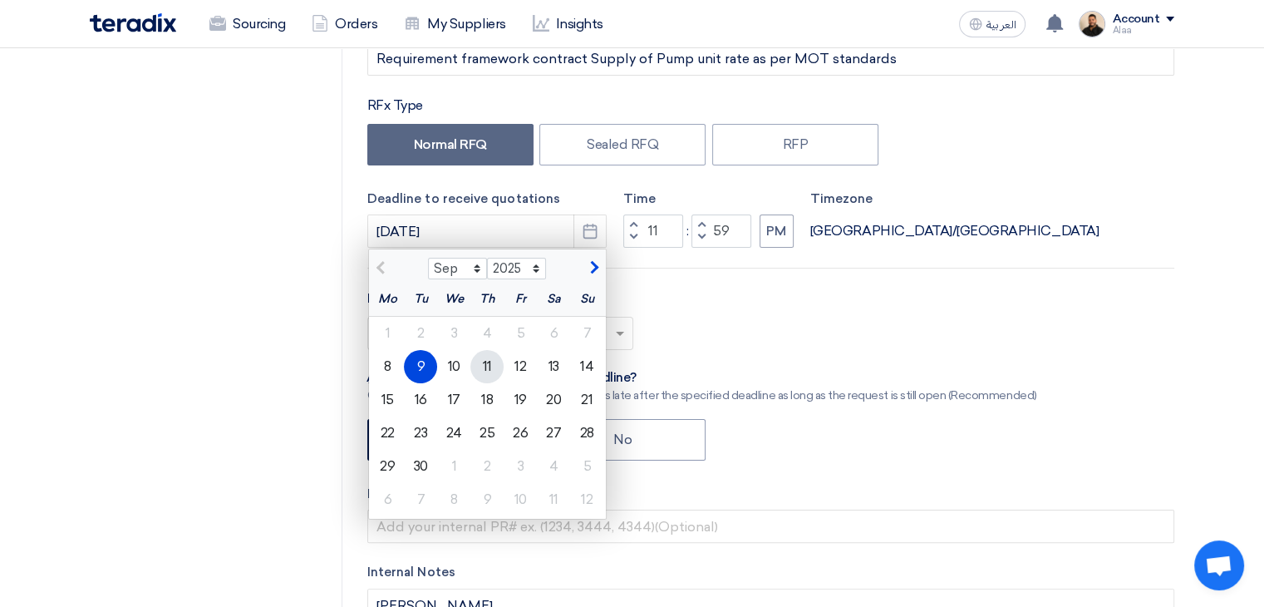
click at [485, 370] on div "11" at bounding box center [487, 366] width 33 height 33
type input "[DATE]"
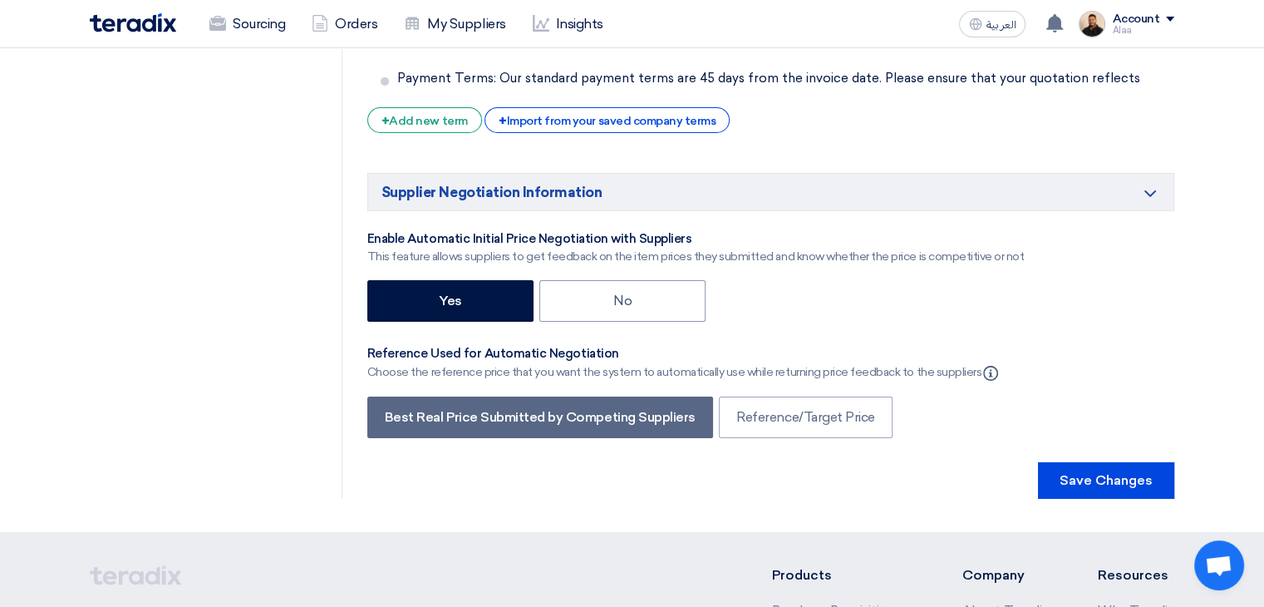
scroll to position [5819, 0]
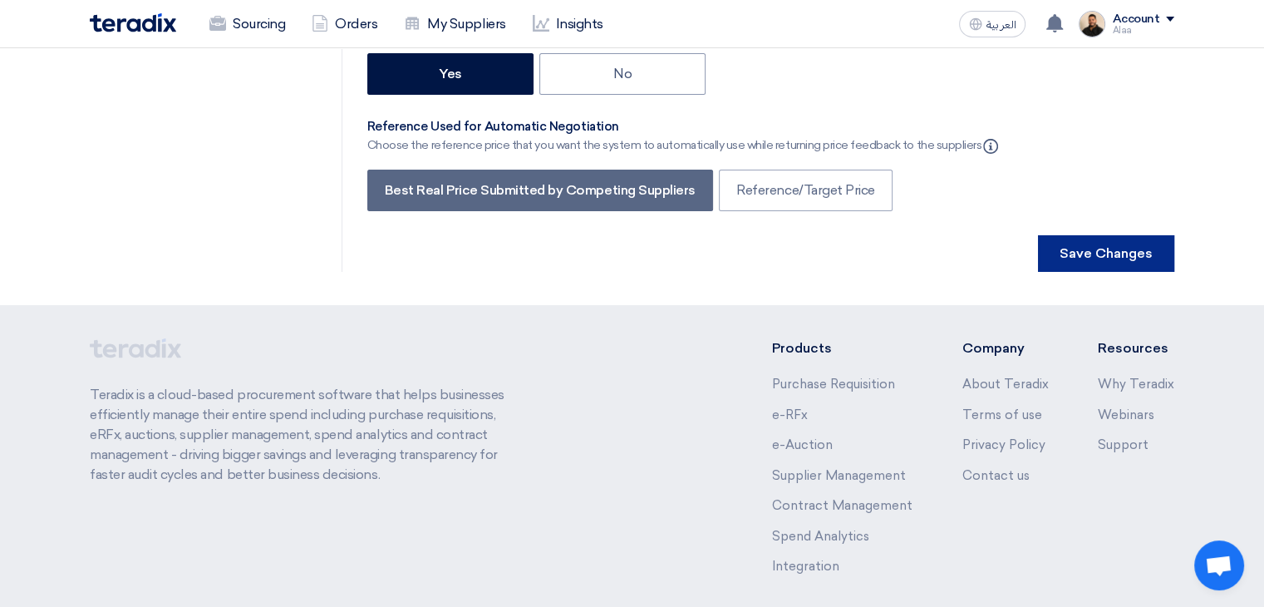
click at [1088, 235] on button "Save Changes" at bounding box center [1106, 253] width 136 height 37
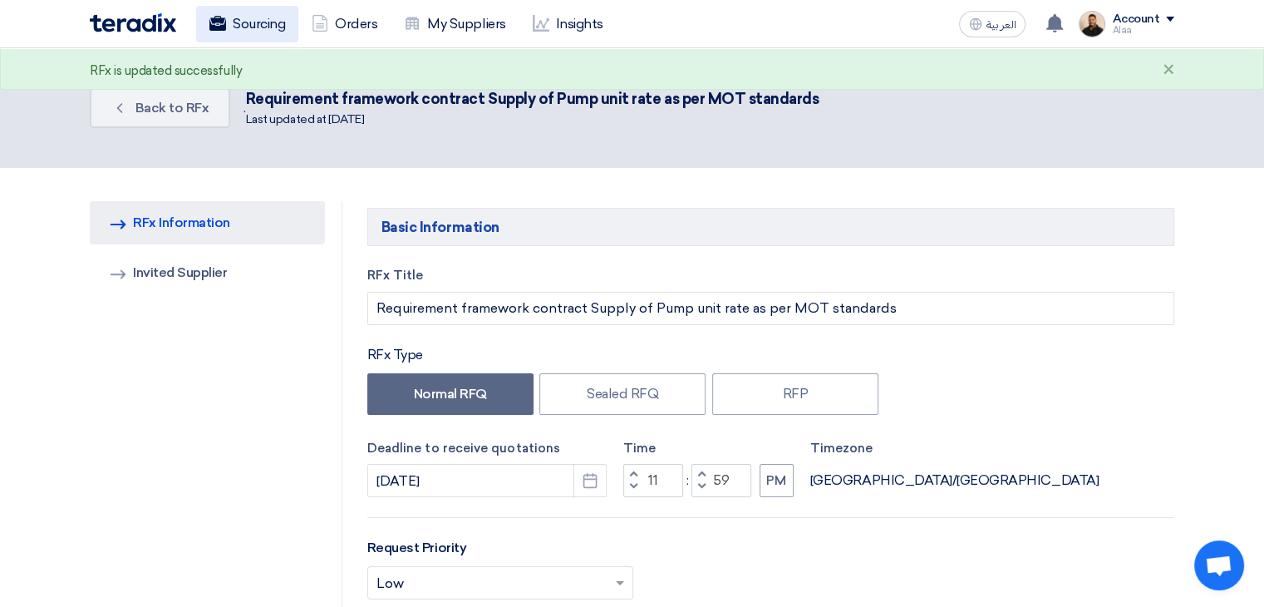
click at [266, 36] on link "Sourcing" at bounding box center [247, 24] width 102 height 37
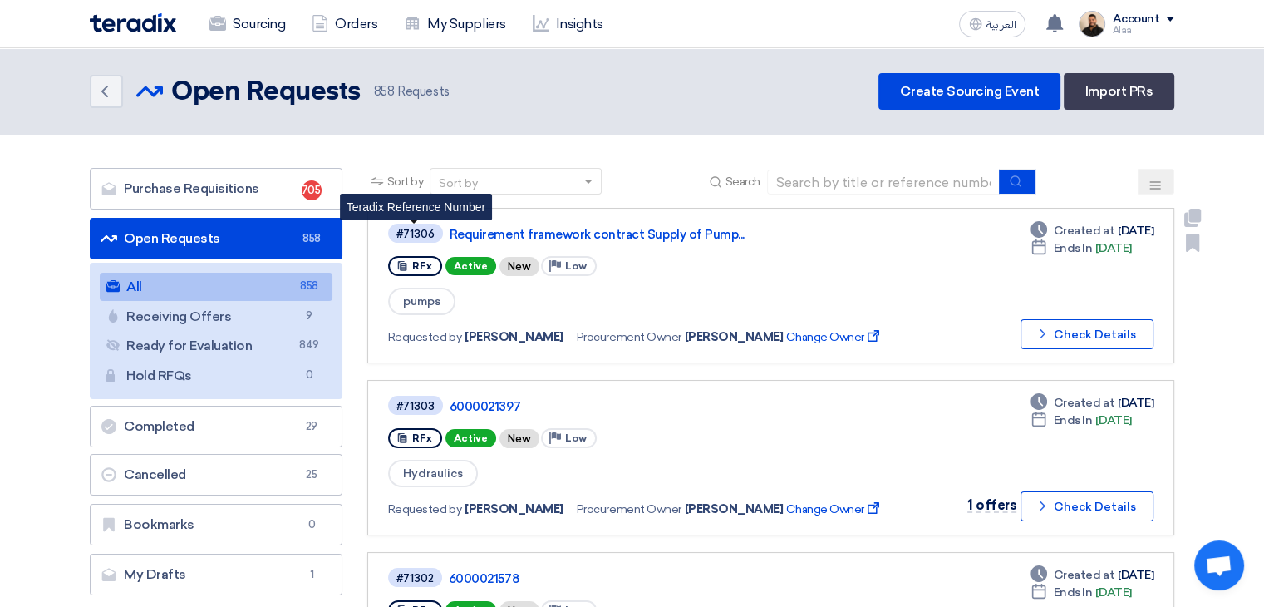
click at [419, 229] on div "#71306" at bounding box center [416, 234] width 38 height 11
copy div "71306"
